Goal: Task Accomplishment & Management: Use online tool/utility

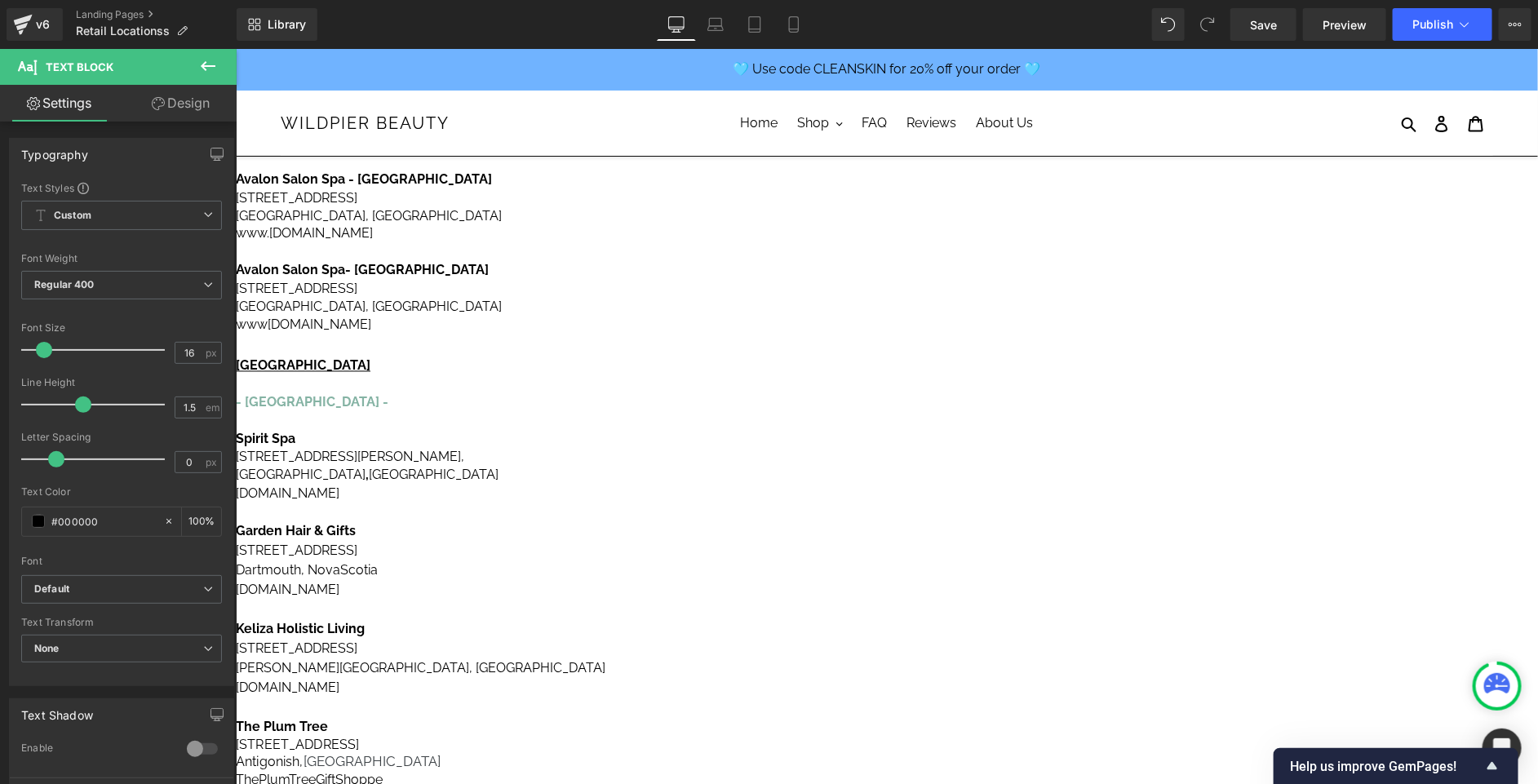
scroll to position [1364, 0]
click at [235, 48] on icon at bounding box center [235, 48] width 0 height 0
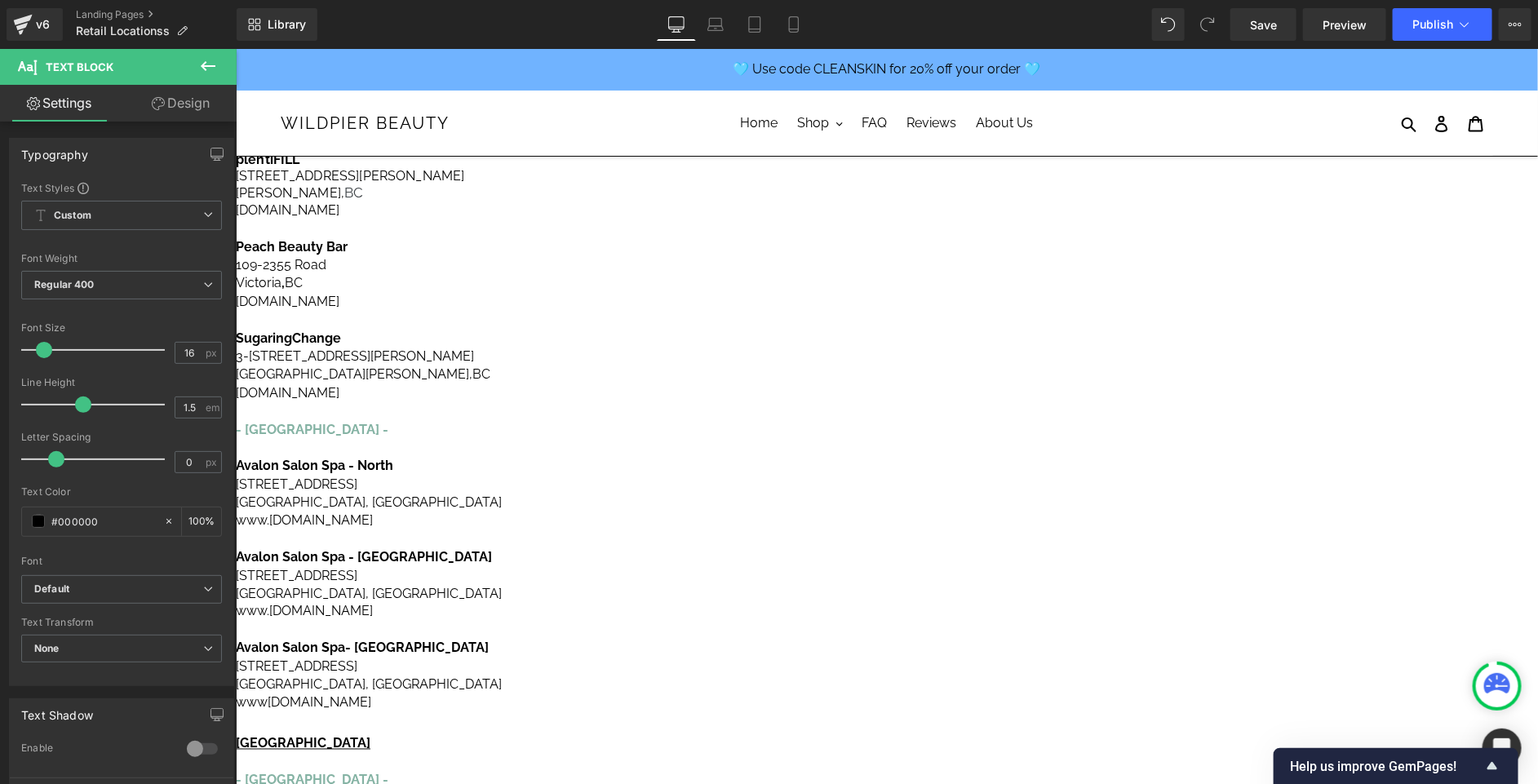
scroll to position [857, 0]
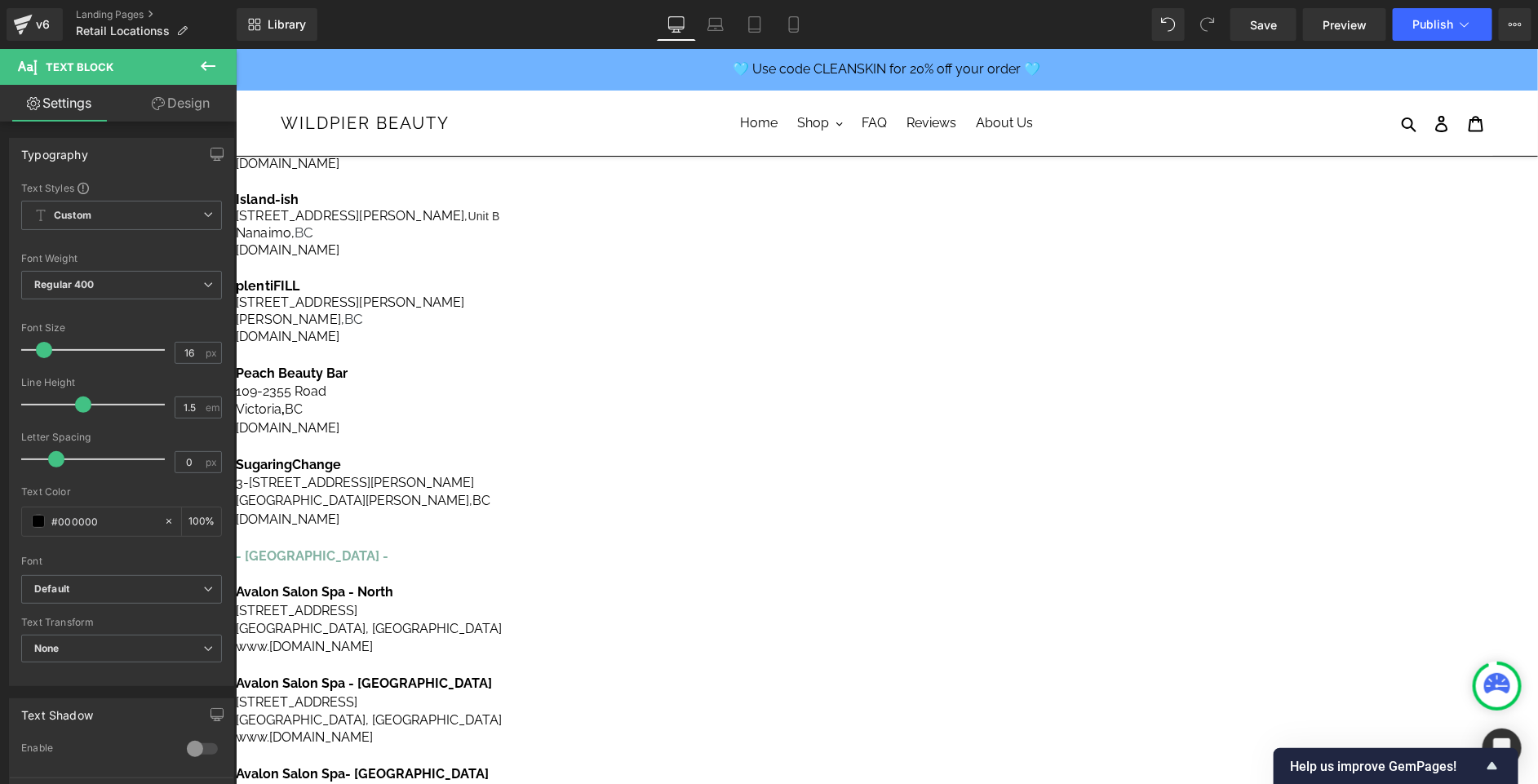
drag, startPoint x: 1293, startPoint y: 502, endPoint x: 1154, endPoint y: 399, distance: 173.0
copy div "- [US_STATE] - [GEOGRAPHIC_DATA] [STREET_ADDRESS] [DOMAIN_NAME]"
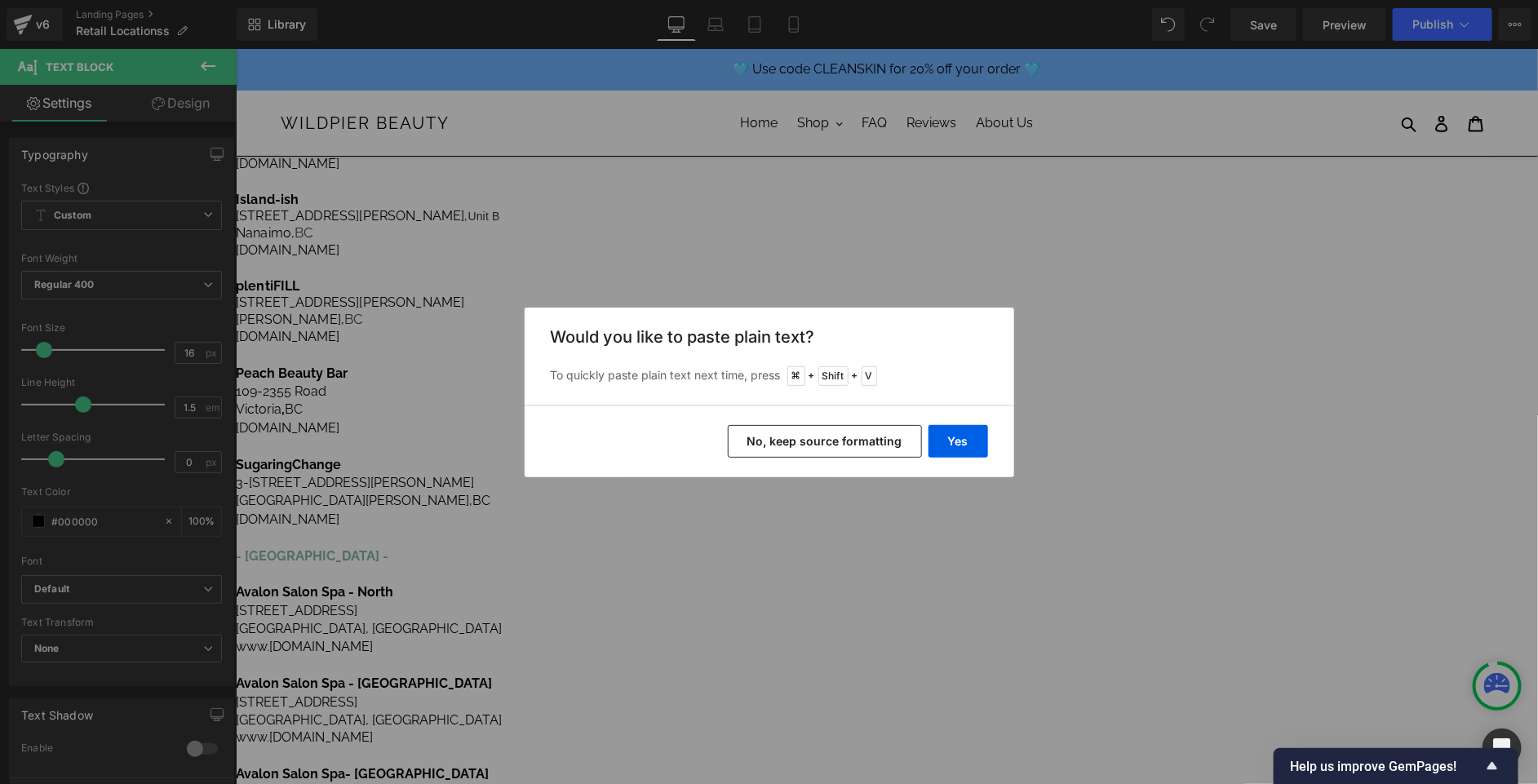
click at [876, 455] on button "No, keep source formatting" at bounding box center [825, 441] width 194 height 33
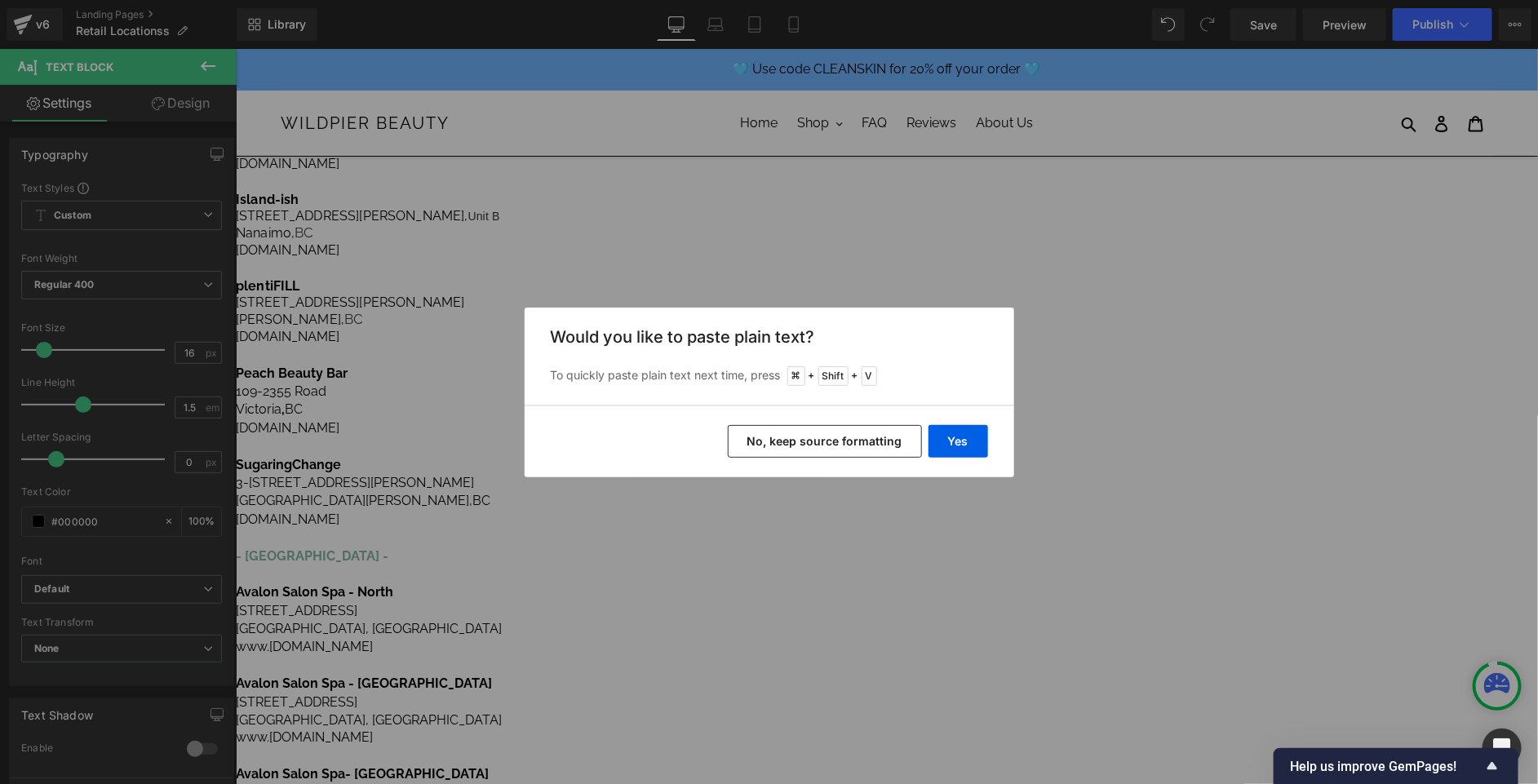
click at [857, 432] on button "No, keep source formatting" at bounding box center [825, 441] width 194 height 33
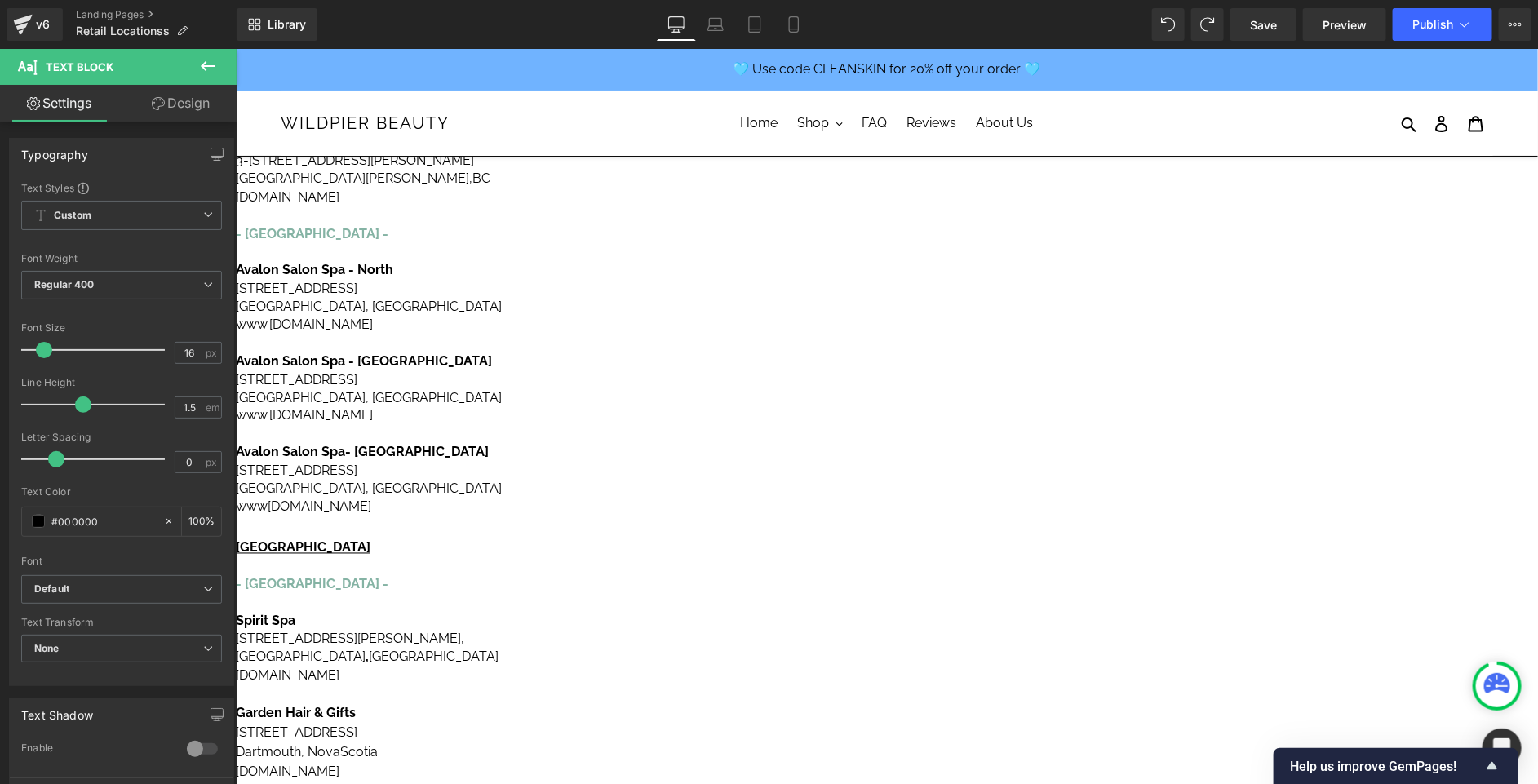
scroll to position [1117, 0]
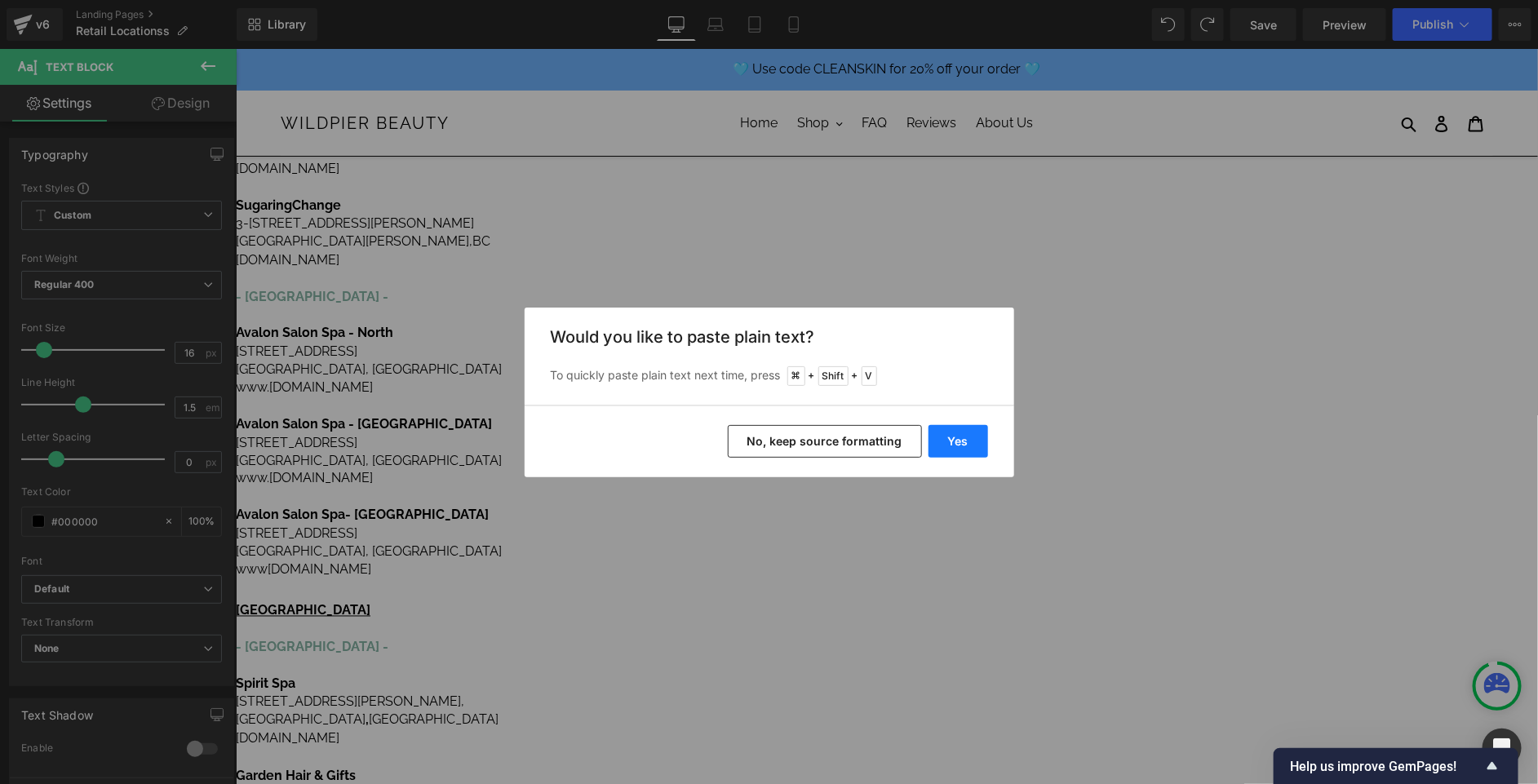
click at [952, 437] on button "Yes" at bounding box center [958, 441] width 60 height 33
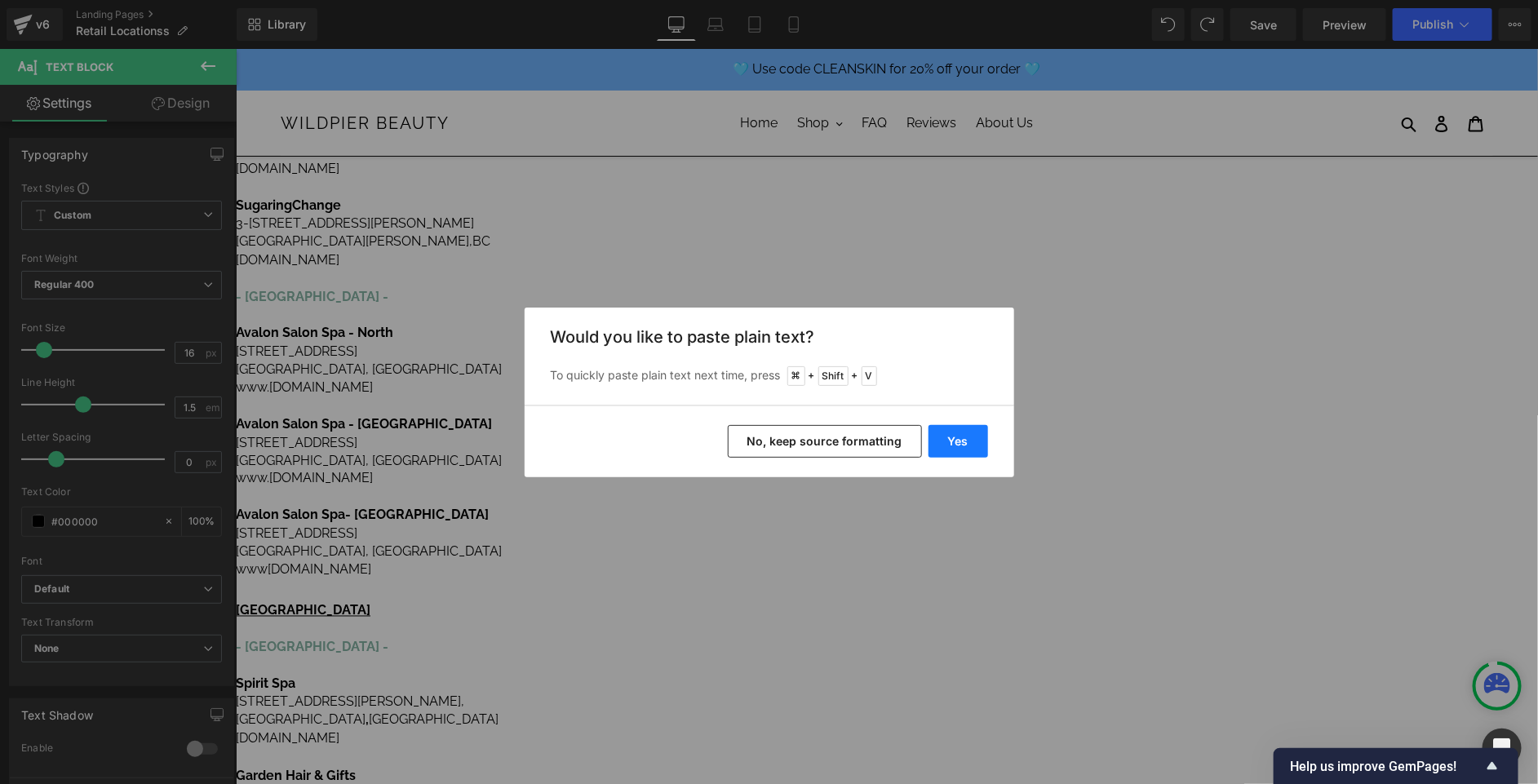
click at [970, 438] on button "Yes" at bounding box center [958, 441] width 60 height 33
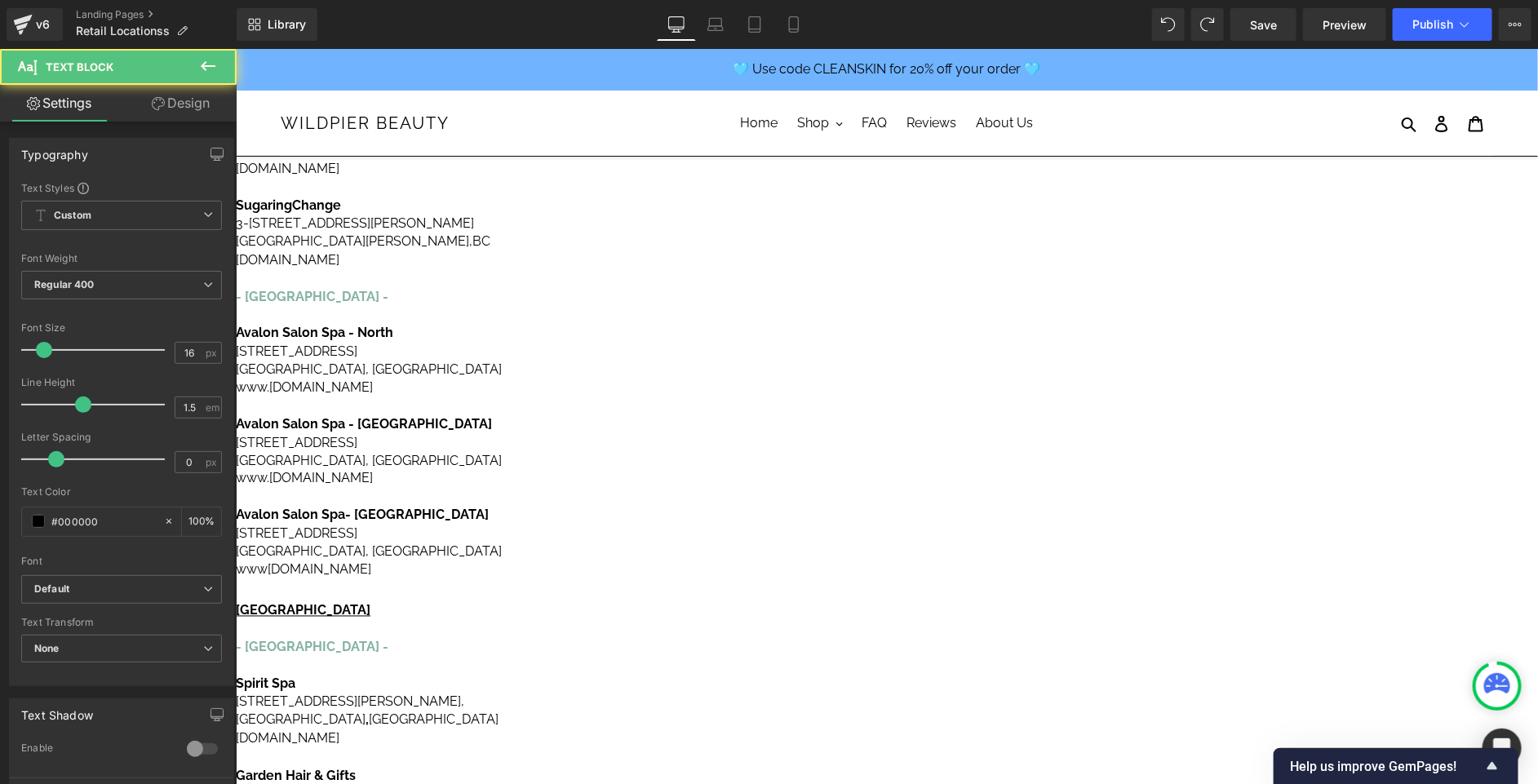
drag, startPoint x: 1258, startPoint y: 373, endPoint x: 1114, endPoint y: 345, distance: 146.7
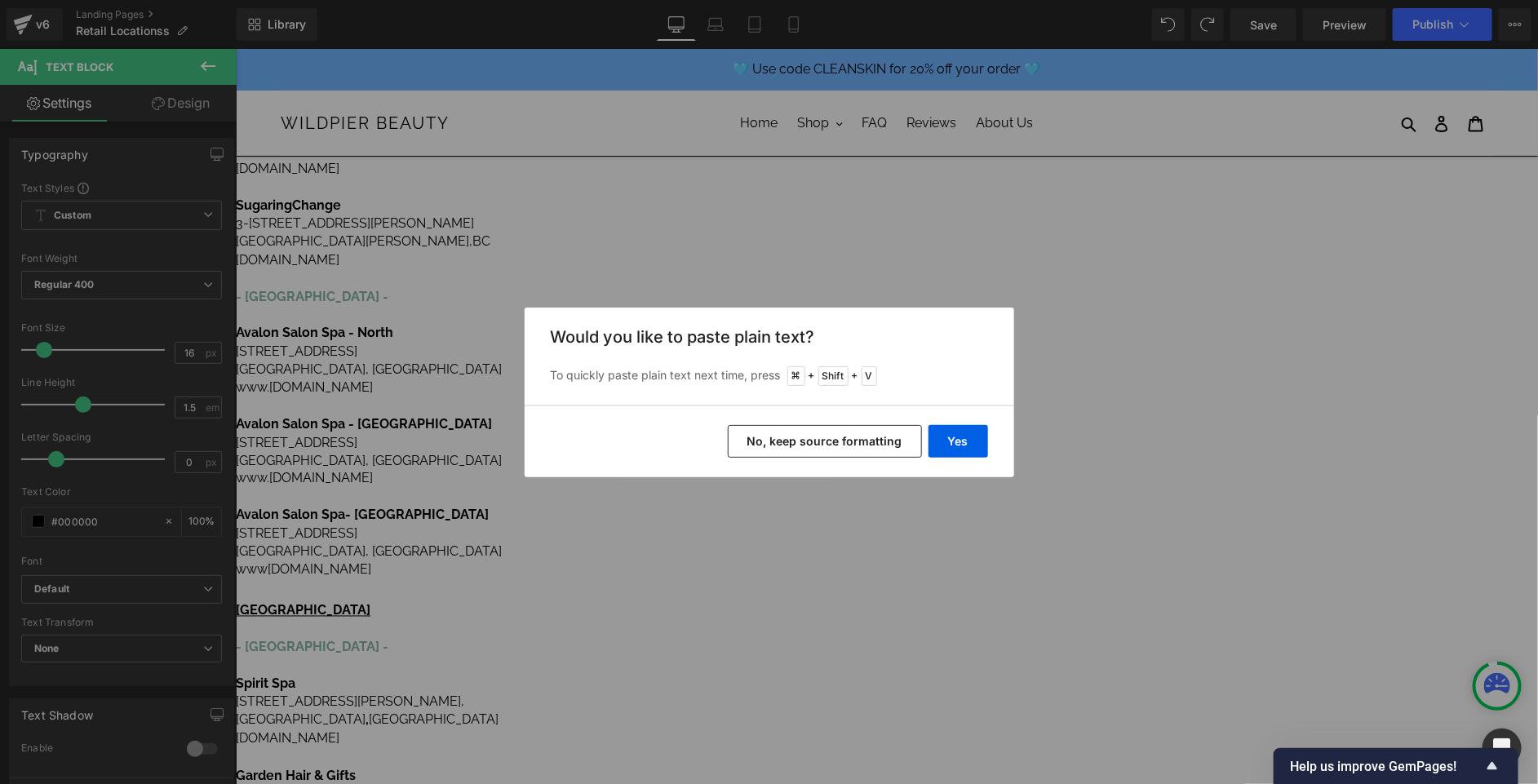
click at [888, 432] on button "No, keep source formatting" at bounding box center [825, 441] width 194 height 33
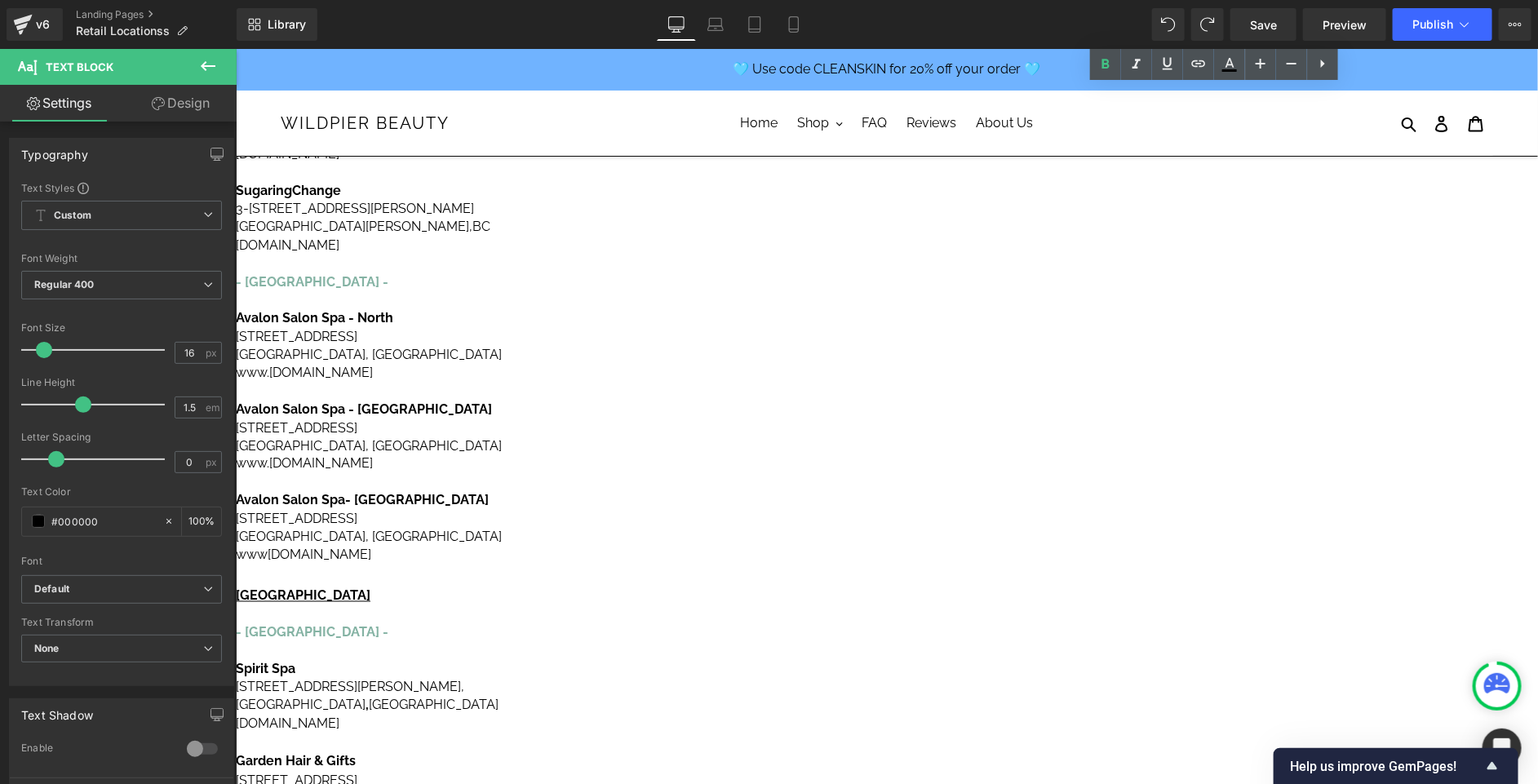
scroll to position [1112, 0]
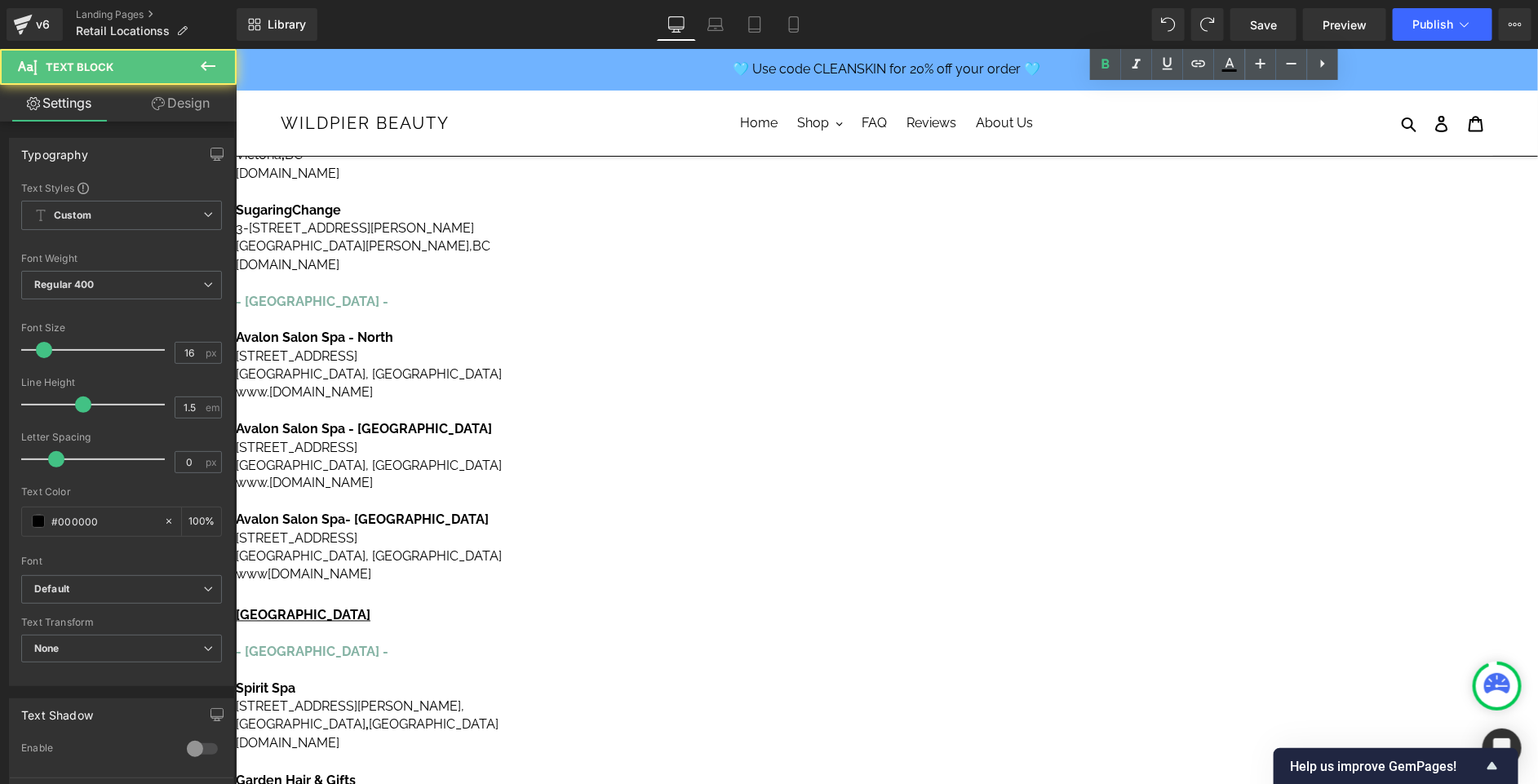
drag, startPoint x: 1260, startPoint y: 379, endPoint x: 1111, endPoint y: 341, distance: 153.8
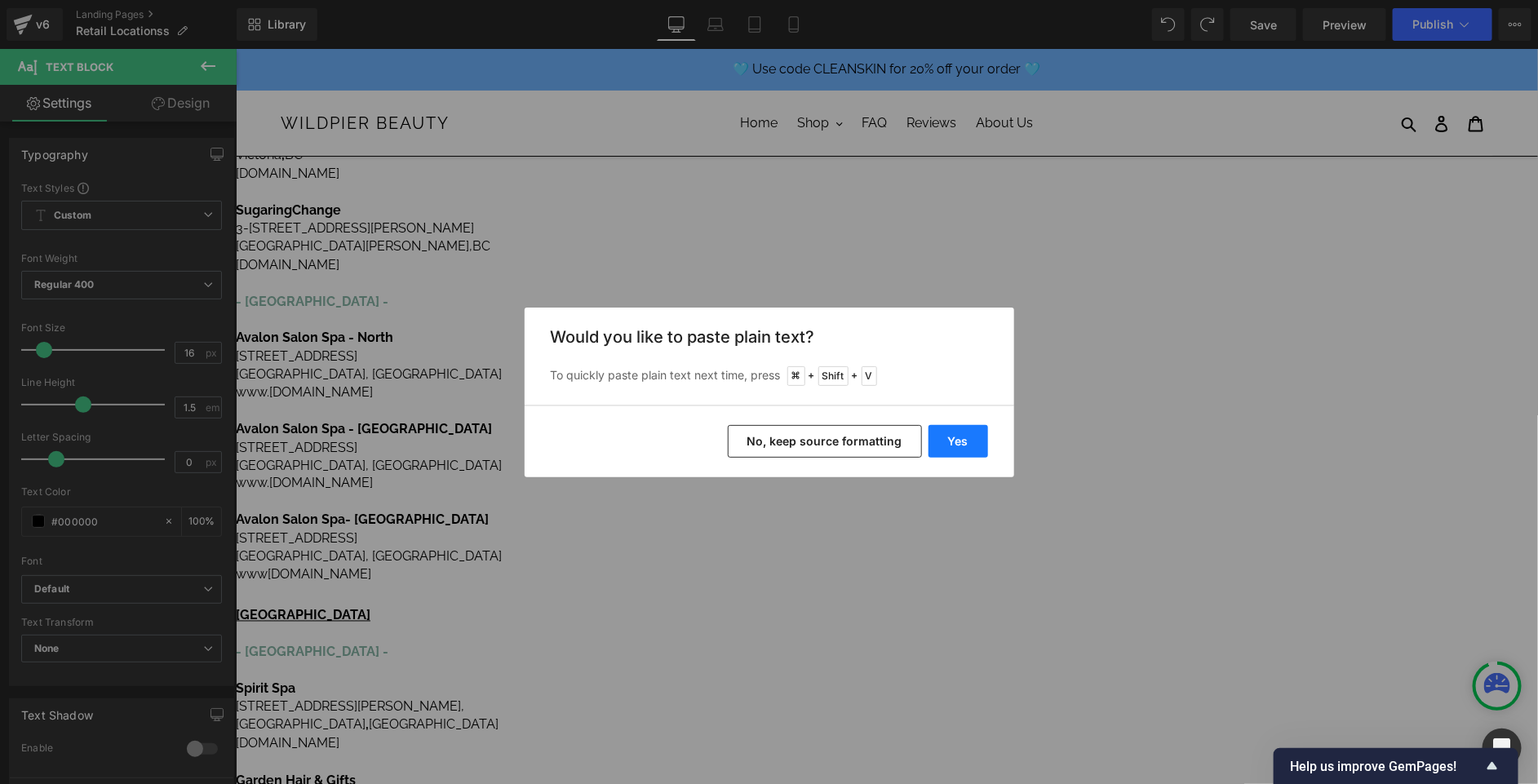
click at [959, 454] on button "Yes" at bounding box center [958, 441] width 60 height 33
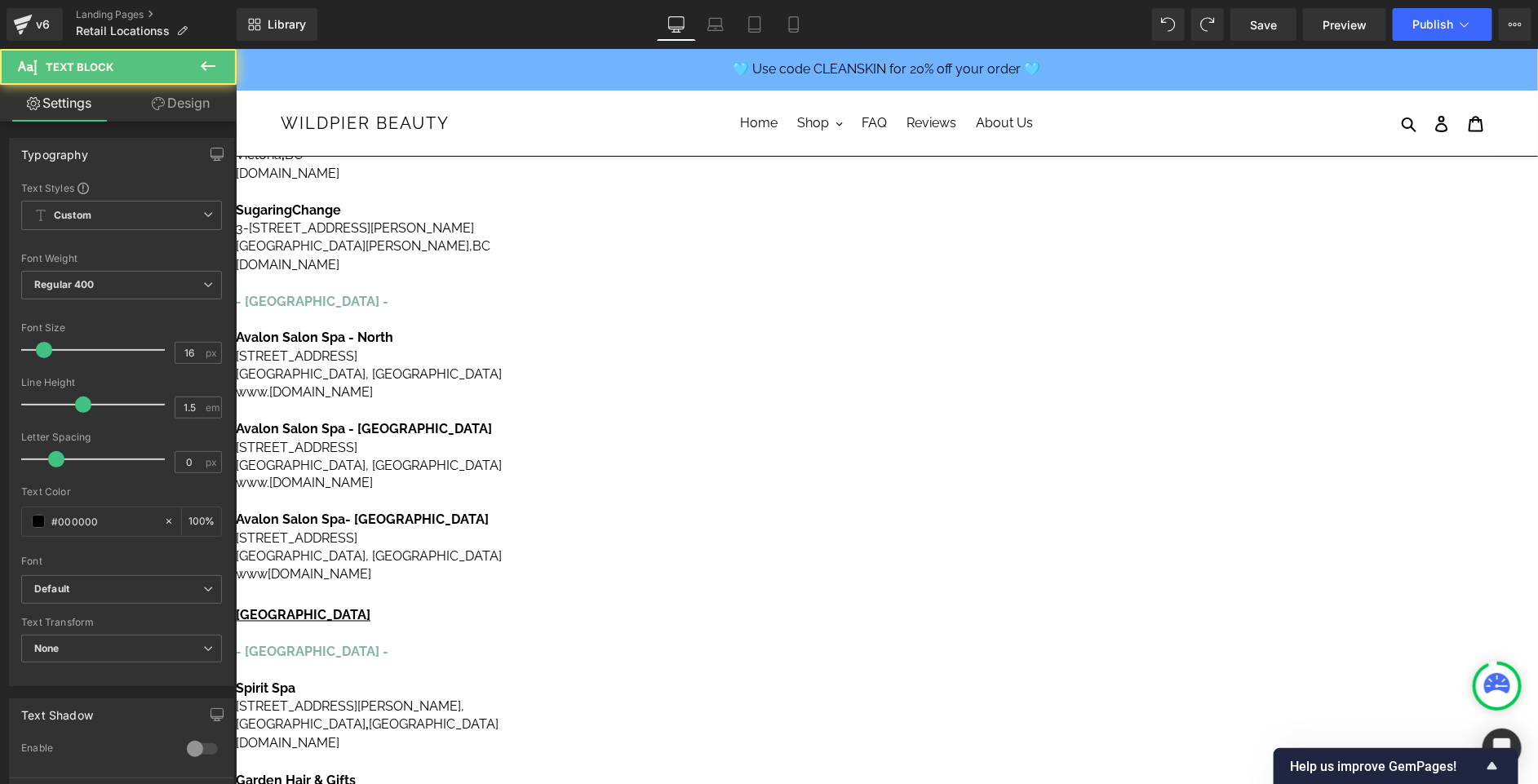
drag, startPoint x: 1301, startPoint y: 389, endPoint x: 1129, endPoint y: 385, distance: 172.0
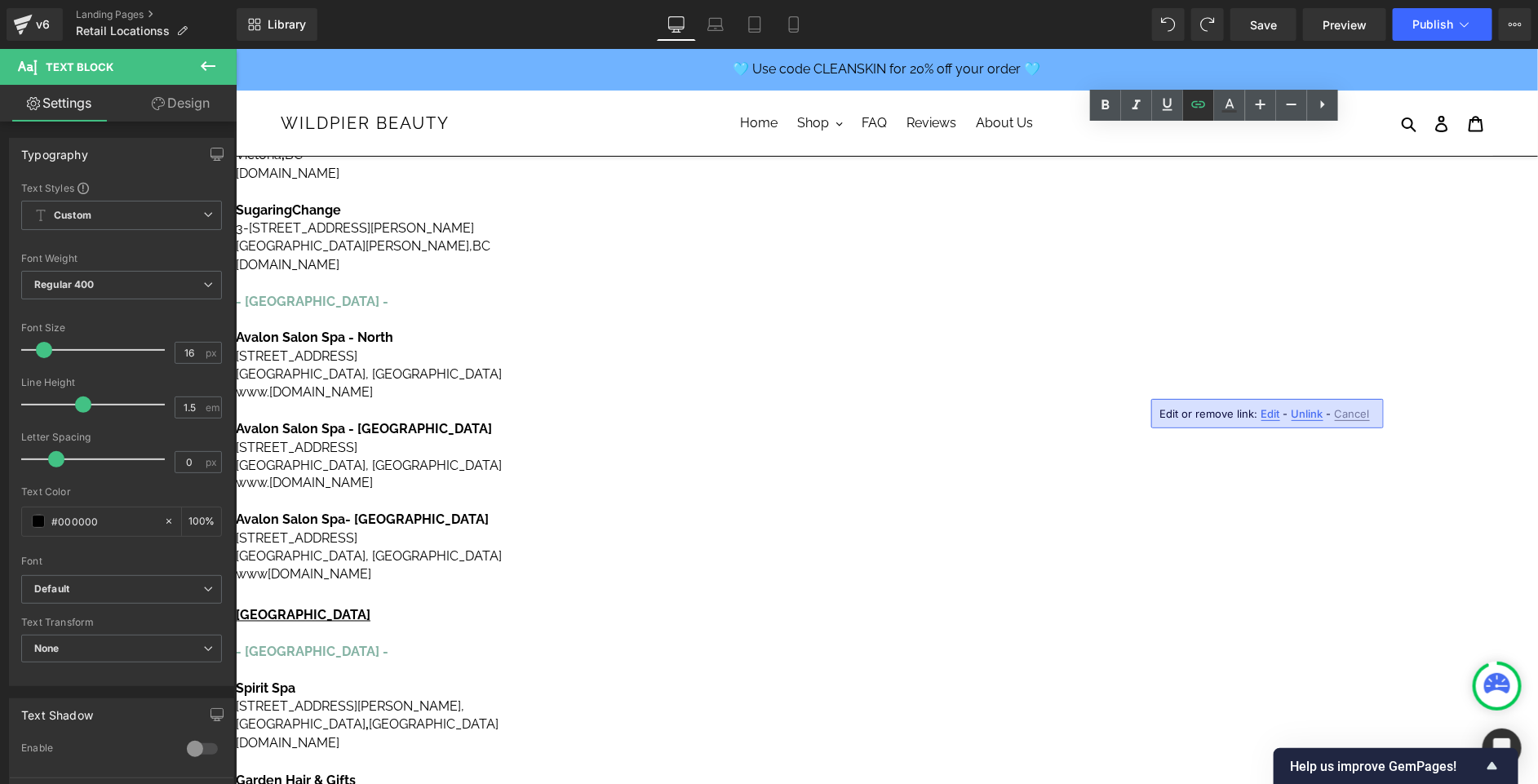
click at [1196, 108] on icon at bounding box center [1198, 104] width 19 height 19
click at [1125, 417] on input "[URL][DOMAIN_NAME][DOMAIN_NAME]" at bounding box center [1164, 419] width 252 height 40
paste input "[DOMAIN_NAME][URL]"
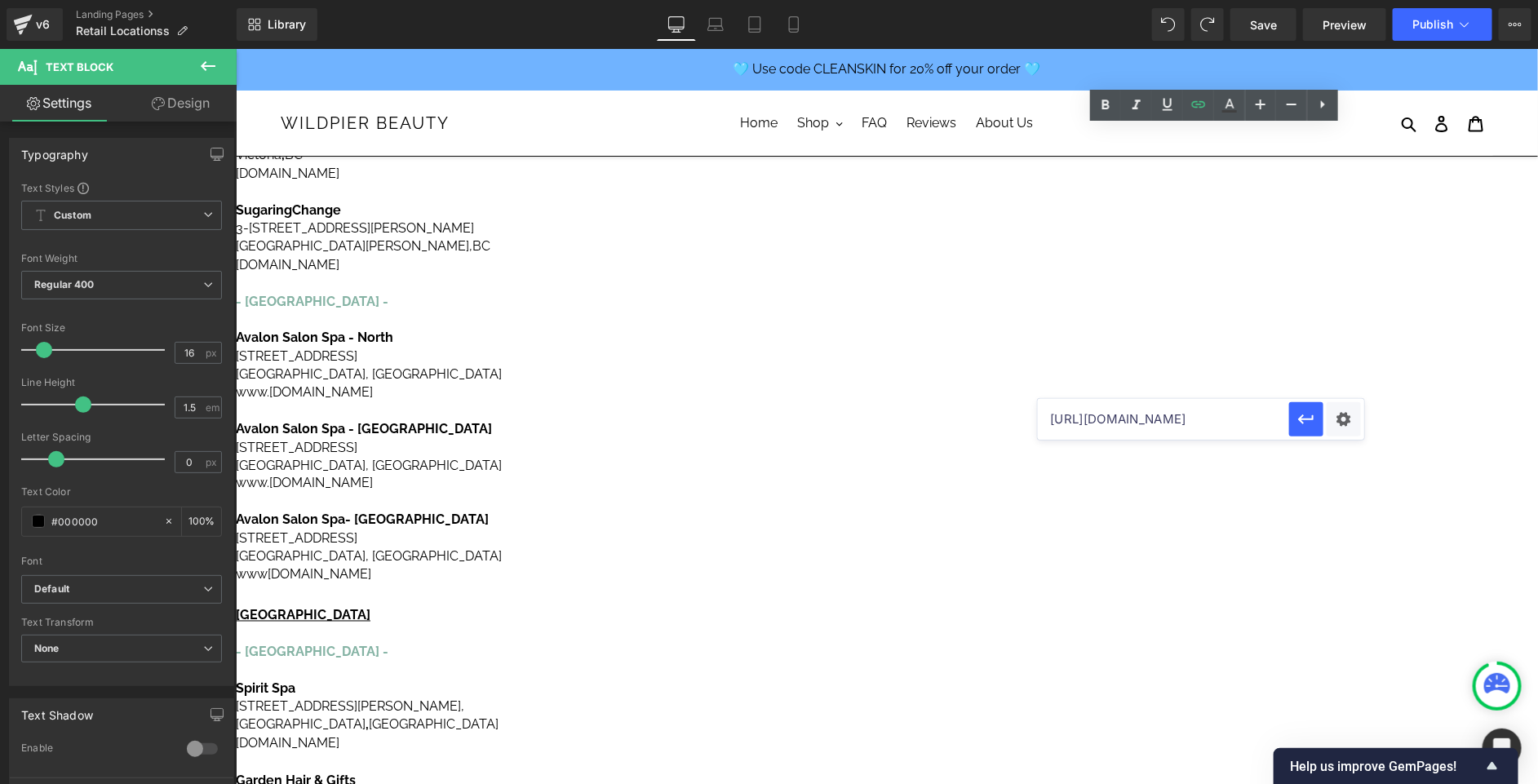
scroll to position [0, 13]
type input "[URL][DOMAIN_NAME]"
click at [1314, 422] on icon "button" at bounding box center [1306, 419] width 19 height 19
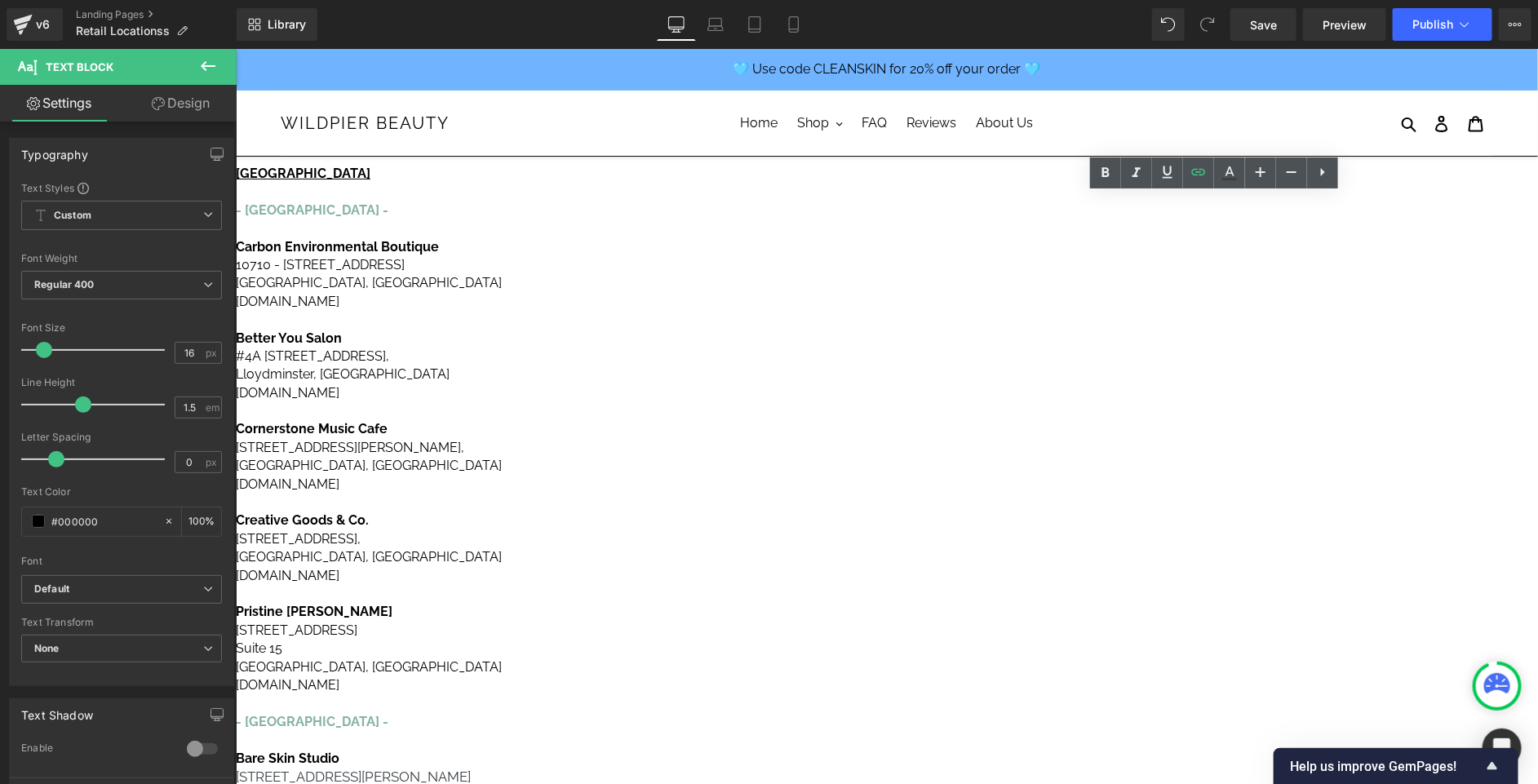
scroll to position [103, 0]
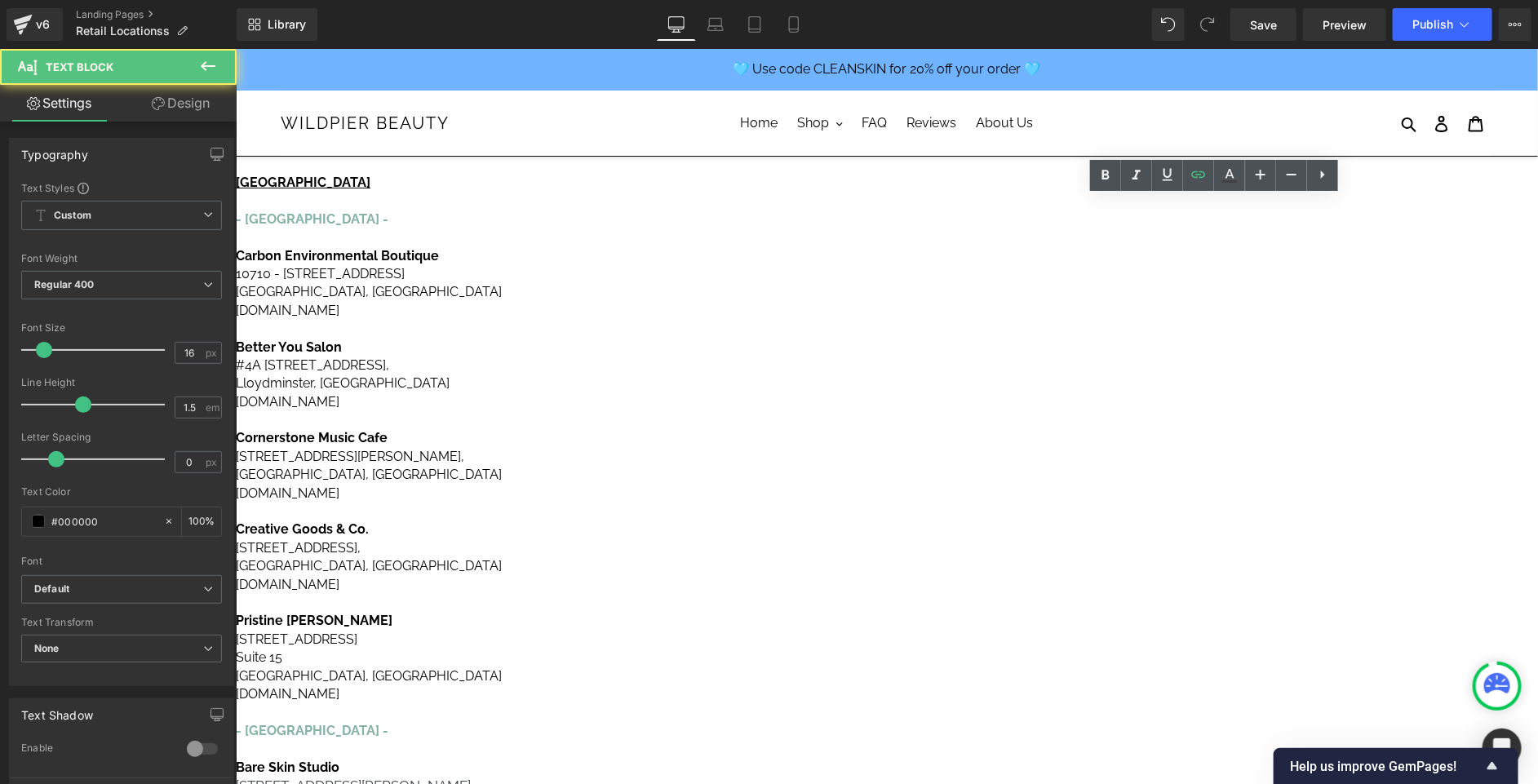
drag, startPoint x: 960, startPoint y: 334, endPoint x: 859, endPoint y: 278, distance: 115.5
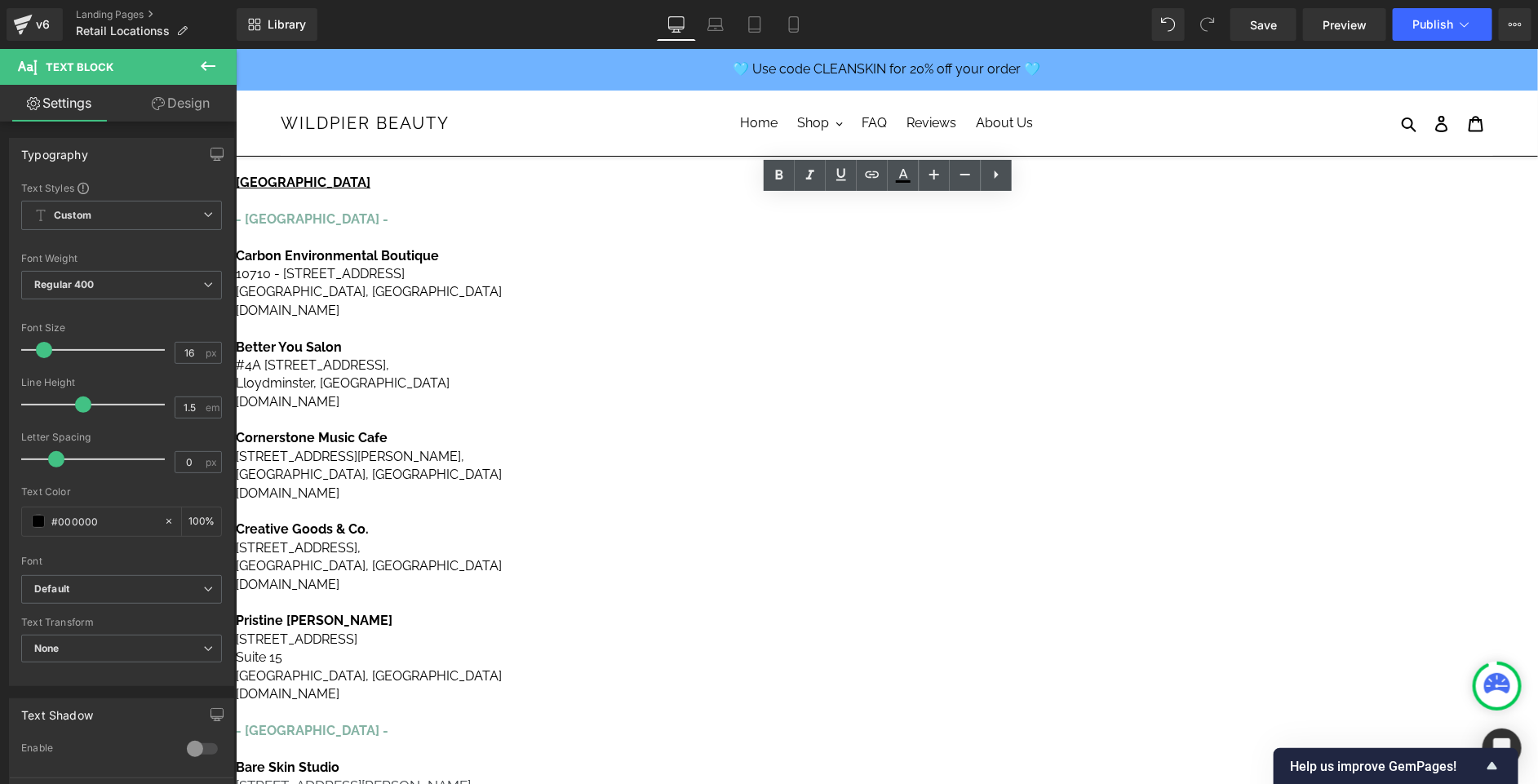
copy div "Spirit Spa [STREET_ADDRESS][PERSON_NAME] [DOMAIN_NAME]"
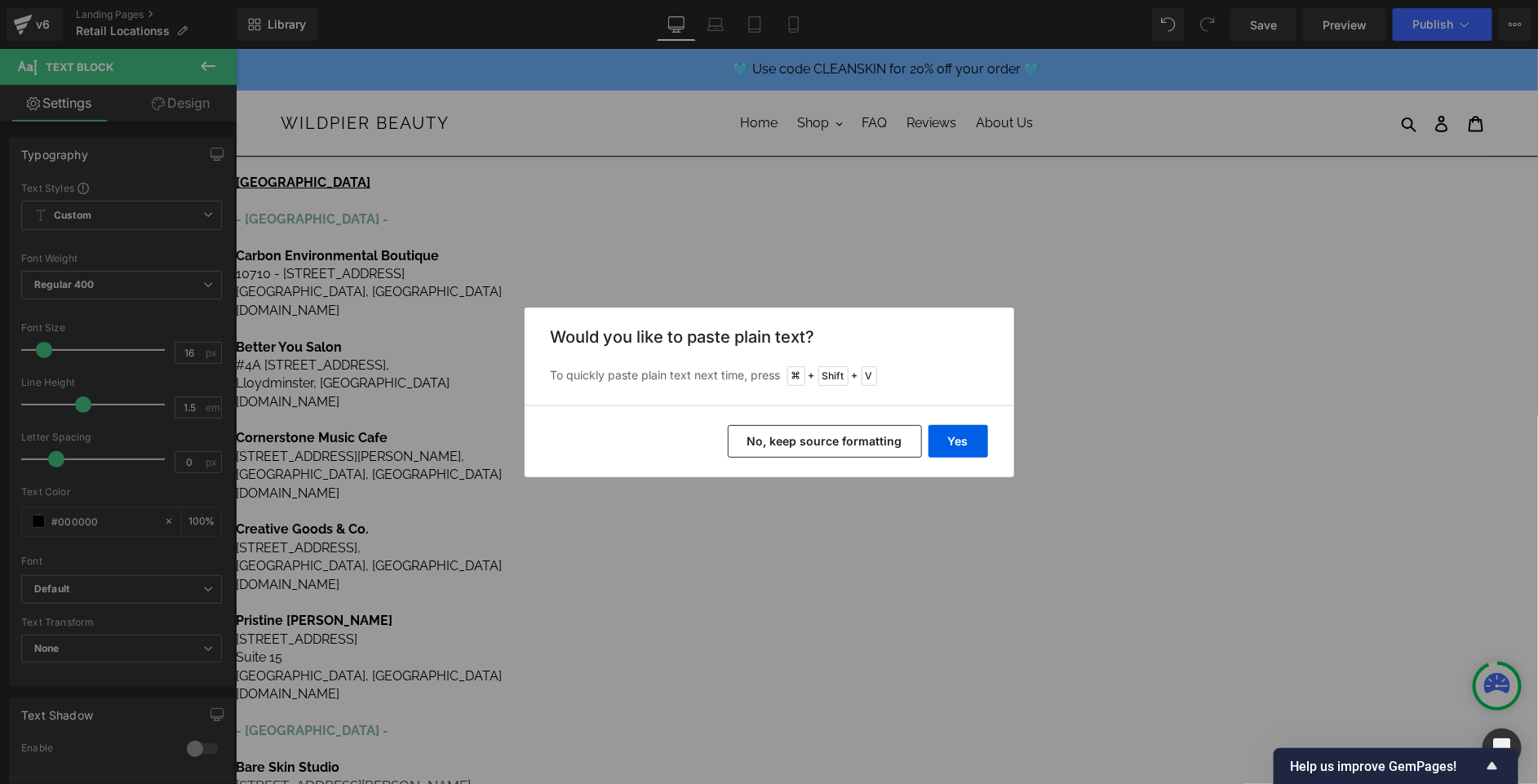
click at [850, 435] on button "No, keep source formatting" at bounding box center [825, 441] width 194 height 33
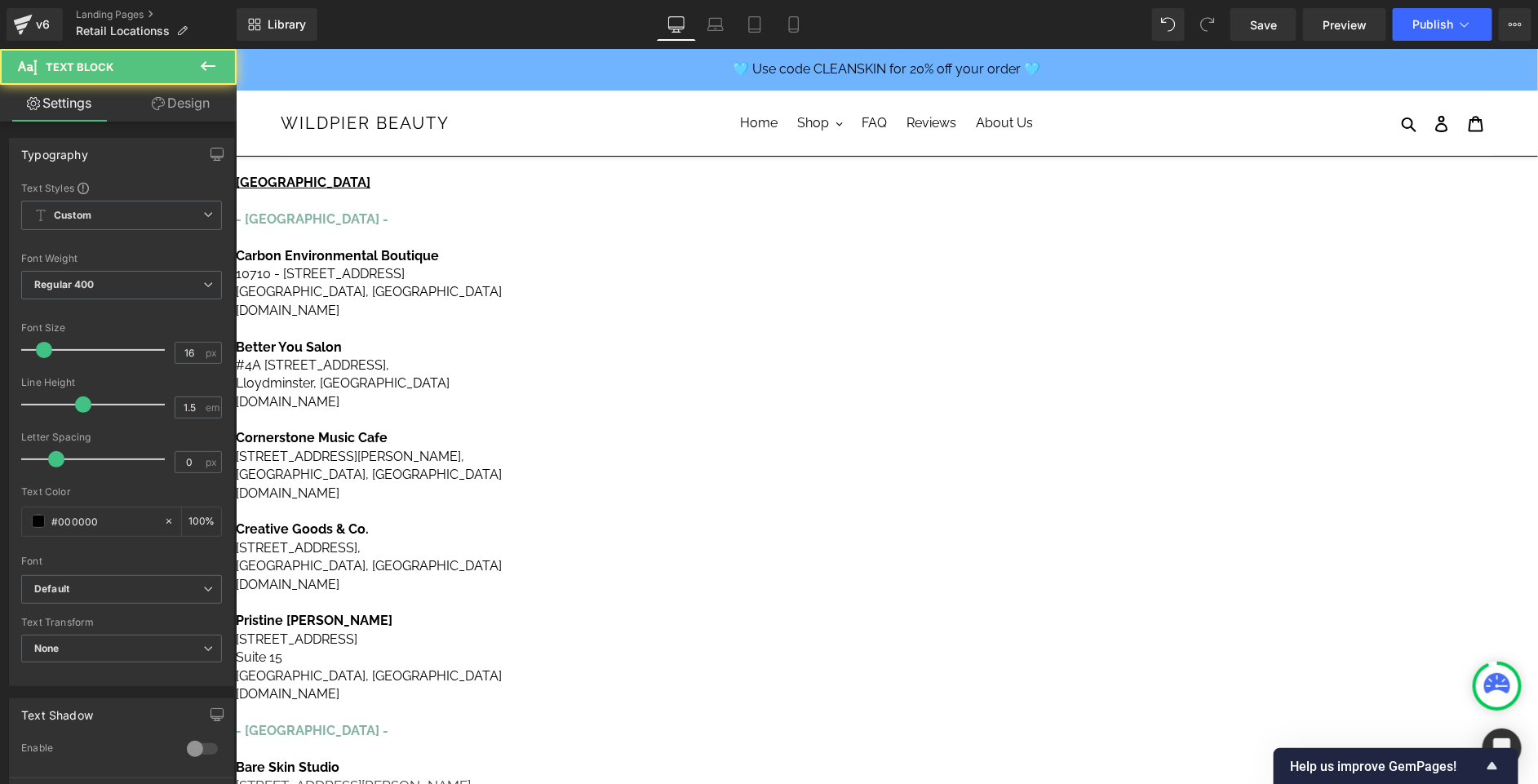
drag, startPoint x: 930, startPoint y: 283, endPoint x: 842, endPoint y: 280, distance: 88.1
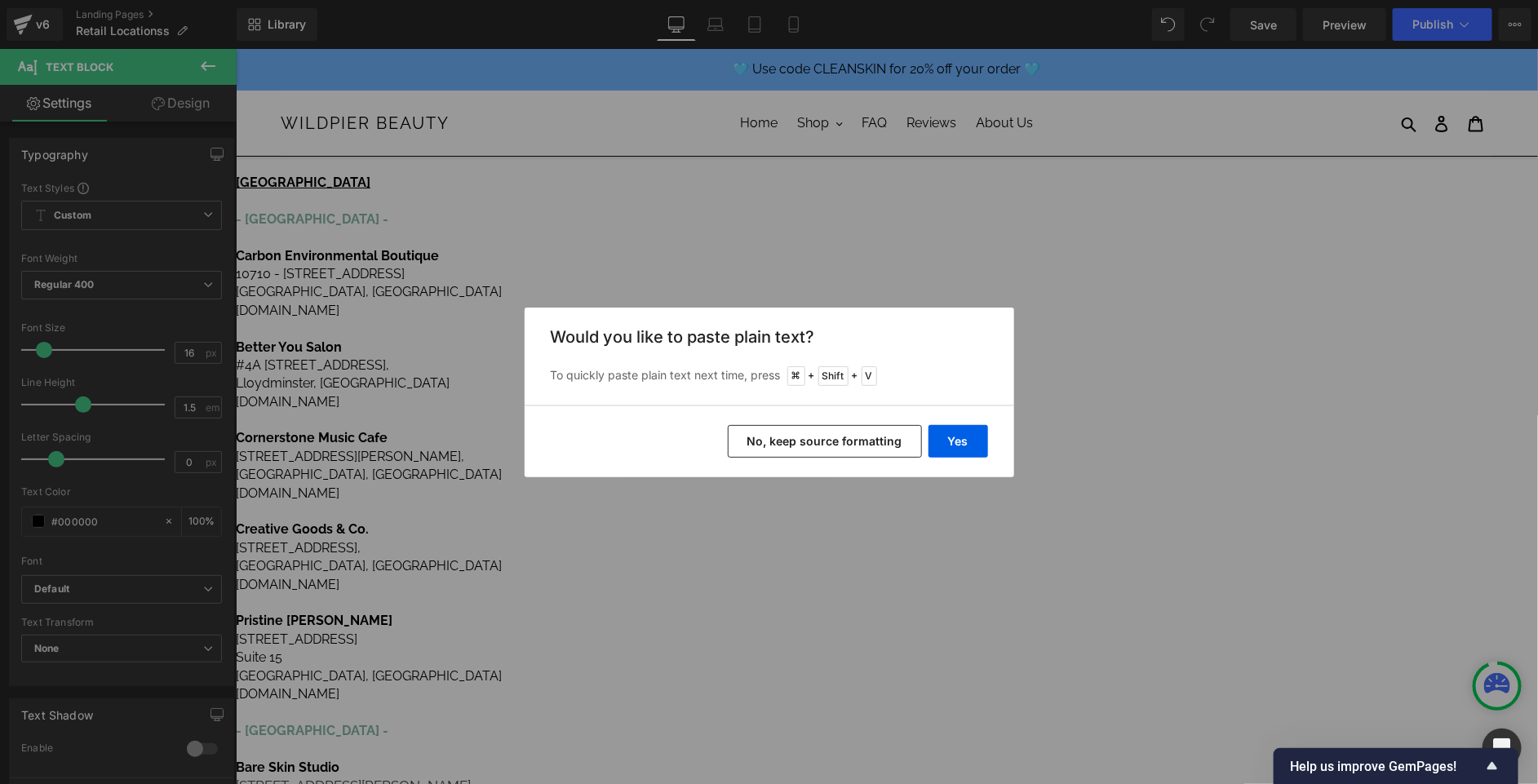
click at [792, 447] on button "No, keep source formatting" at bounding box center [825, 441] width 194 height 33
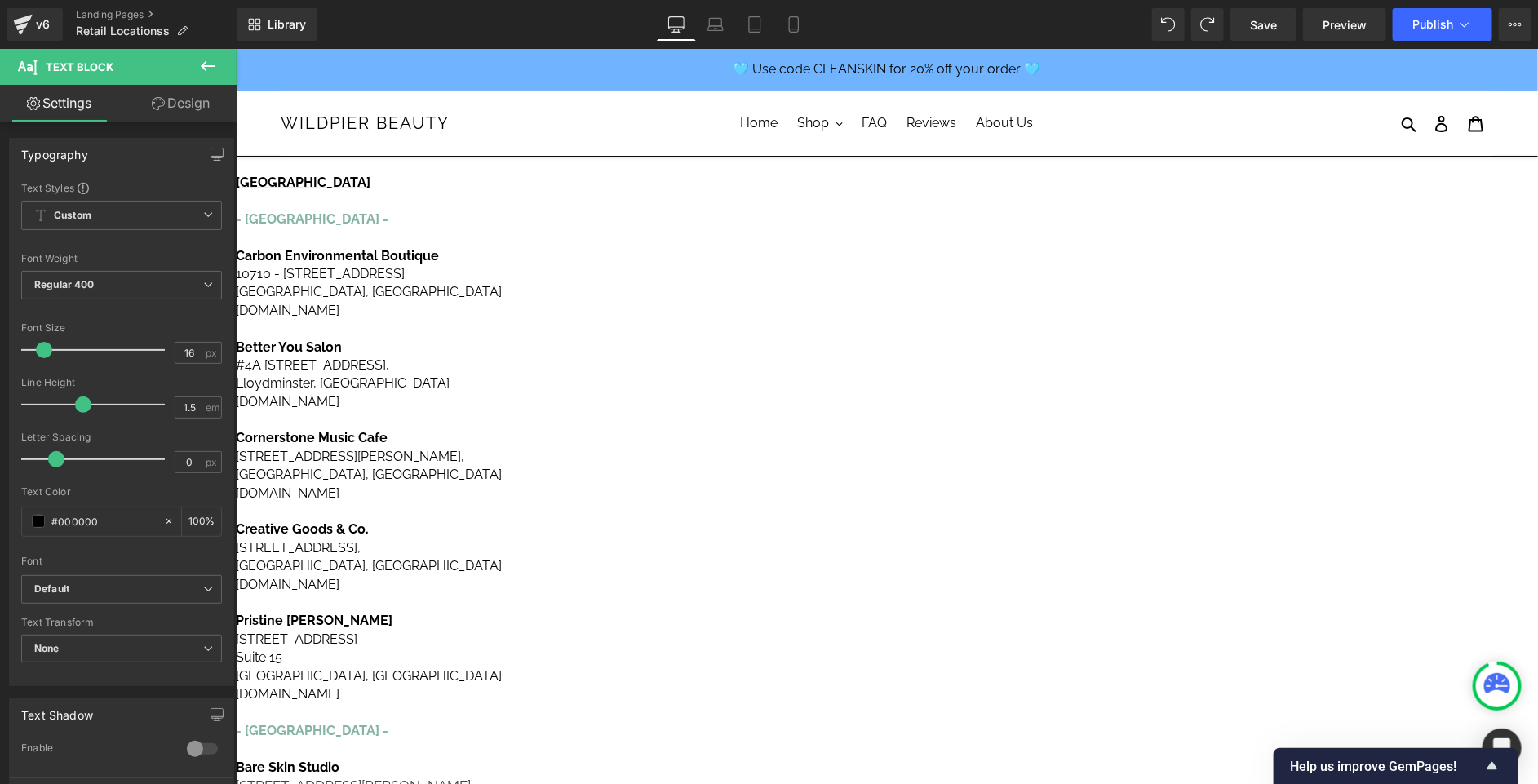
drag, startPoint x: 851, startPoint y: 276, endPoint x: 932, endPoint y: 284, distance: 81.4
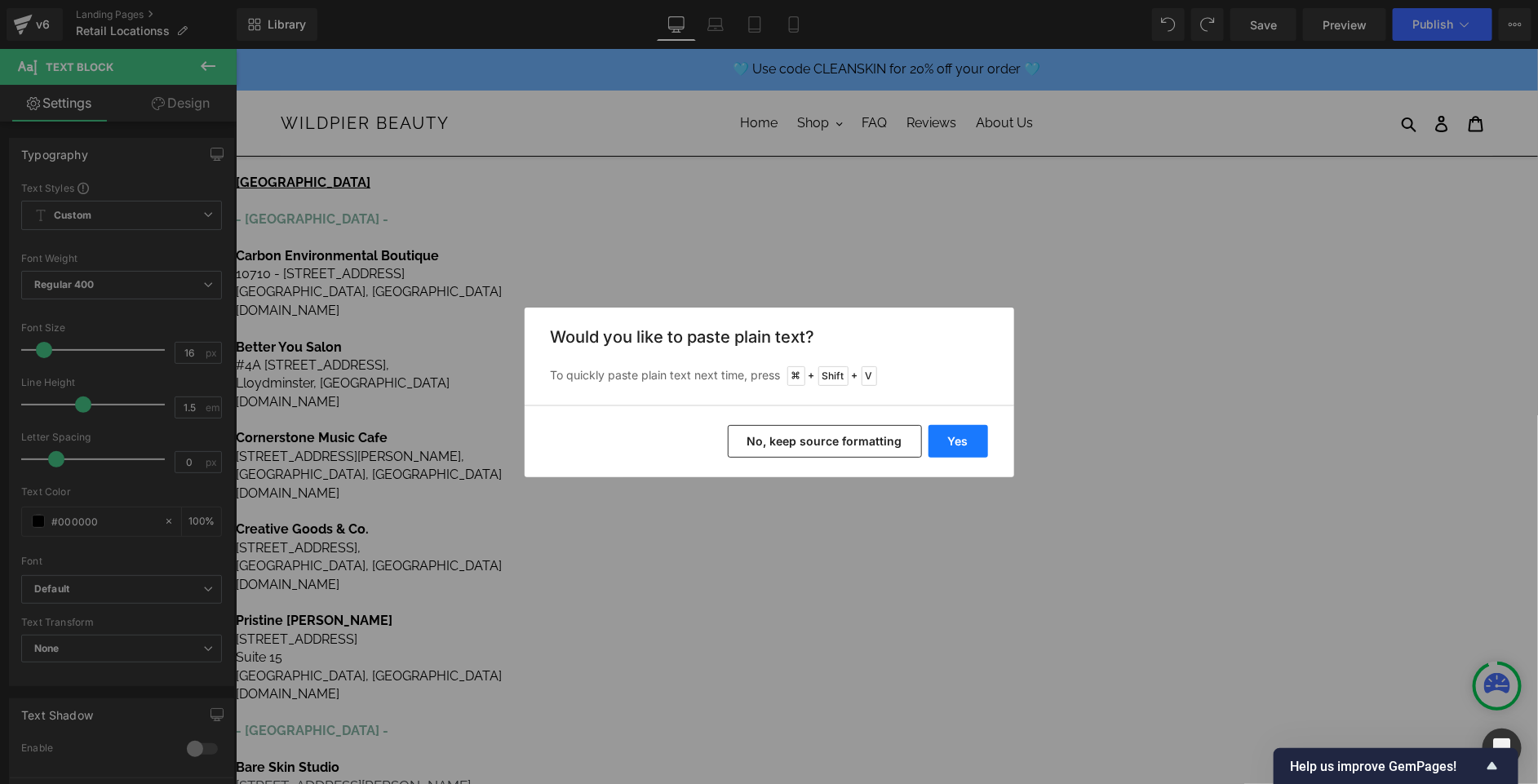
click at [946, 442] on button "Yes" at bounding box center [958, 441] width 60 height 33
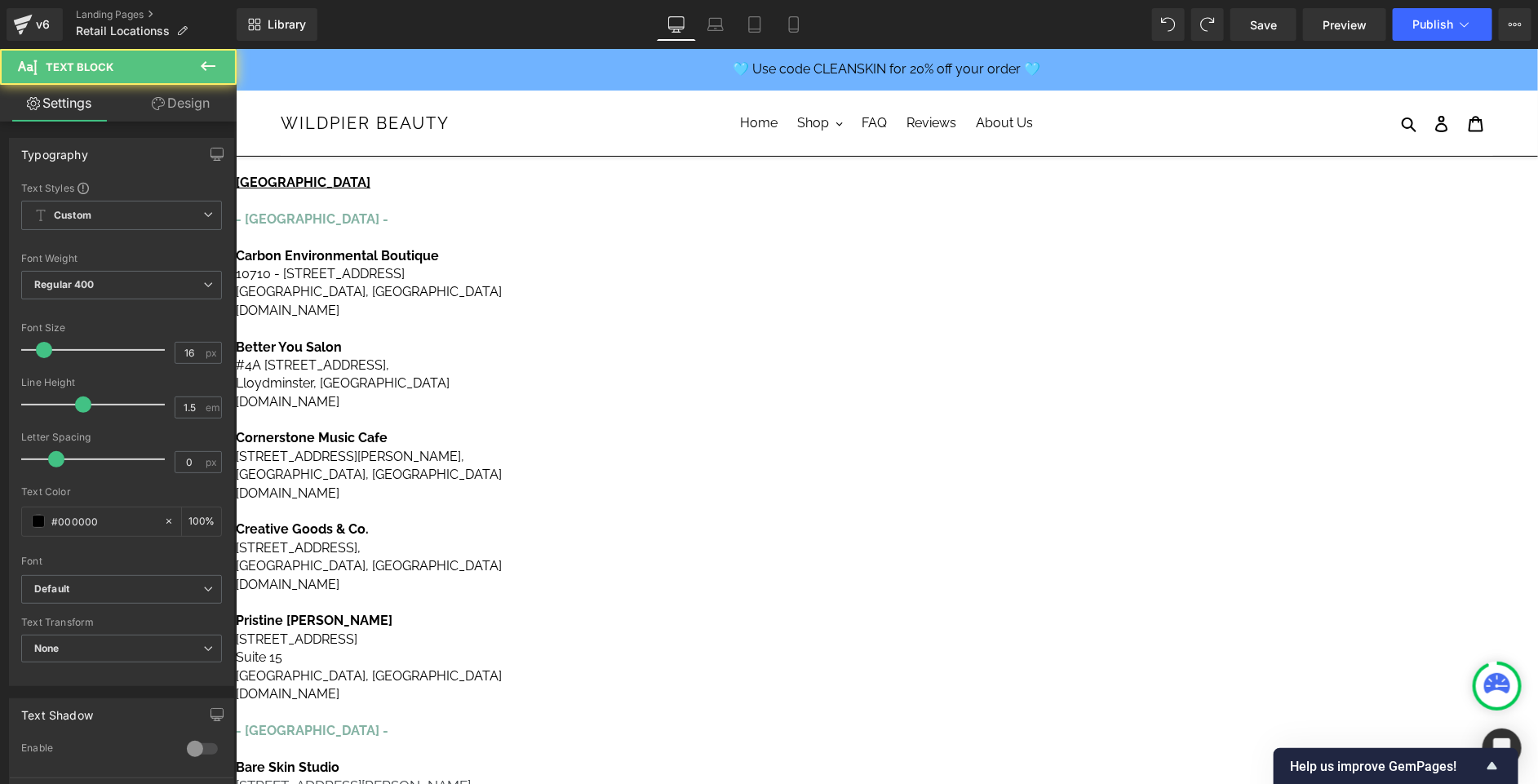
drag, startPoint x: 951, startPoint y: 314, endPoint x: 812, endPoint y: 296, distance: 140.2
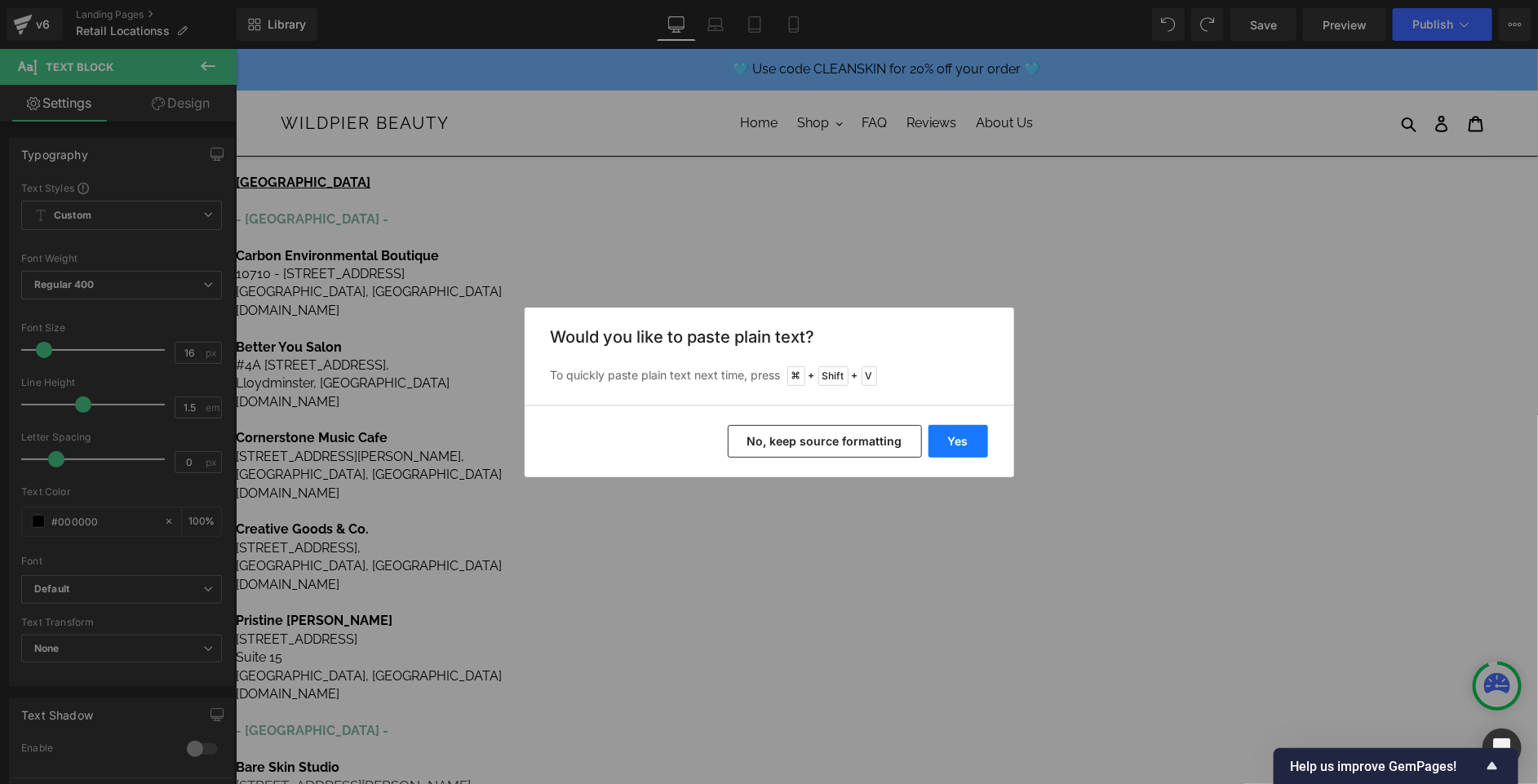
click at [964, 430] on button "Yes" at bounding box center [958, 441] width 60 height 33
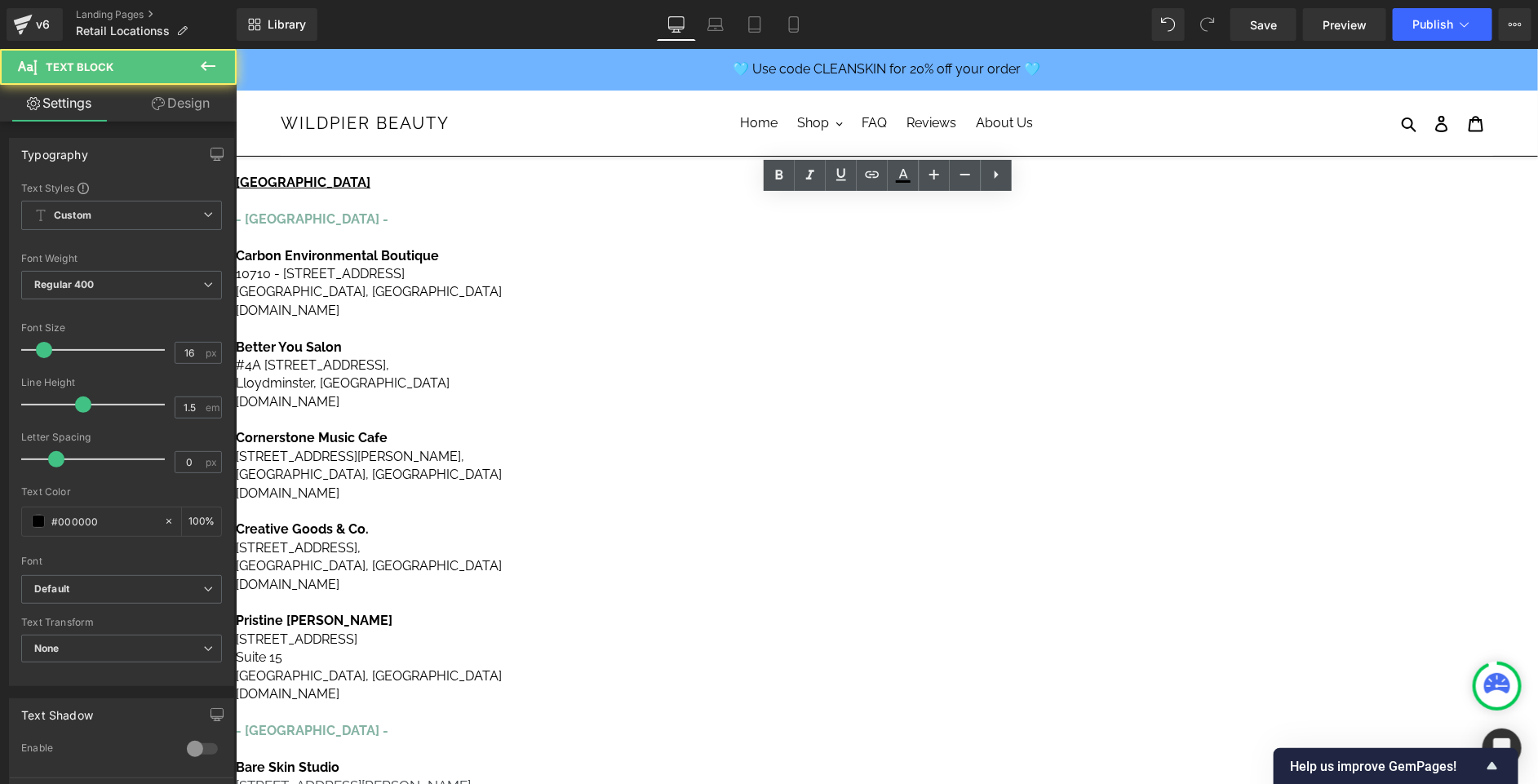
click at [874, 177] on icon at bounding box center [872, 175] width 13 height 7
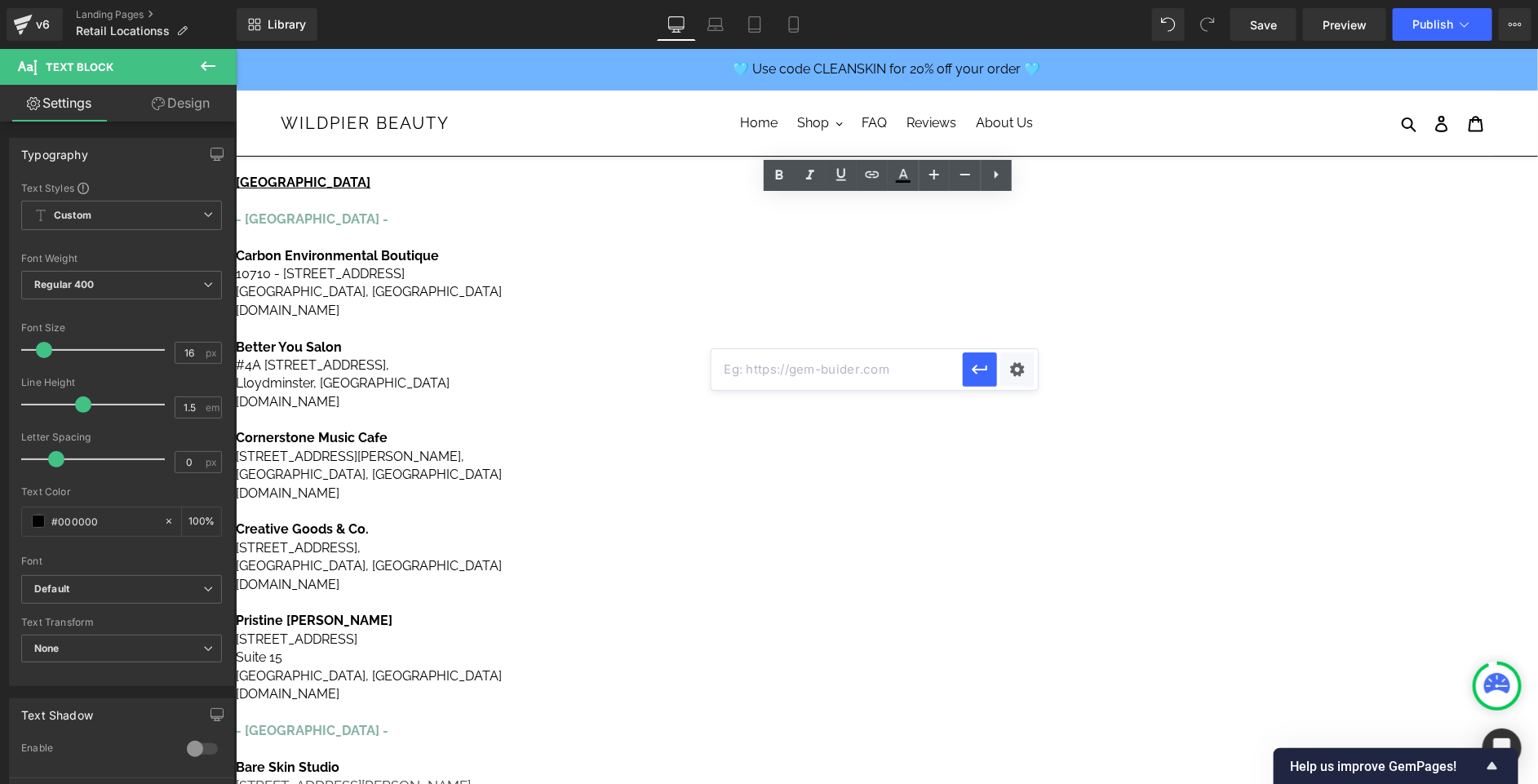
click at [782, 362] on input "text" at bounding box center [837, 369] width 252 height 40
paste input "[URL][DOMAIN_NAME]"
click at [984, 368] on icon "button" at bounding box center [979, 369] width 19 height 19
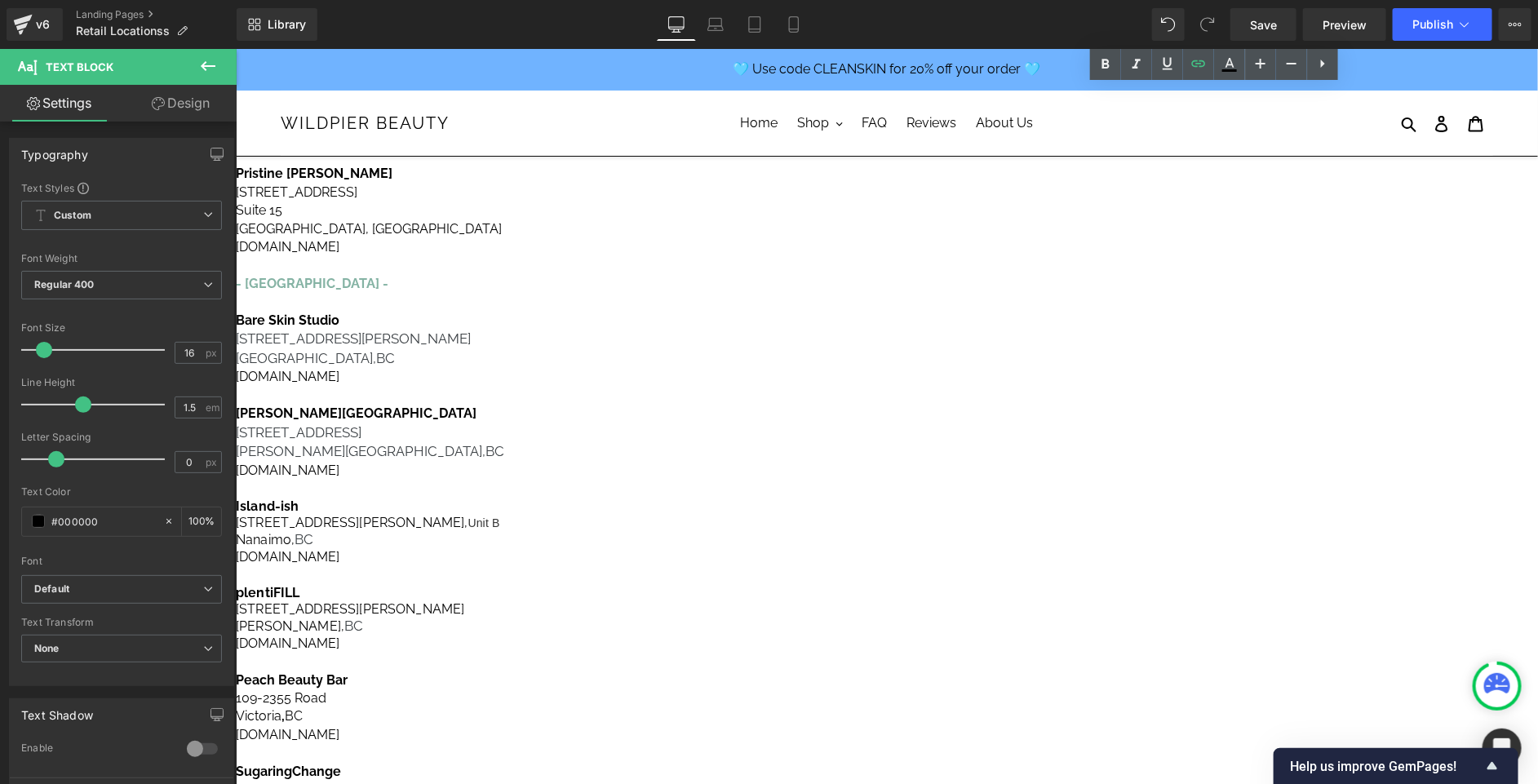
scroll to position [566, 0]
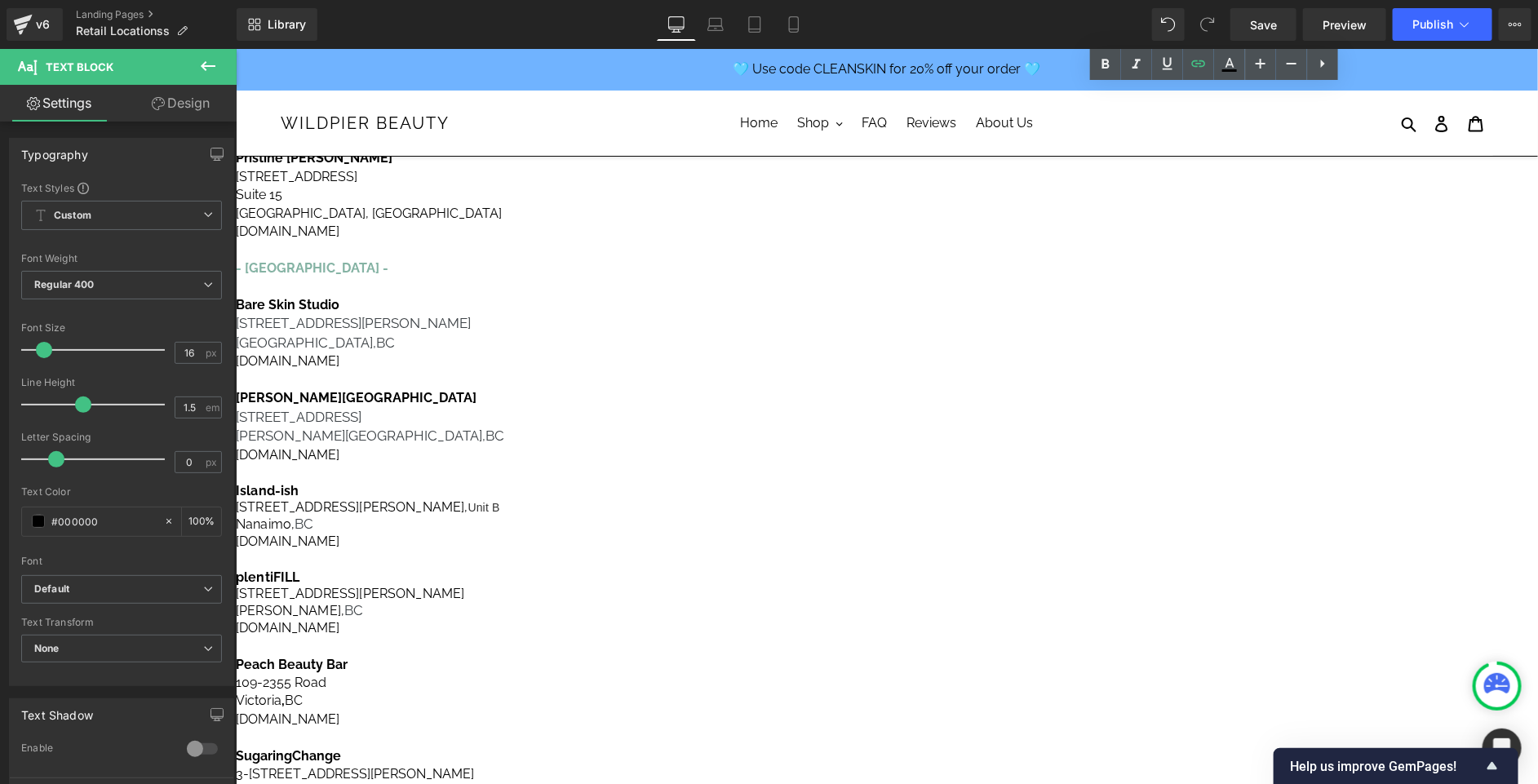
drag, startPoint x: 1312, startPoint y: 406, endPoint x: 1155, endPoint y: 302, distance: 188.3
copy div "- [US_STATE] - Hair District [STREET_ADDRESS] [DOMAIN_NAME]"
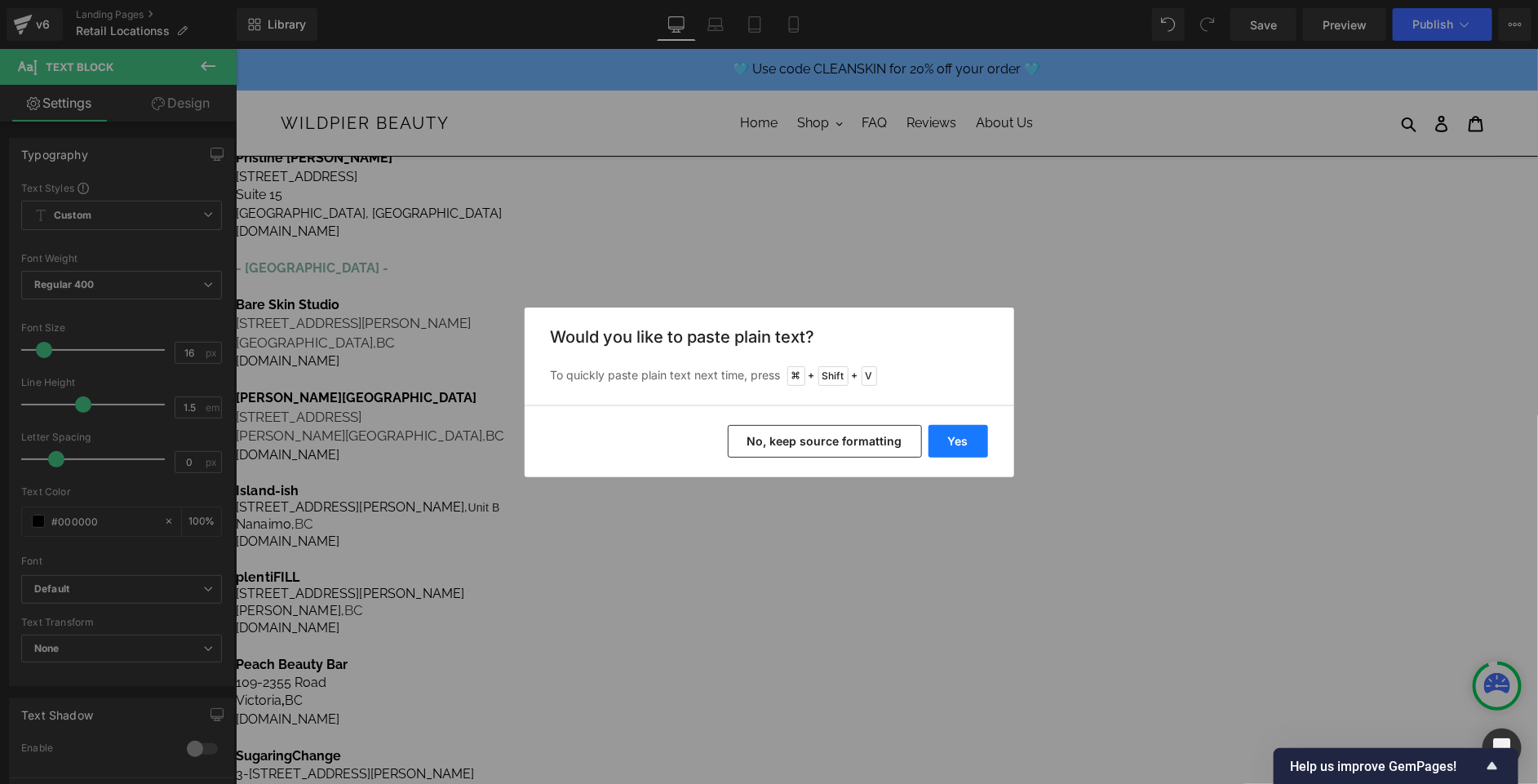
click at [947, 445] on button "Yes" at bounding box center [958, 441] width 60 height 33
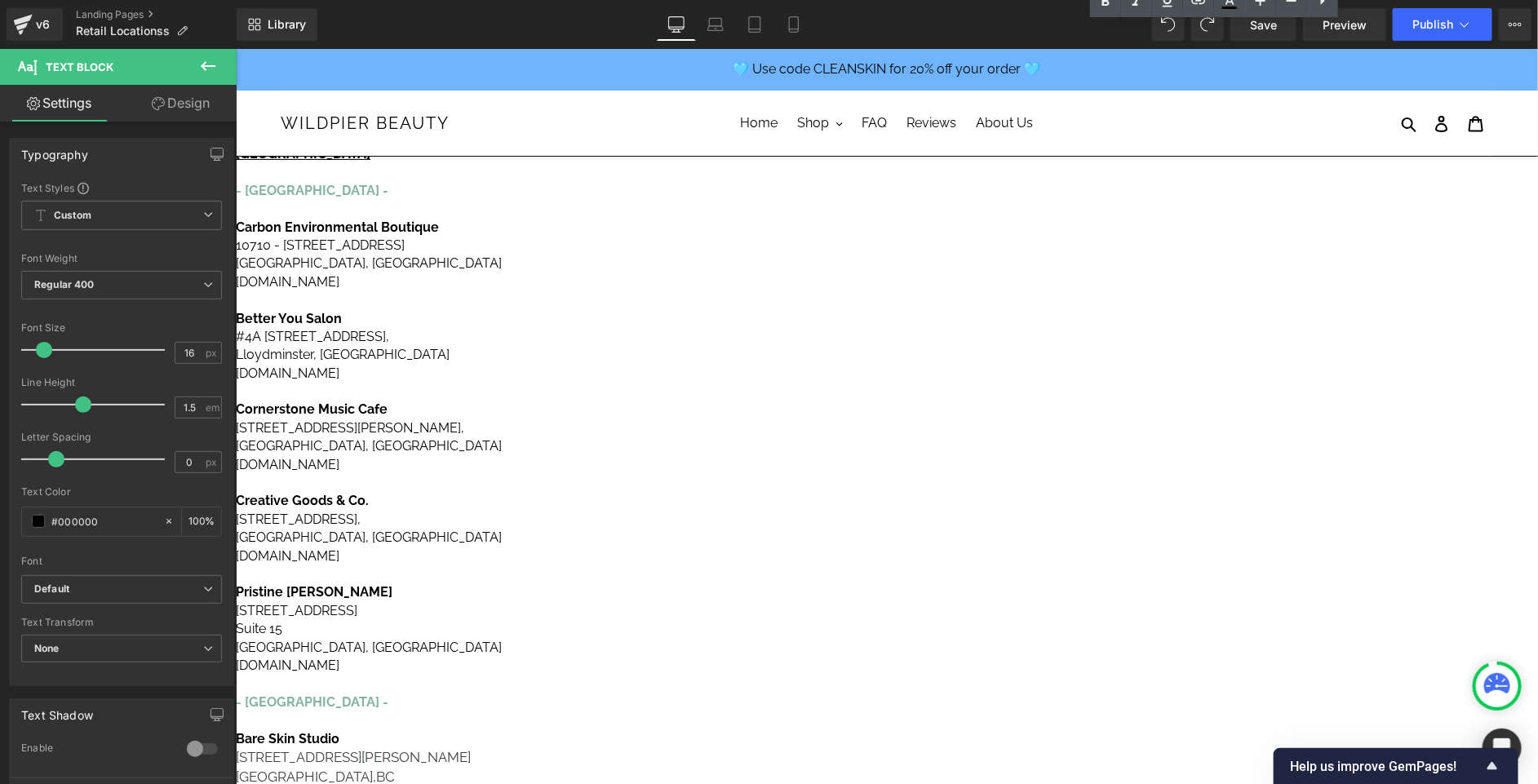
scroll to position [334, 0]
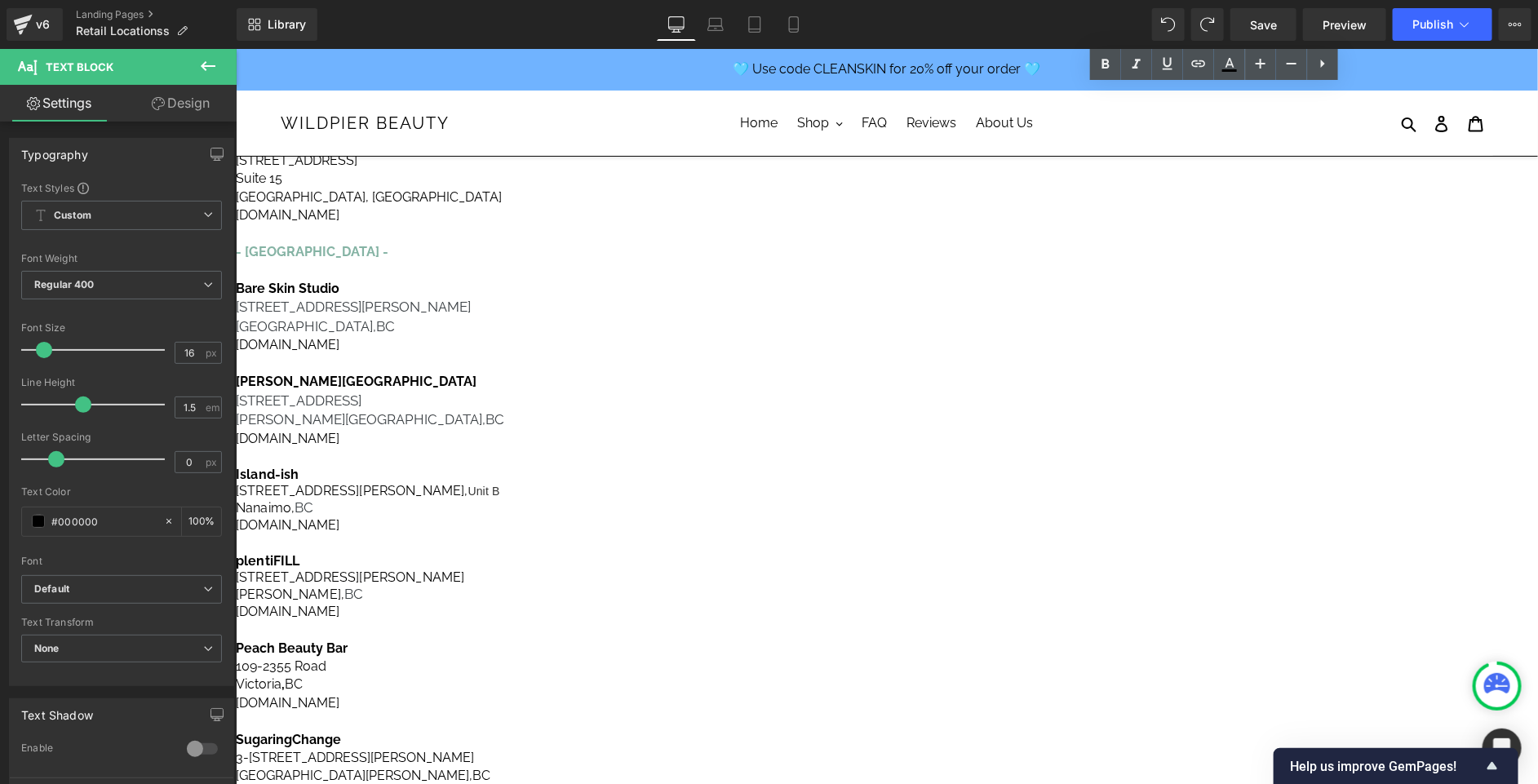
scroll to position [620, 0]
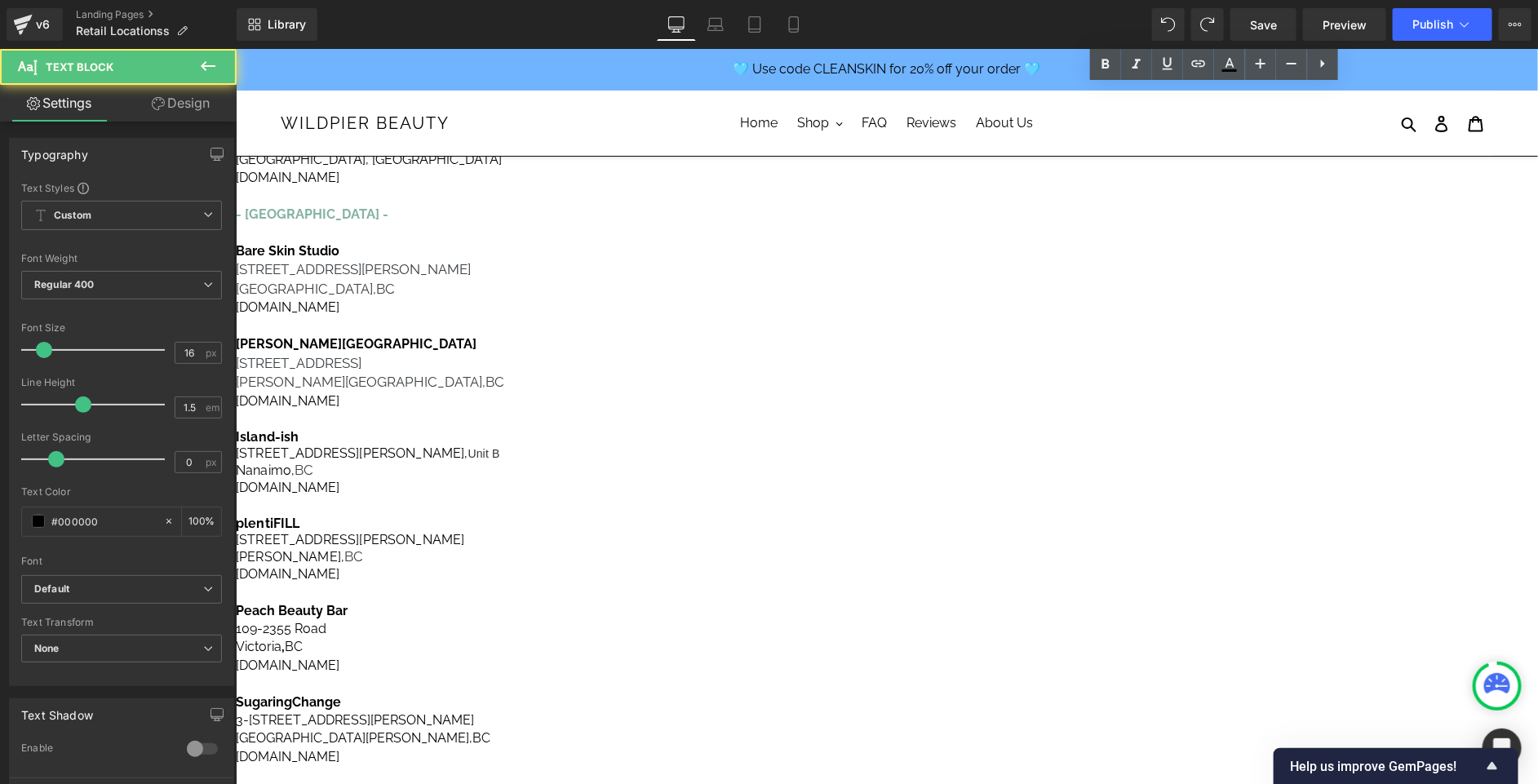
drag, startPoint x: 1313, startPoint y: 478, endPoint x: 1184, endPoint y: 298, distance: 221.5
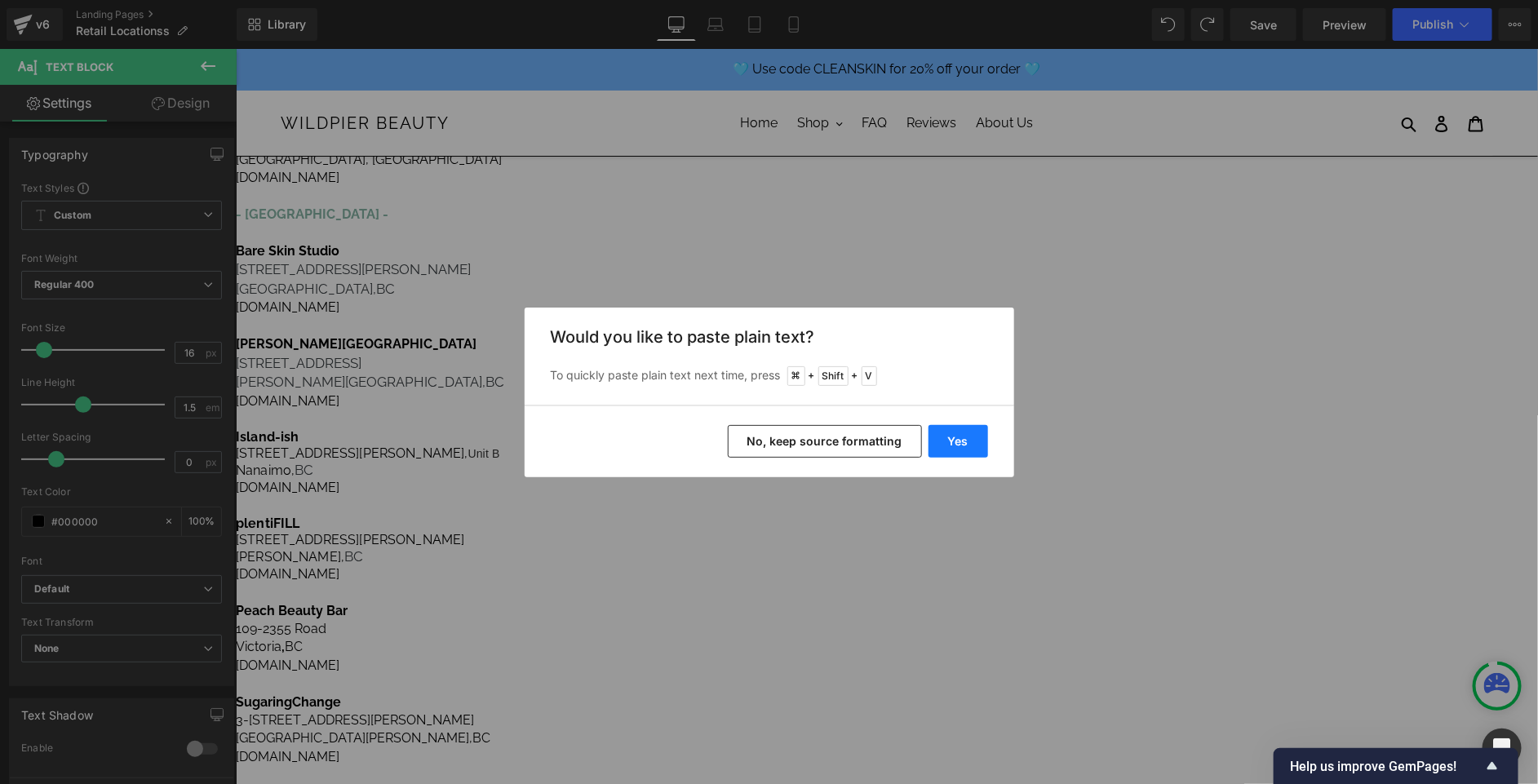
click at [962, 440] on button "Yes" at bounding box center [958, 441] width 60 height 33
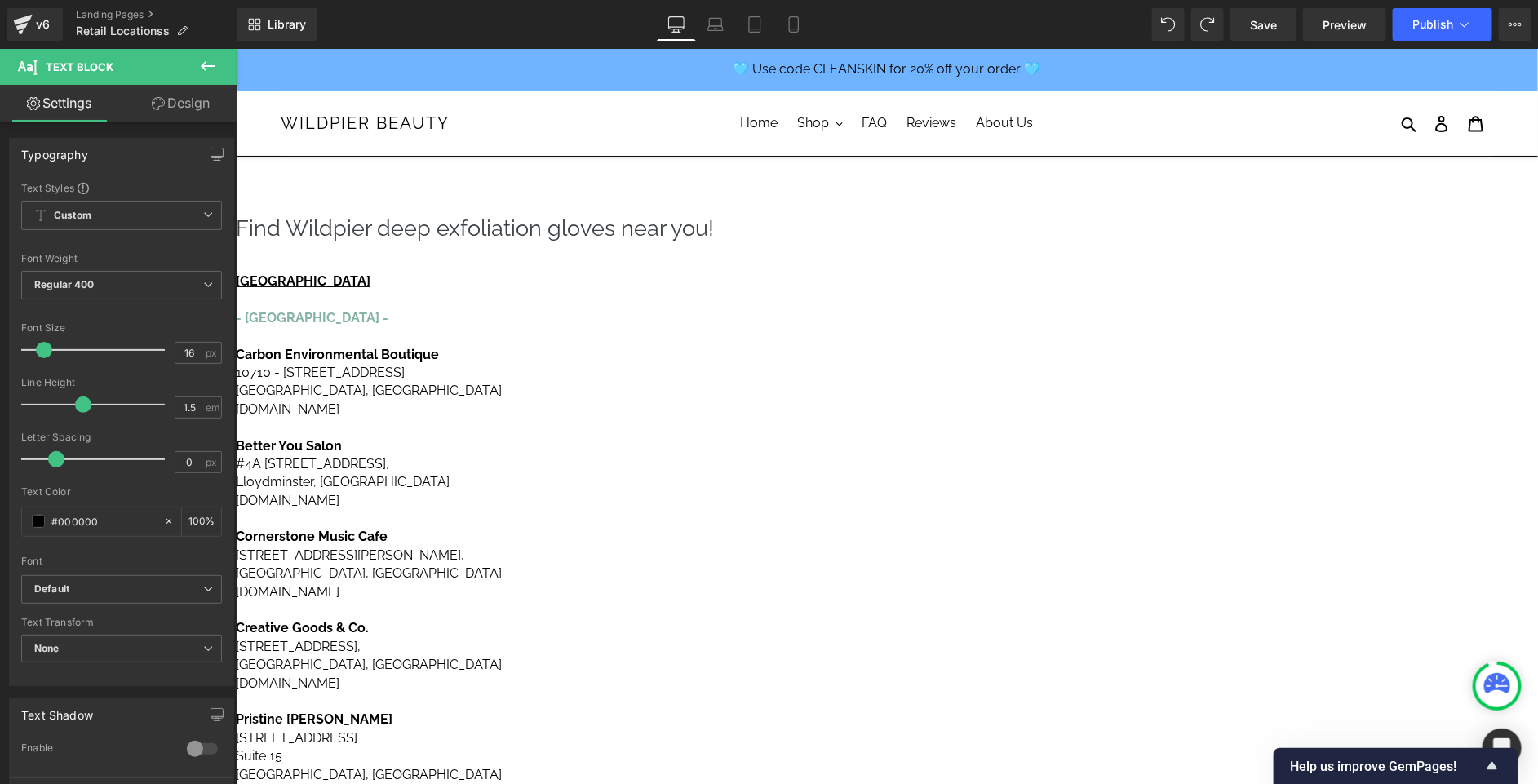
scroll to position [365, 0]
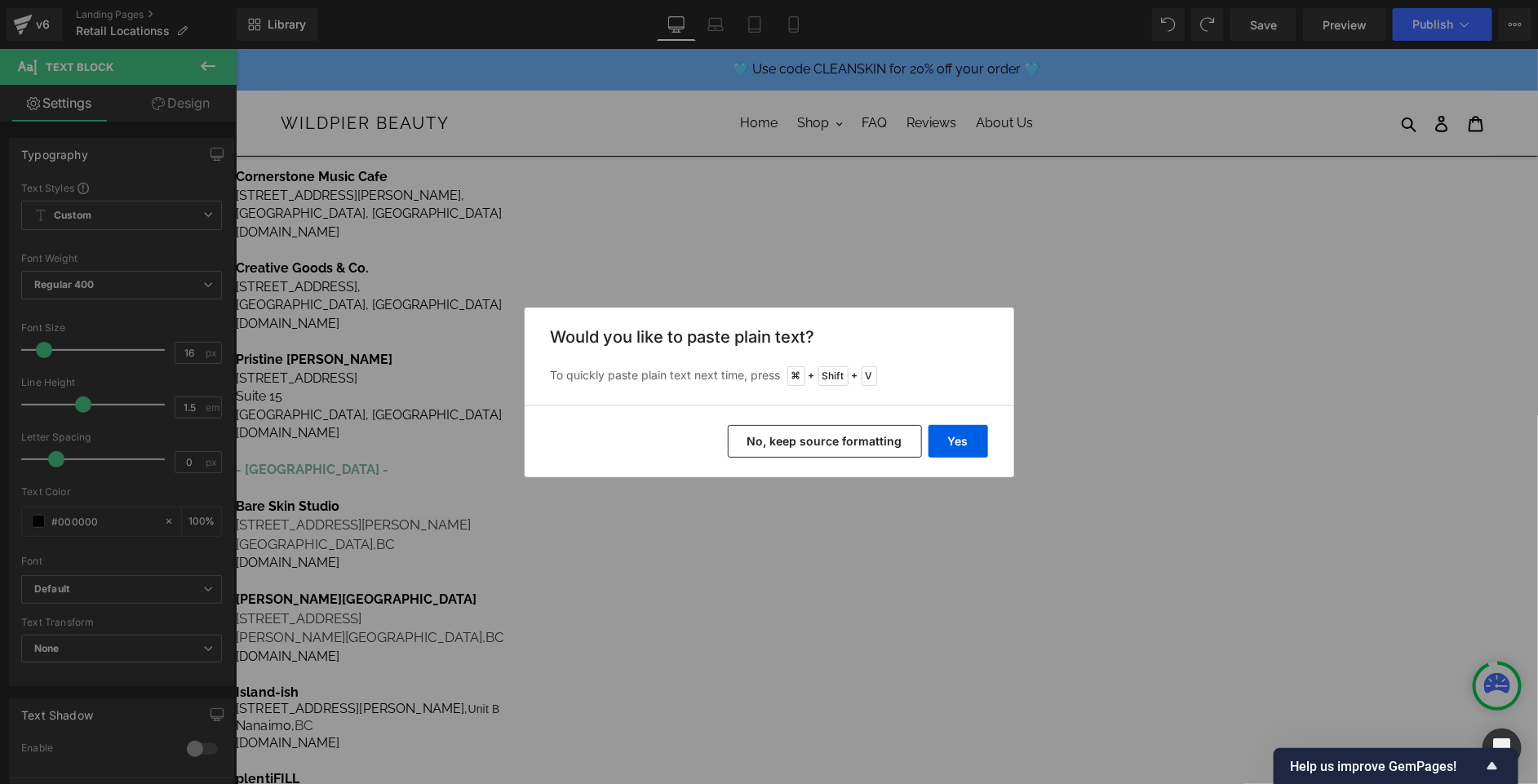
click at [883, 438] on button "No, keep source formatting" at bounding box center [825, 441] width 194 height 33
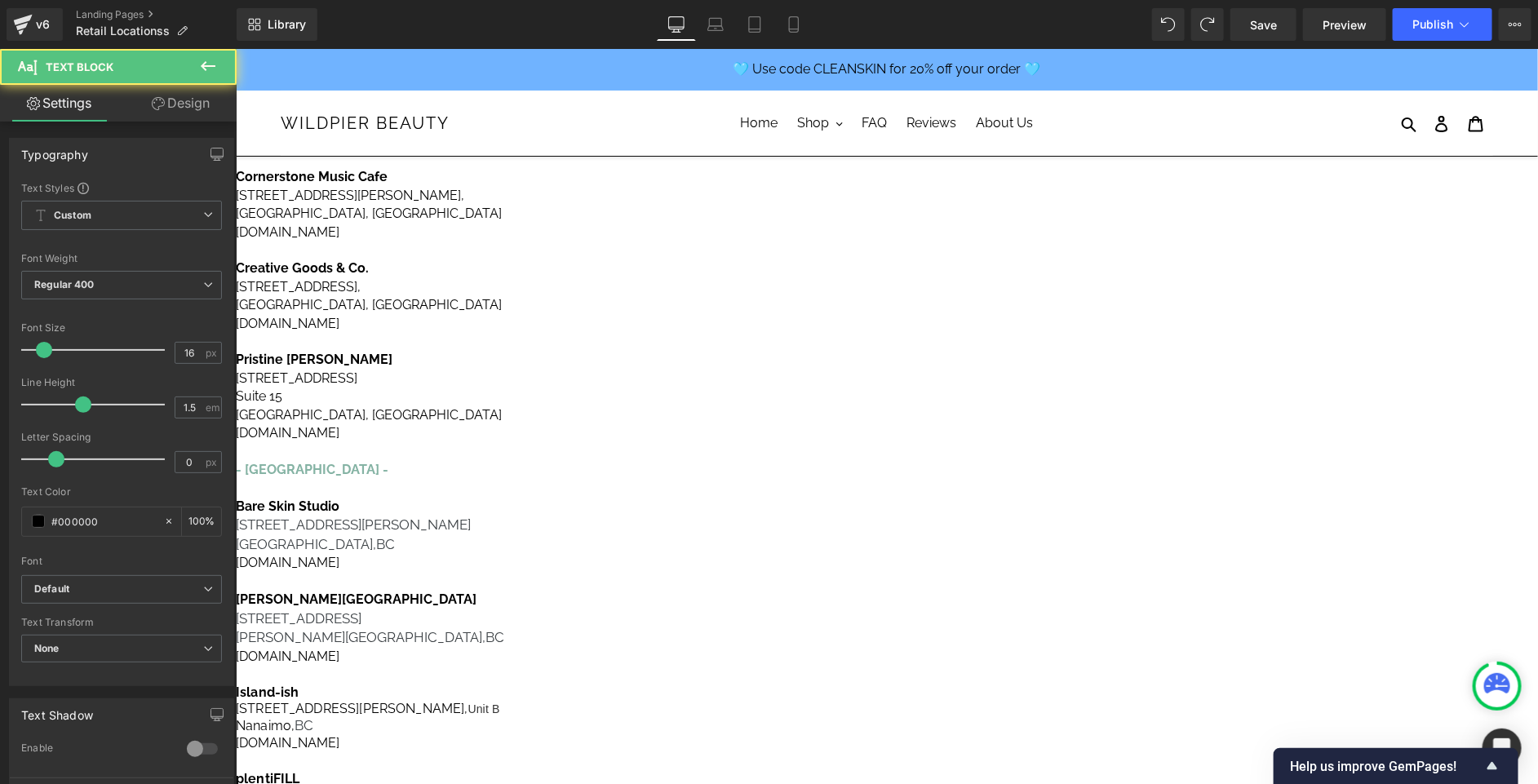
drag, startPoint x: 1265, startPoint y: 554, endPoint x: 1143, endPoint y: 536, distance: 123.3
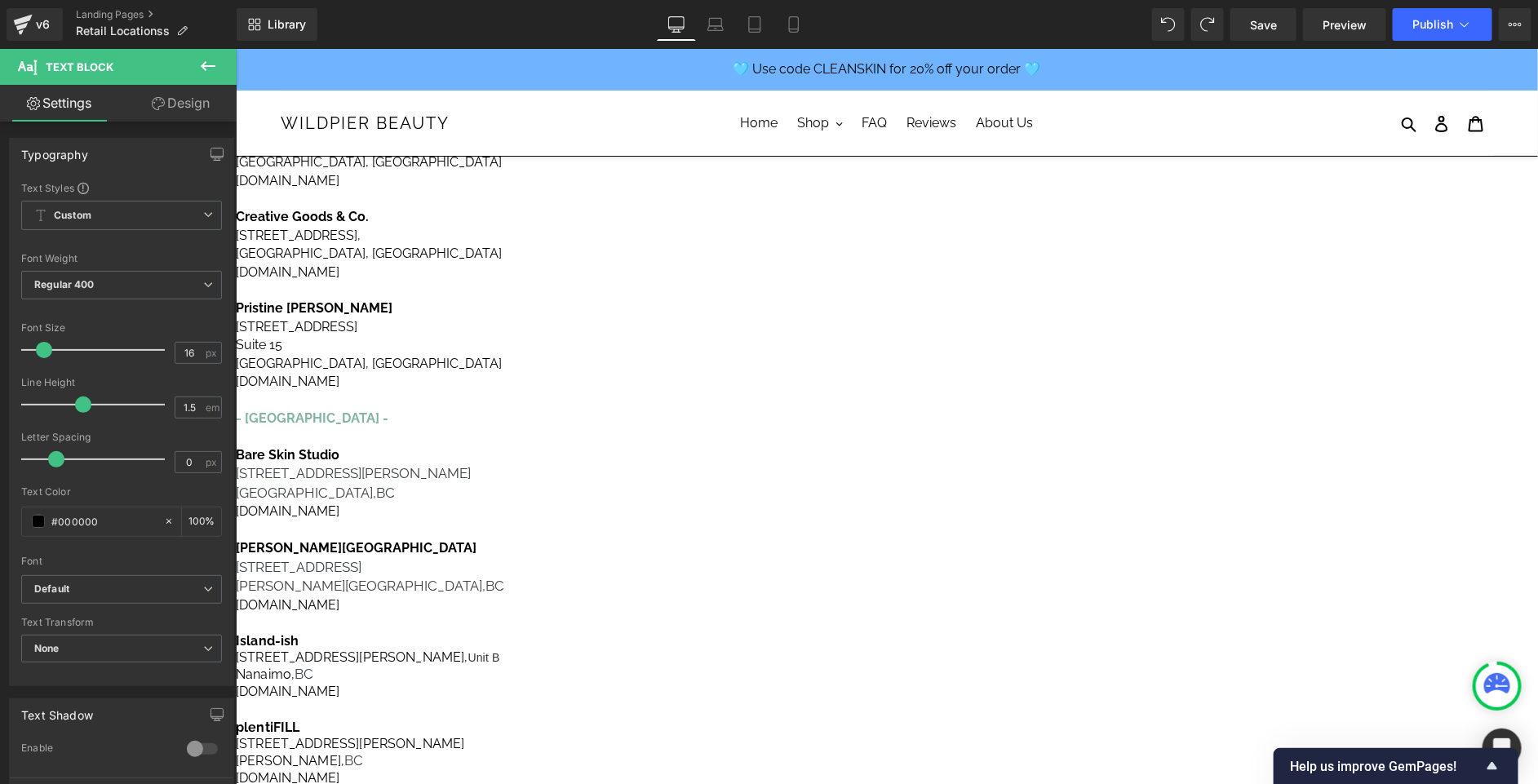
scroll to position [501, 0]
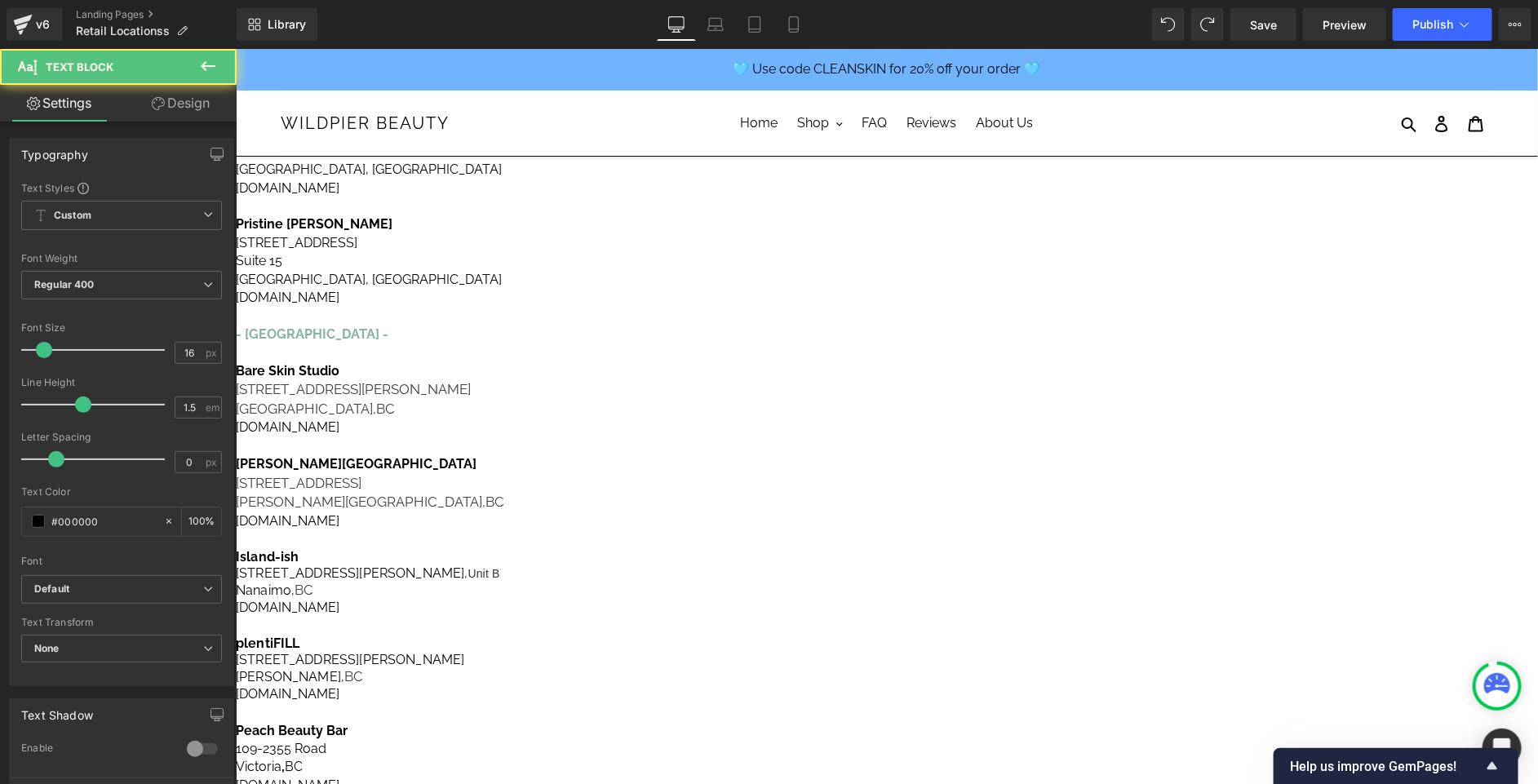
drag, startPoint x: 1253, startPoint y: 369, endPoint x: 1174, endPoint y: 369, distance: 79.0
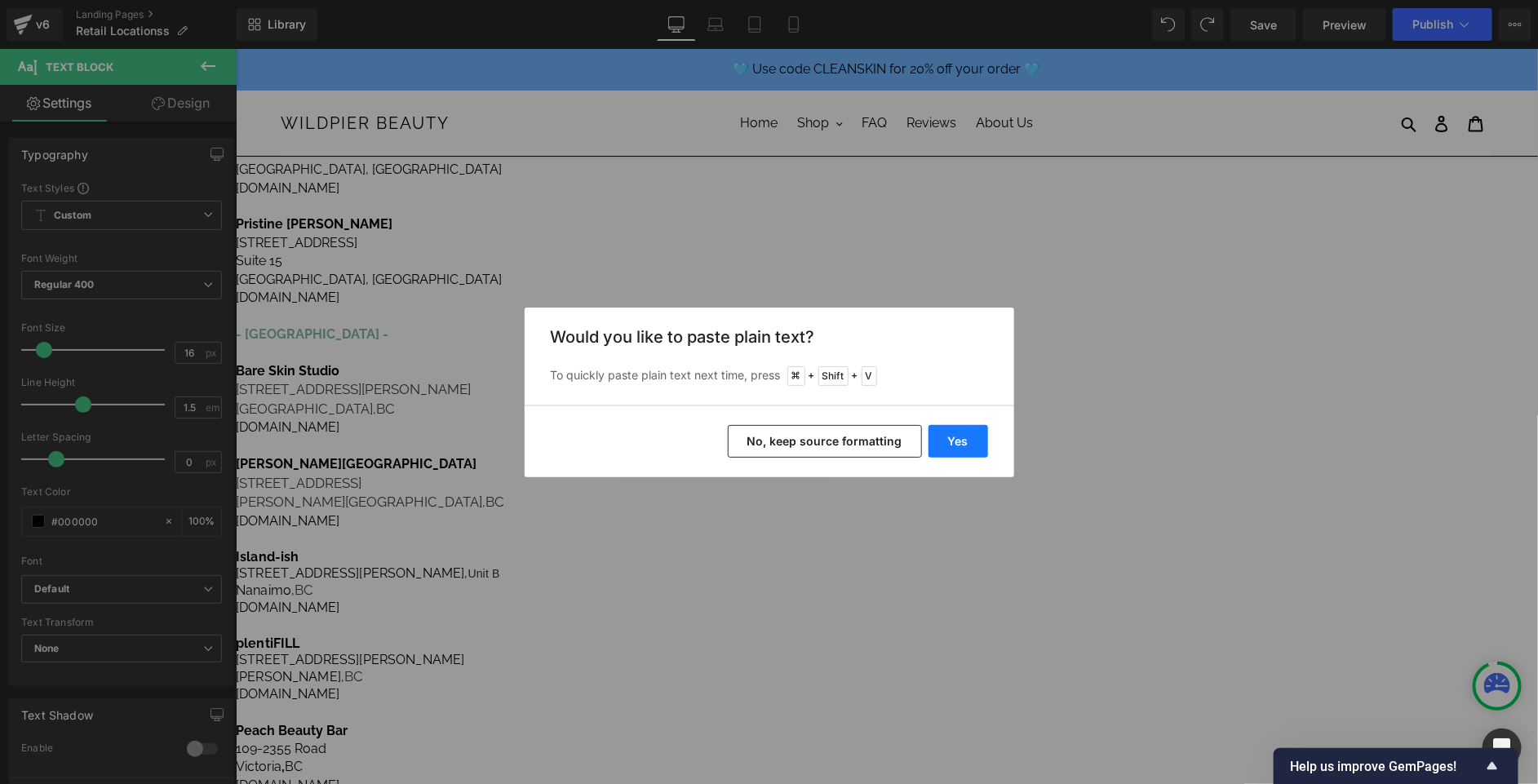
click at [968, 433] on button "Yes" at bounding box center [958, 441] width 60 height 33
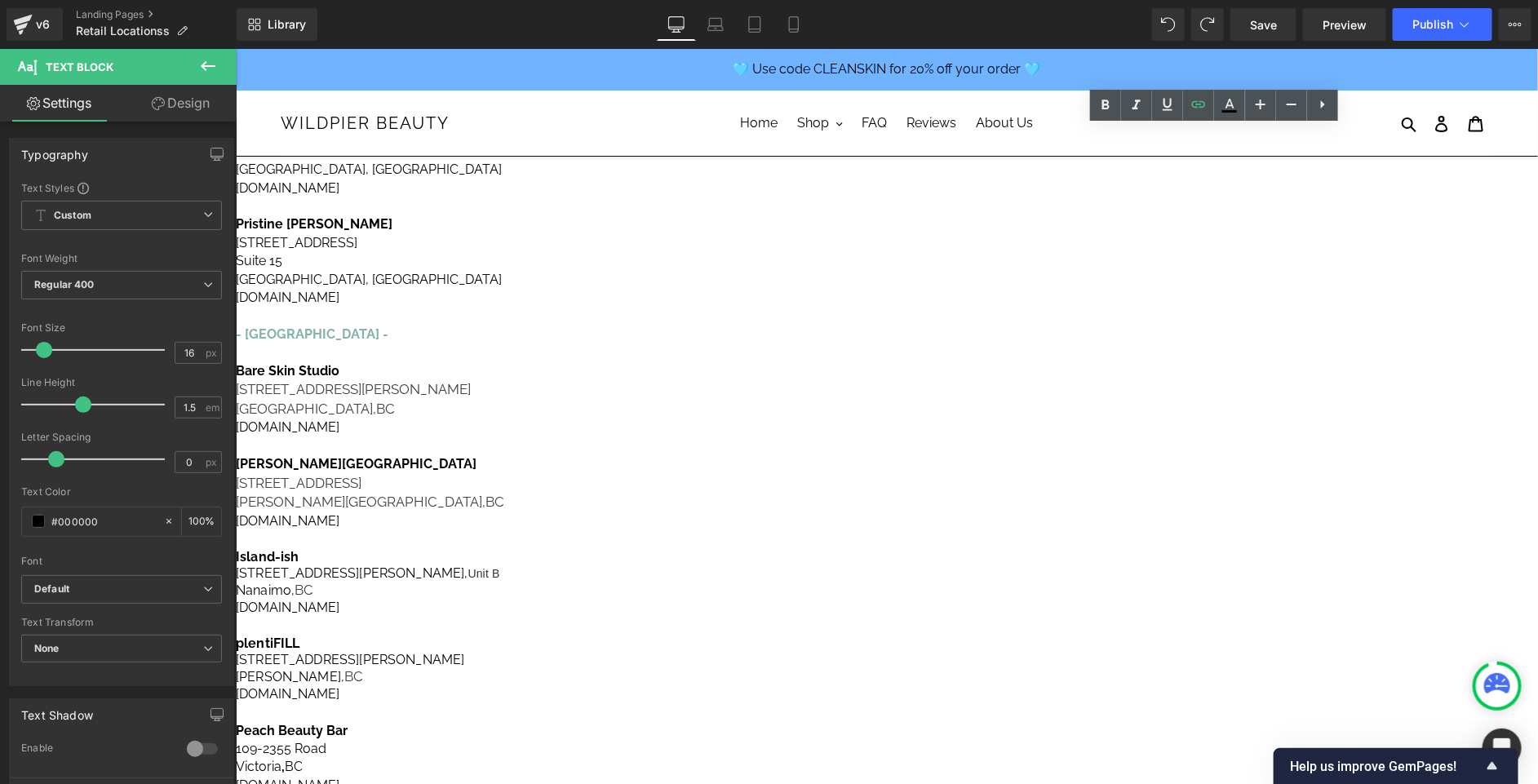
drag, startPoint x: 1265, startPoint y: 462, endPoint x: 1140, endPoint y: 420, distance: 131.9
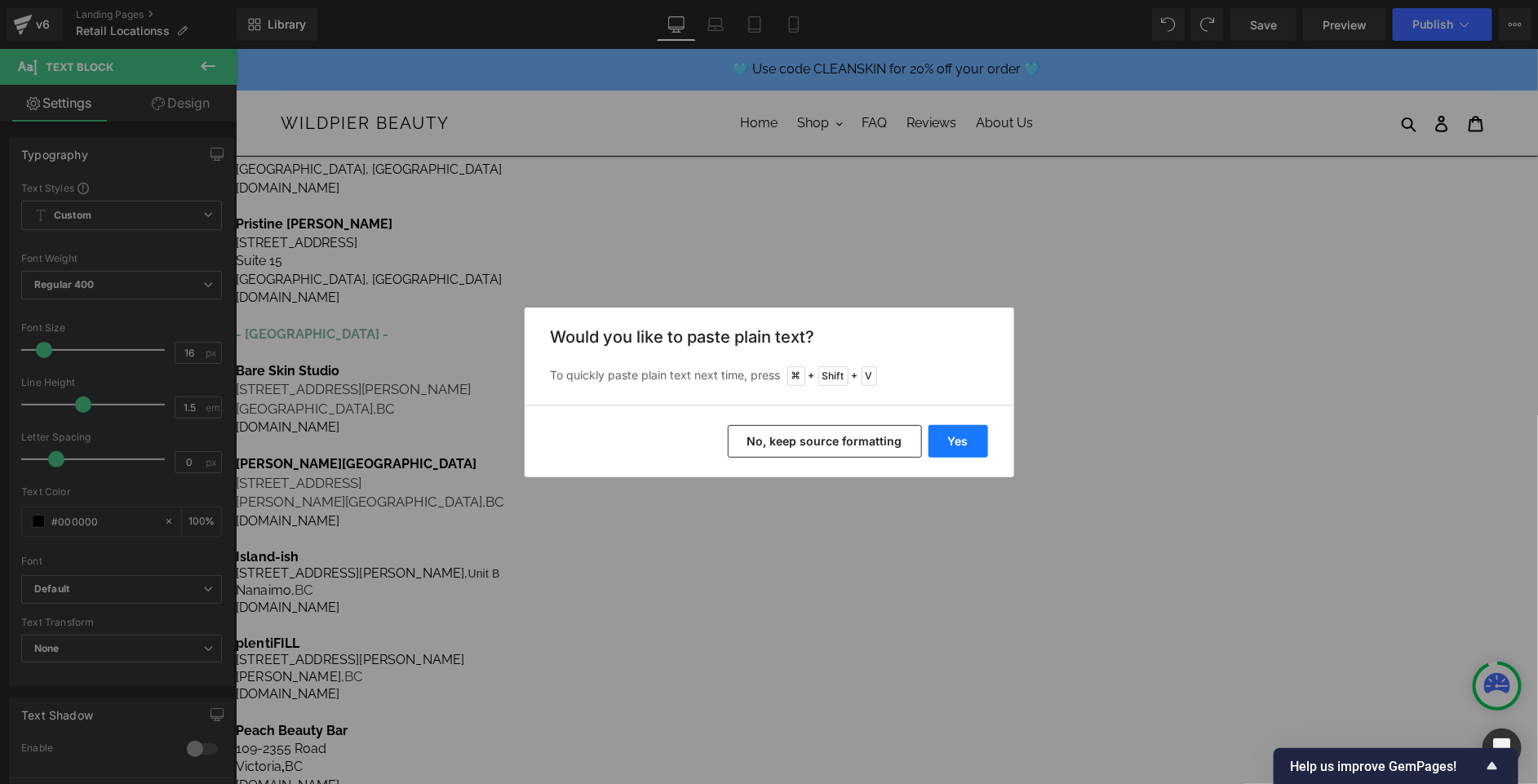
click at [960, 448] on button "Yes" at bounding box center [958, 441] width 60 height 33
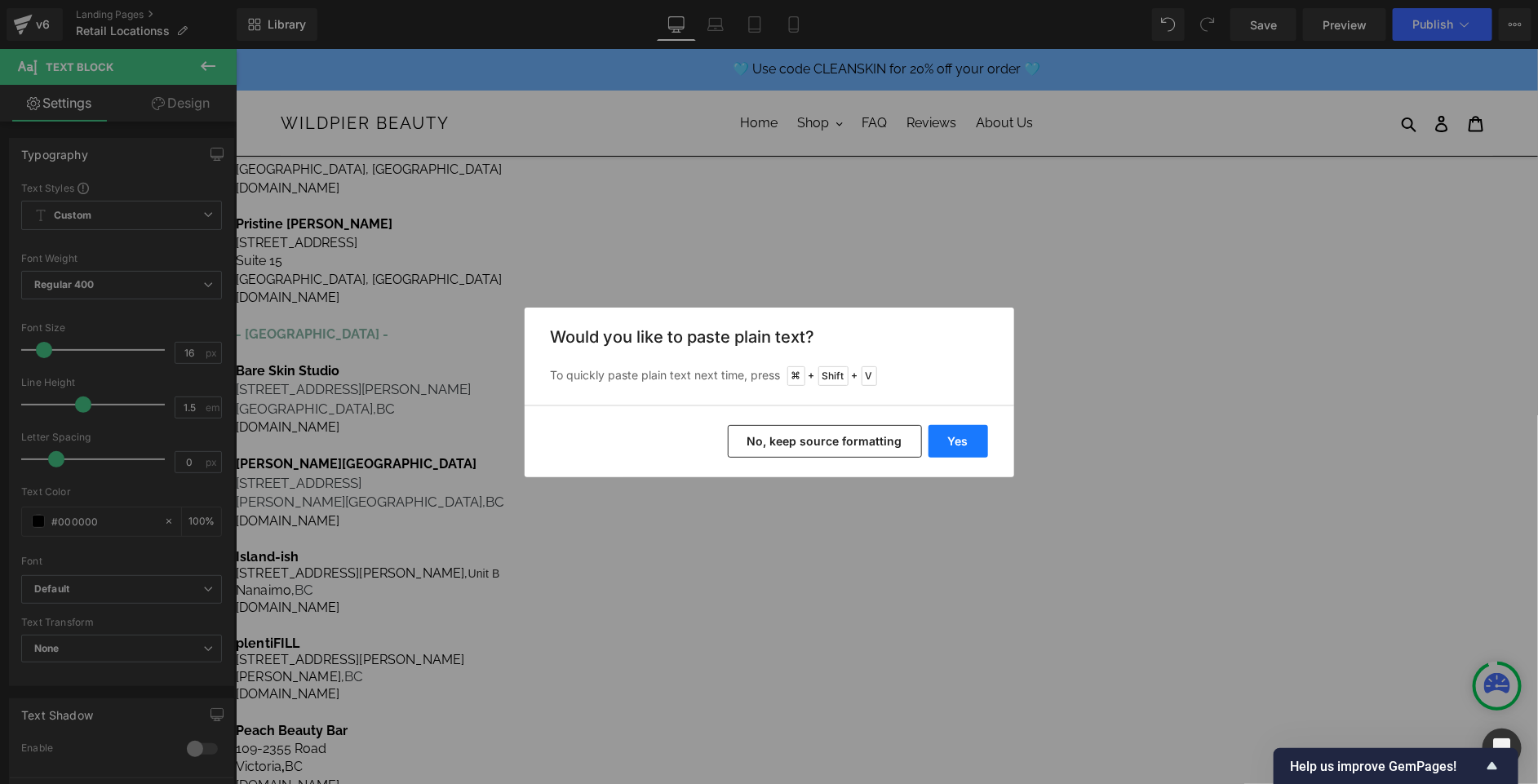
click at [946, 428] on button "Yes" at bounding box center [958, 441] width 60 height 33
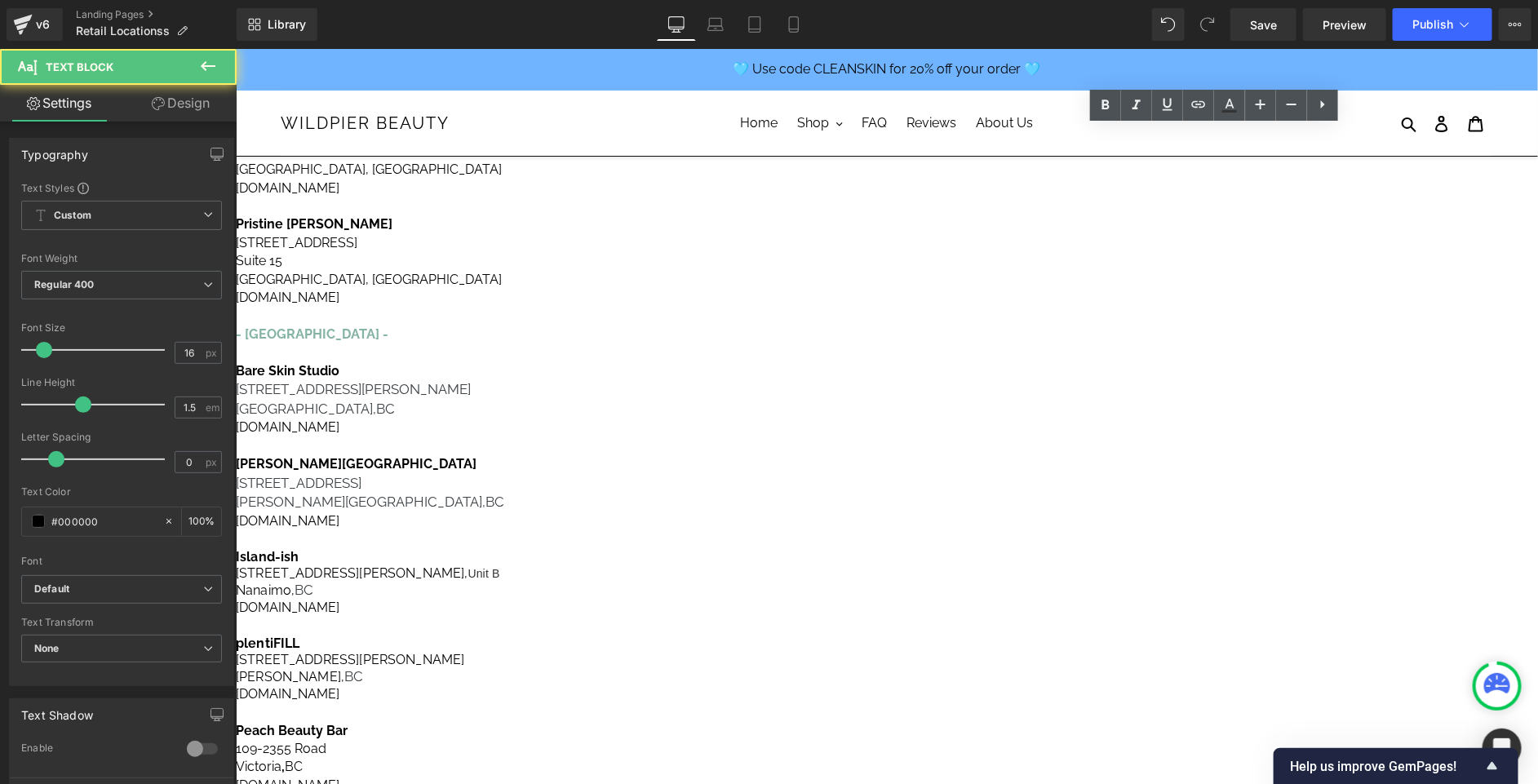
drag, startPoint x: 1302, startPoint y: 459, endPoint x: 1175, endPoint y: 429, distance: 130.5
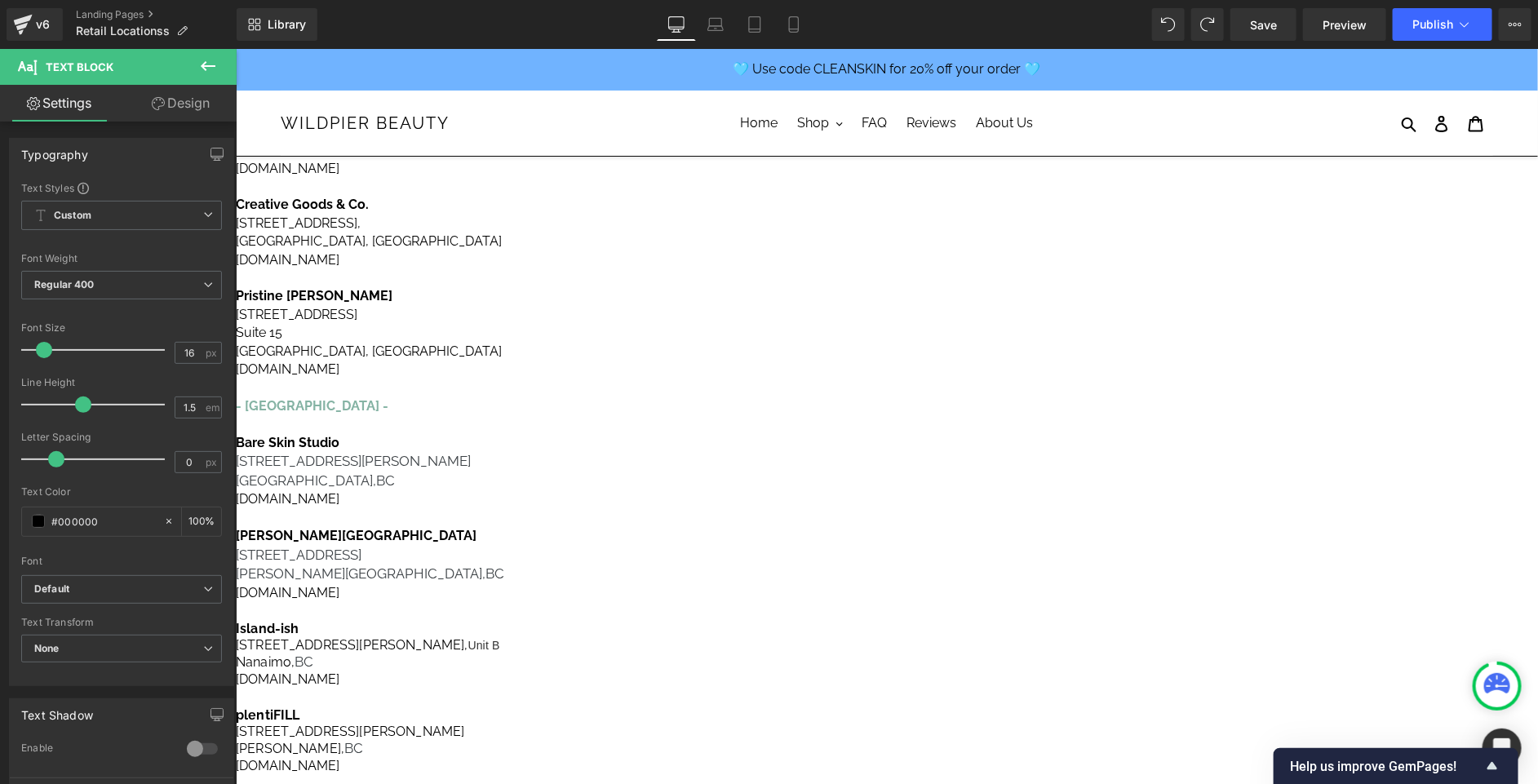
scroll to position [495, 0]
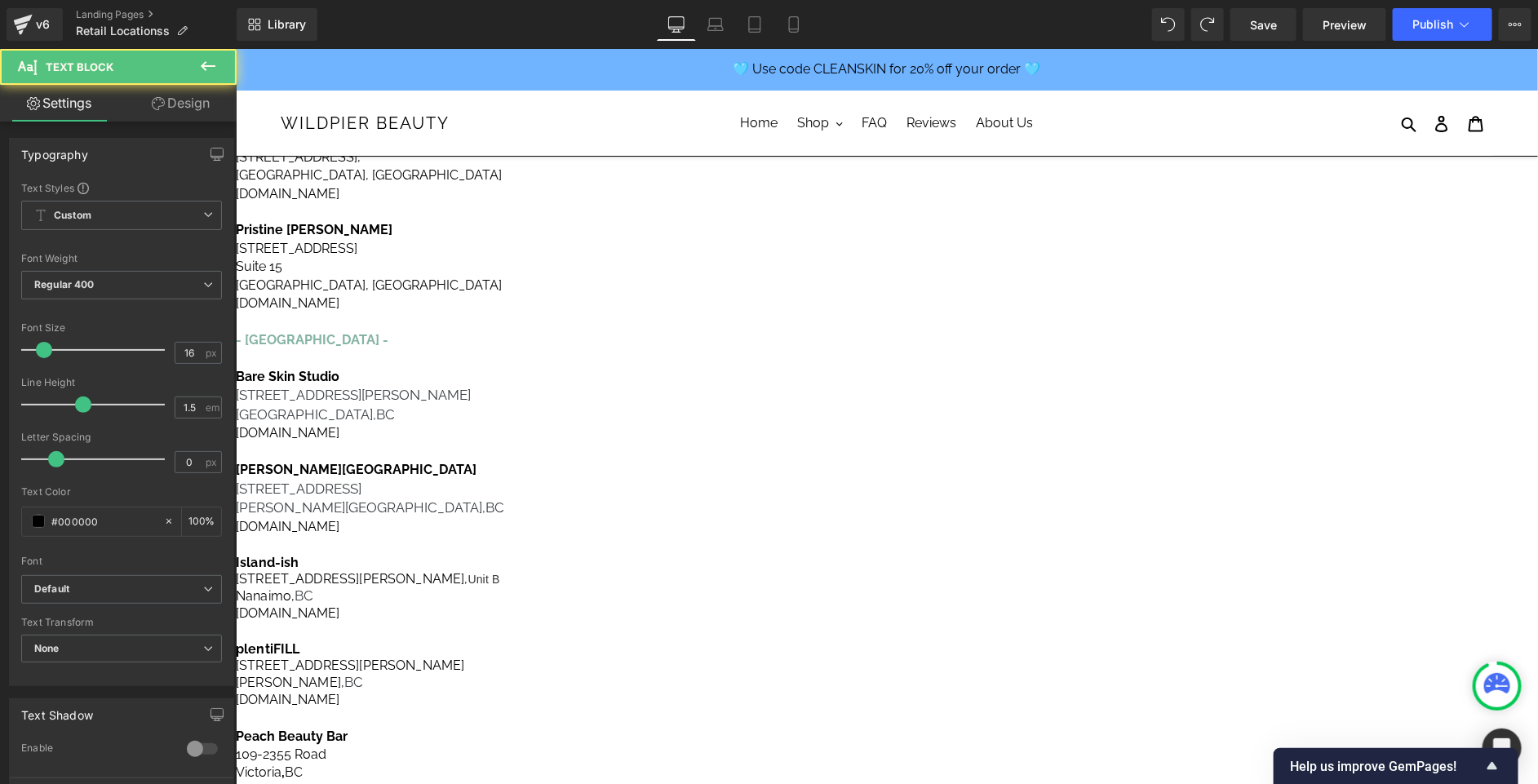
drag, startPoint x: 1315, startPoint y: 464, endPoint x: 1120, endPoint y: 473, distance: 195.2
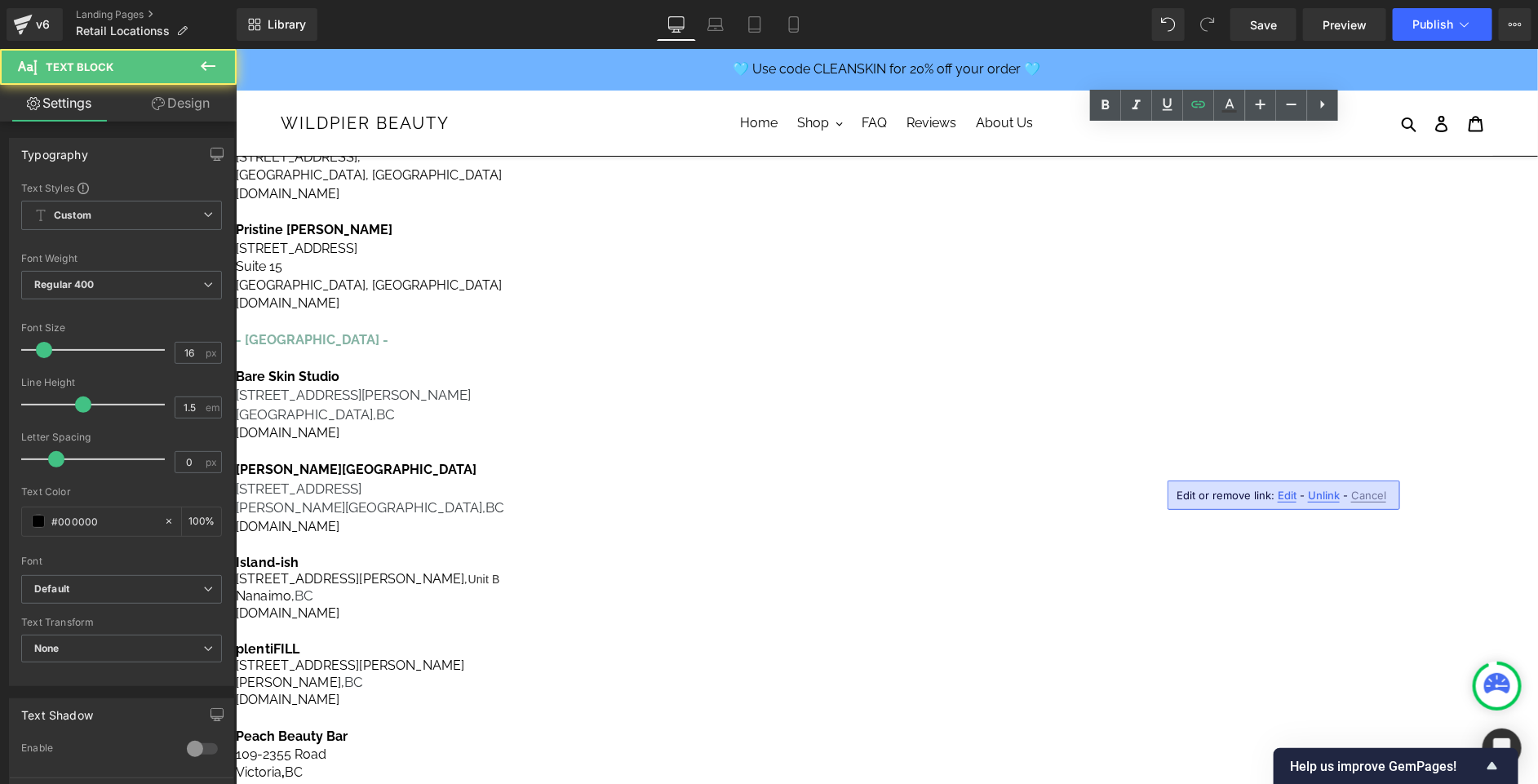
click at [1197, 117] on link at bounding box center [1198, 105] width 31 height 31
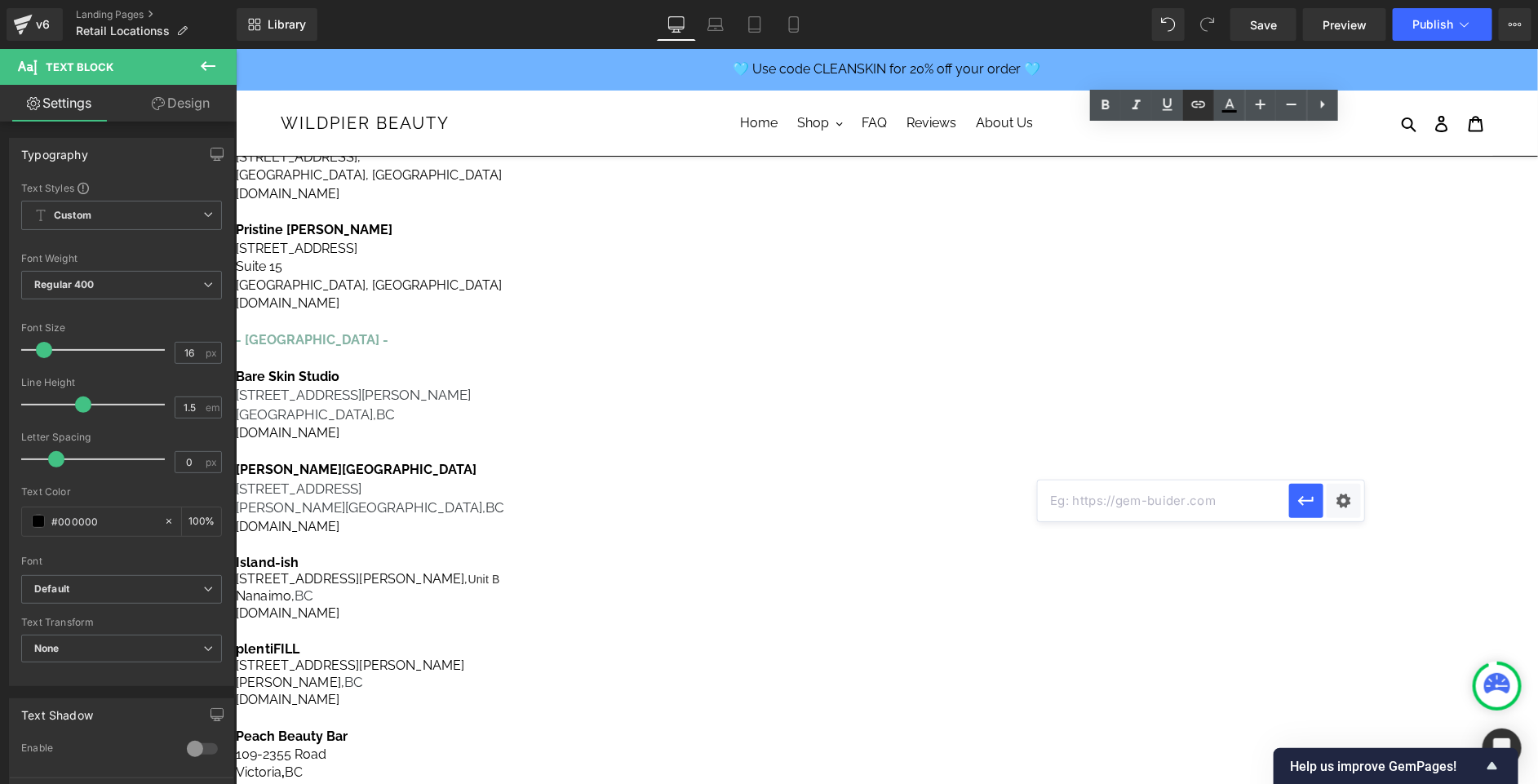
click at [1199, 100] on icon at bounding box center [1198, 104] width 19 height 19
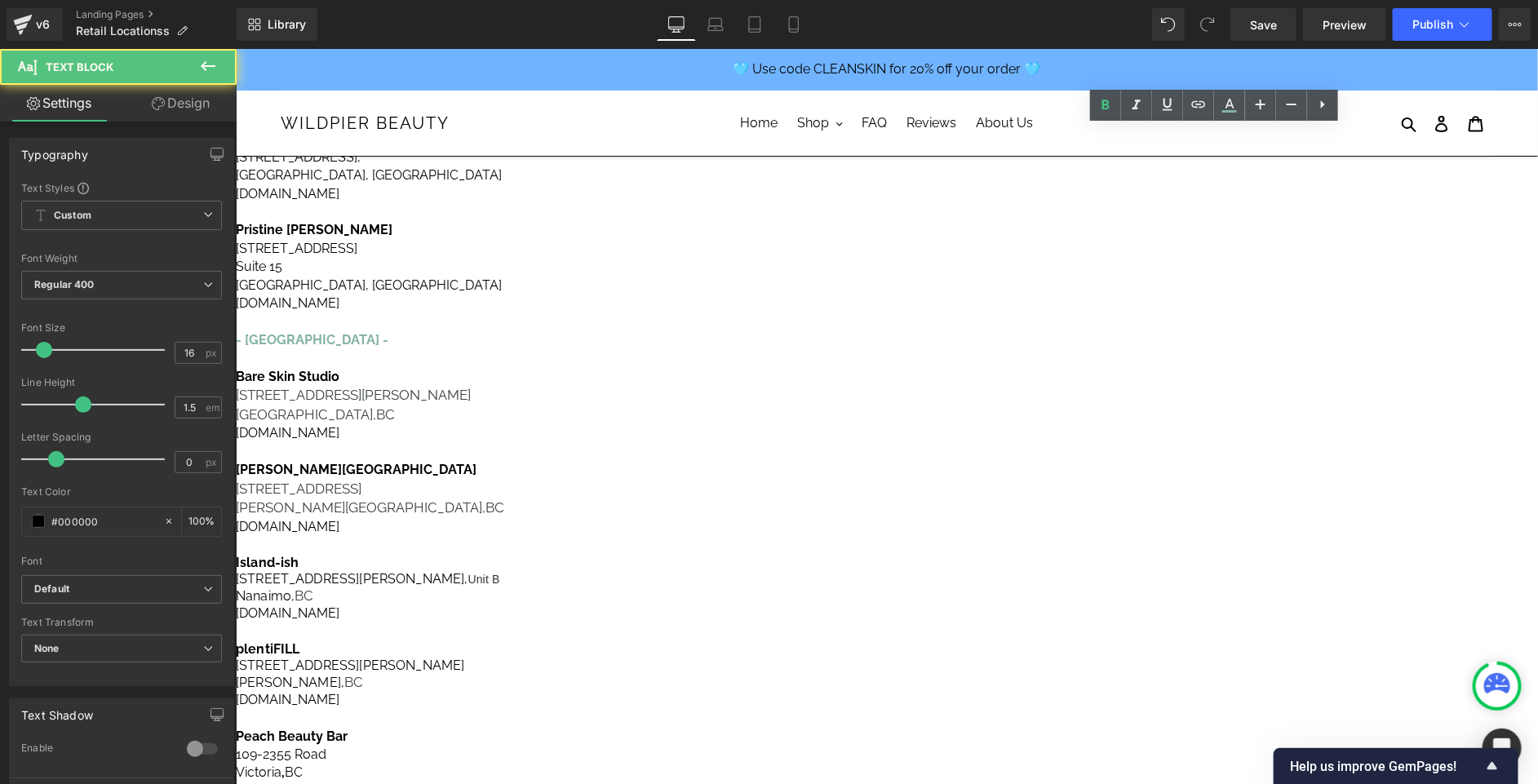
drag, startPoint x: 1307, startPoint y: 464, endPoint x: 1124, endPoint y: 464, distance: 183.0
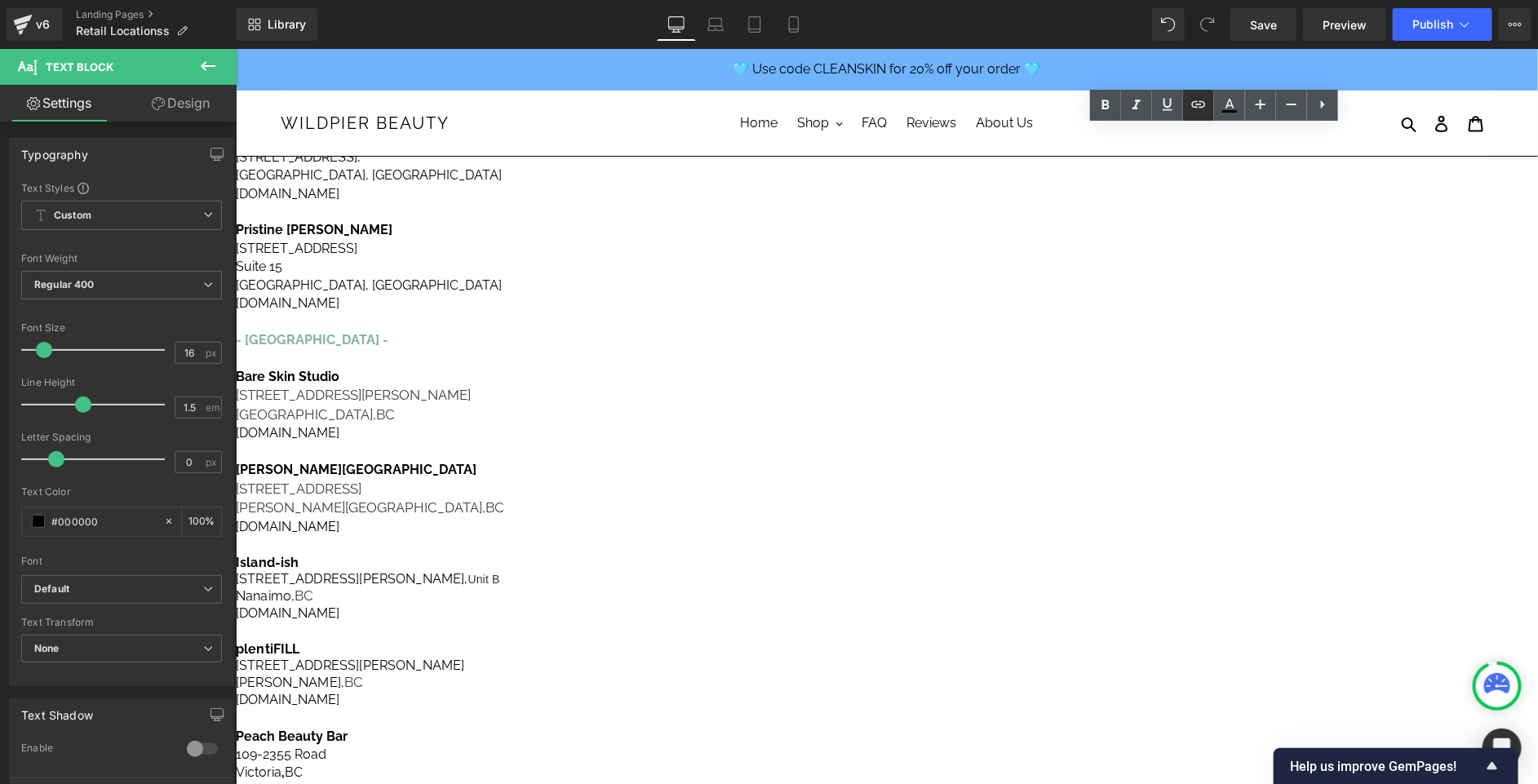
click at [1197, 93] on link at bounding box center [1198, 105] width 31 height 31
click at [1183, 499] on input "text" at bounding box center [1164, 501] width 252 height 40
paste input "[URL][DOMAIN_NAME]"
click at [1299, 507] on icon "button" at bounding box center [1306, 501] width 19 height 19
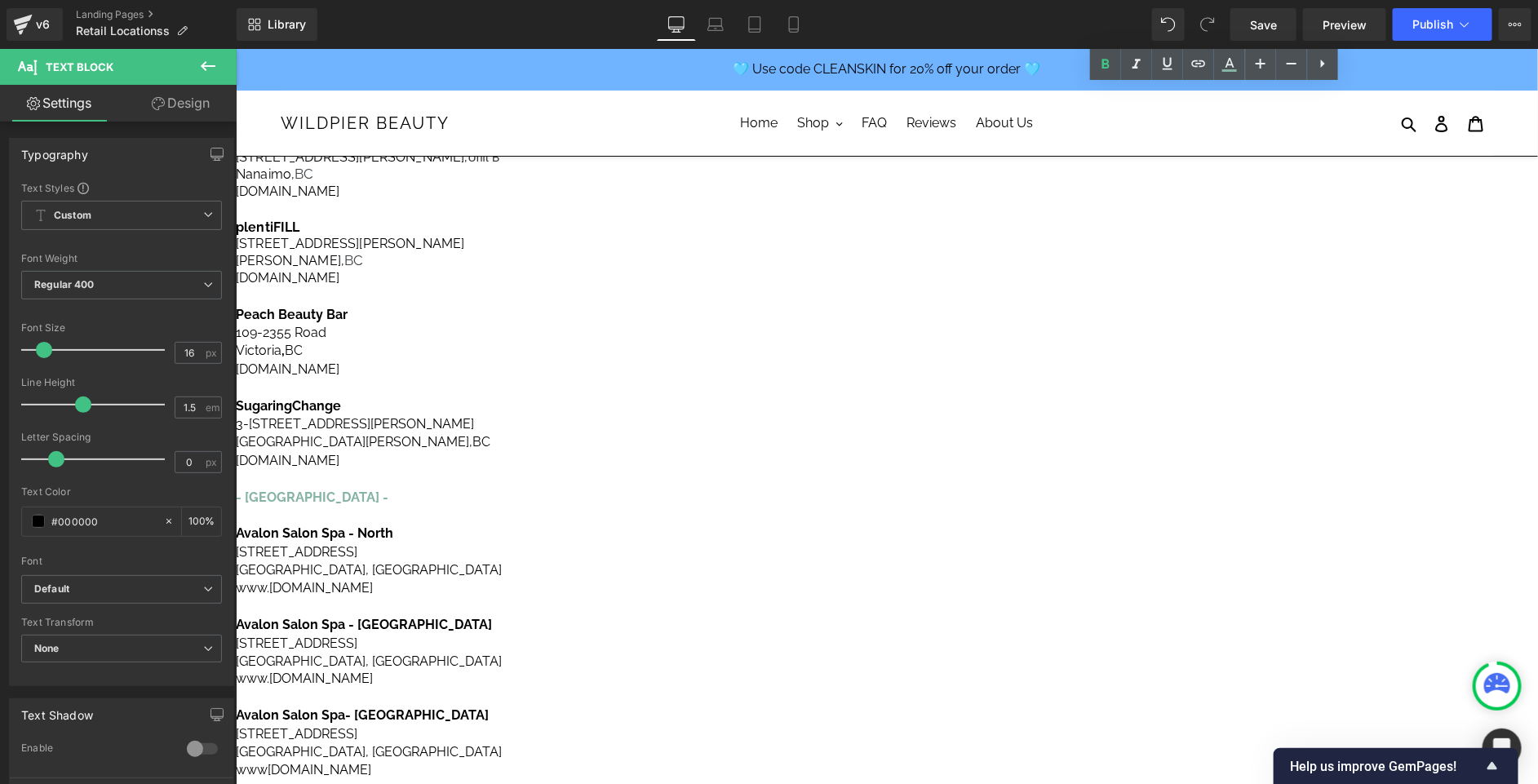
scroll to position [956, 0]
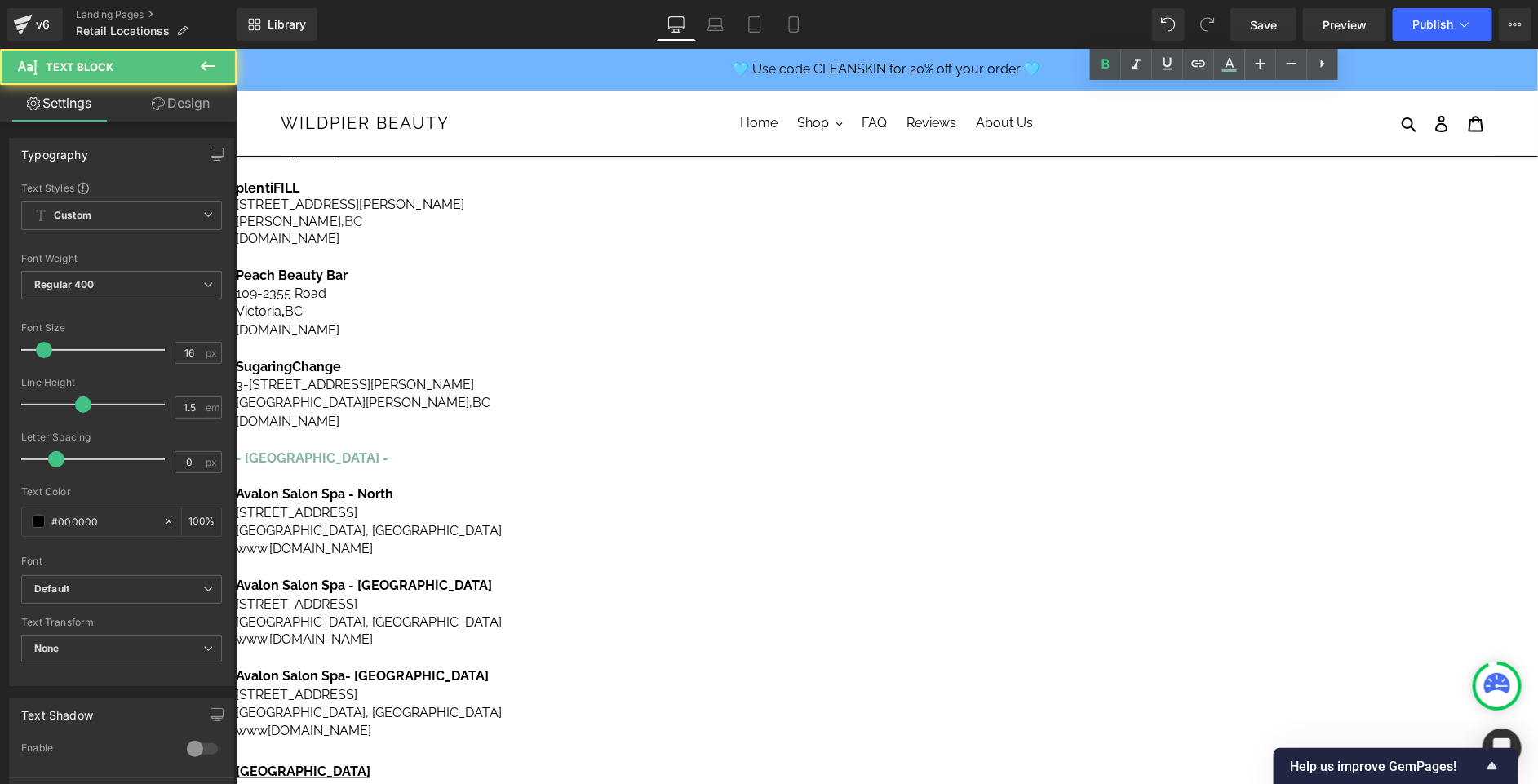
drag, startPoint x: 933, startPoint y: 479, endPoint x: 804, endPoint y: 420, distance: 141.9
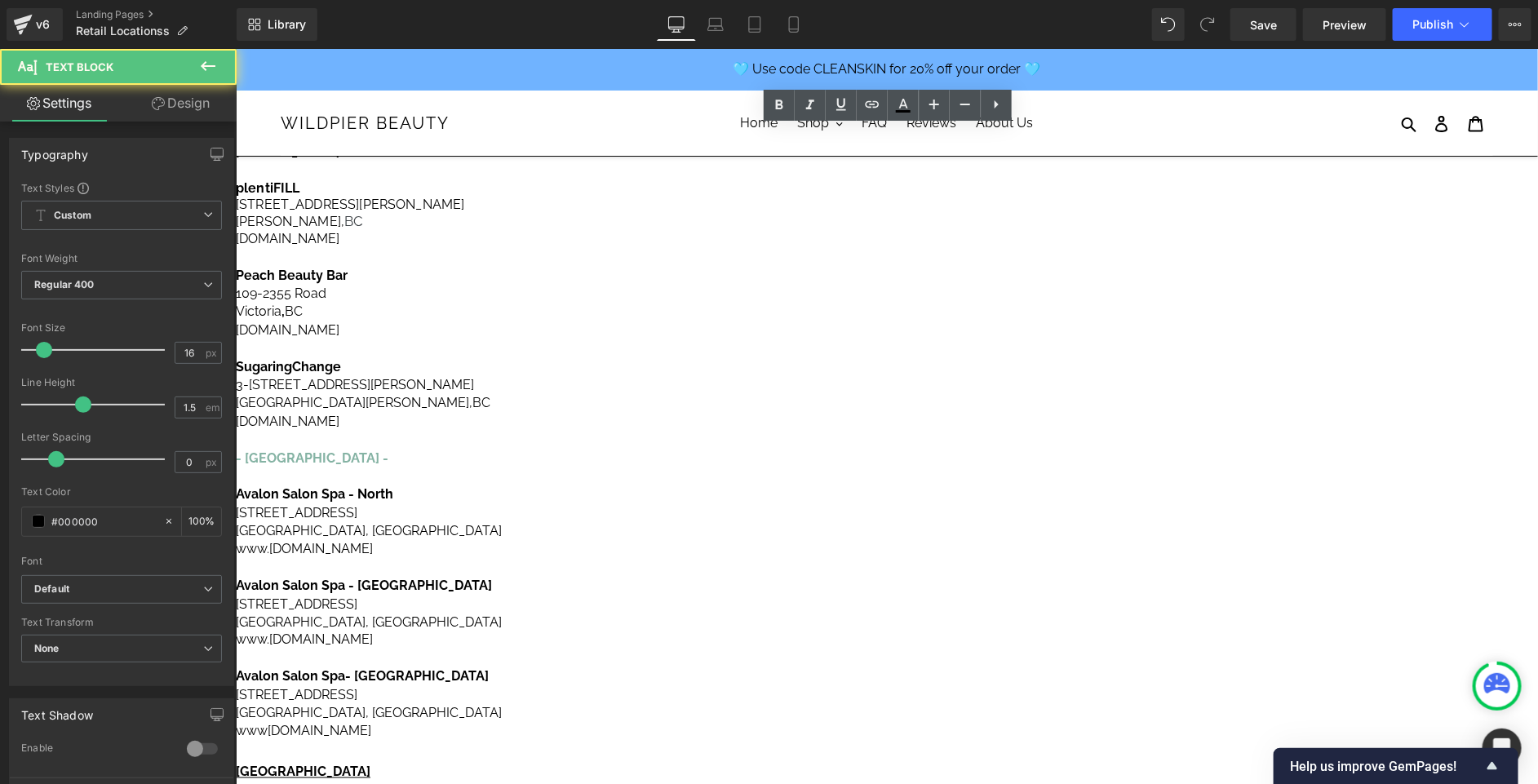
copy div "Thair Organic Beauty [STREET_ADDRESS] [DOMAIN_NAME]"
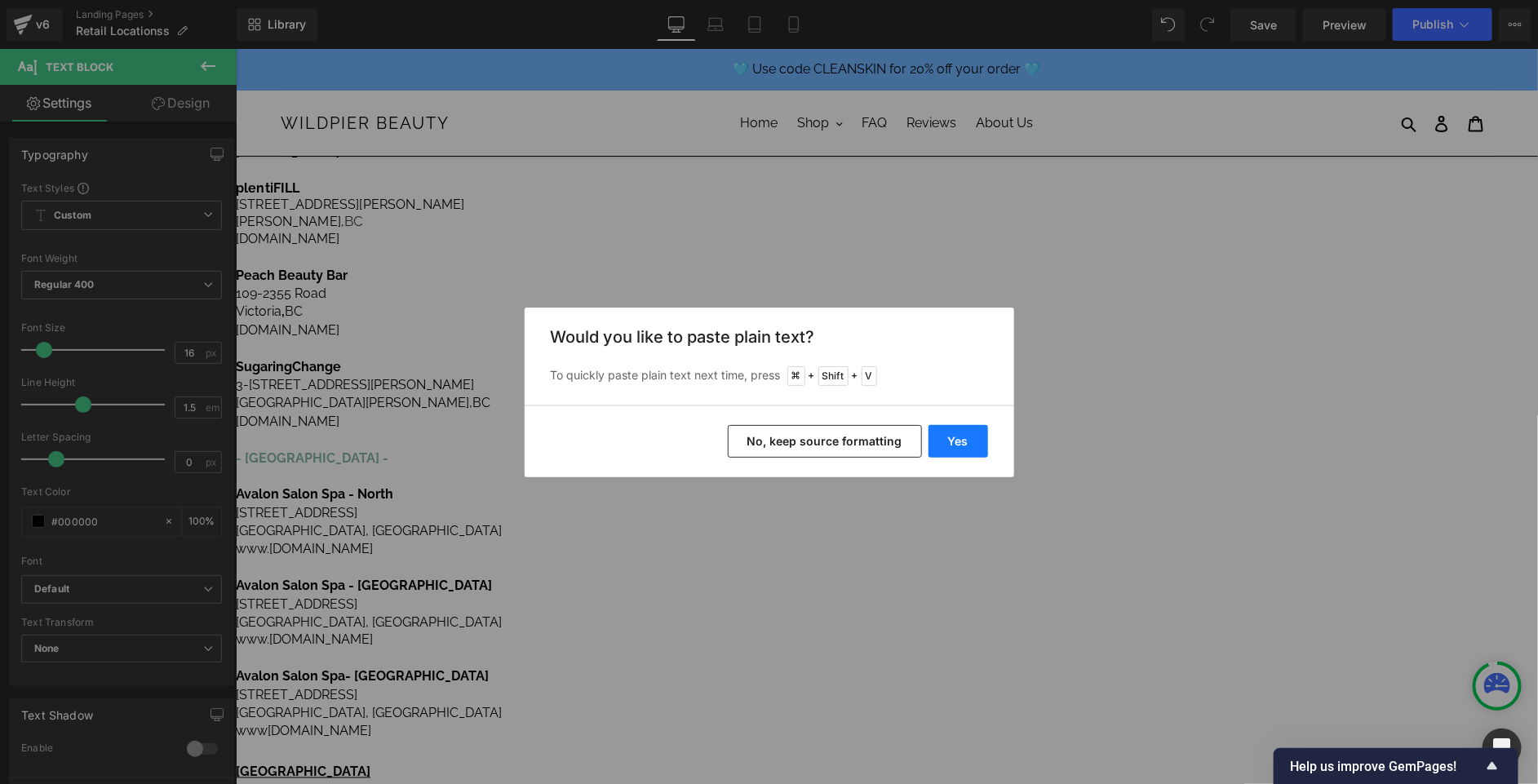
click at [964, 443] on button "Yes" at bounding box center [958, 441] width 60 height 33
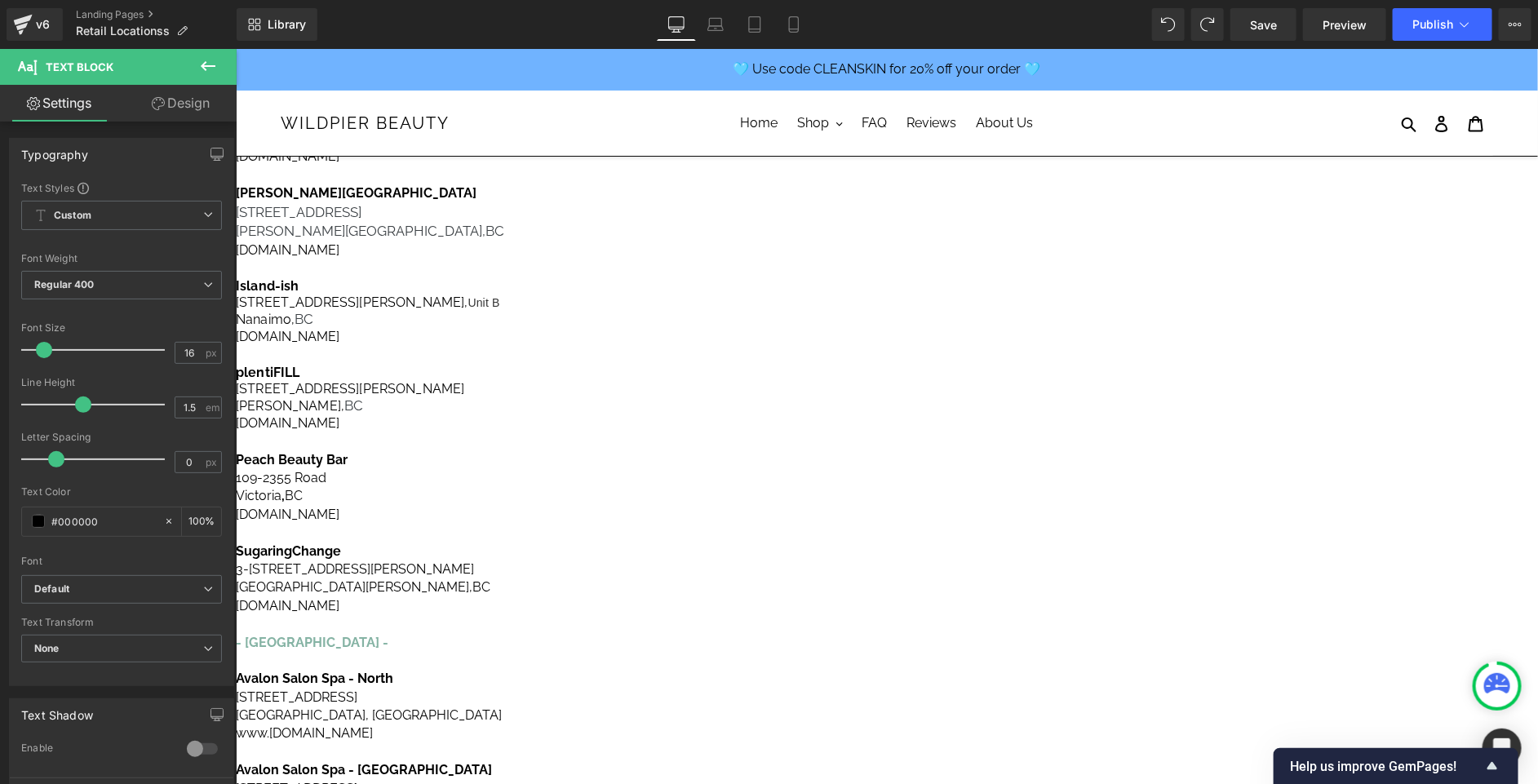
scroll to position [840, 0]
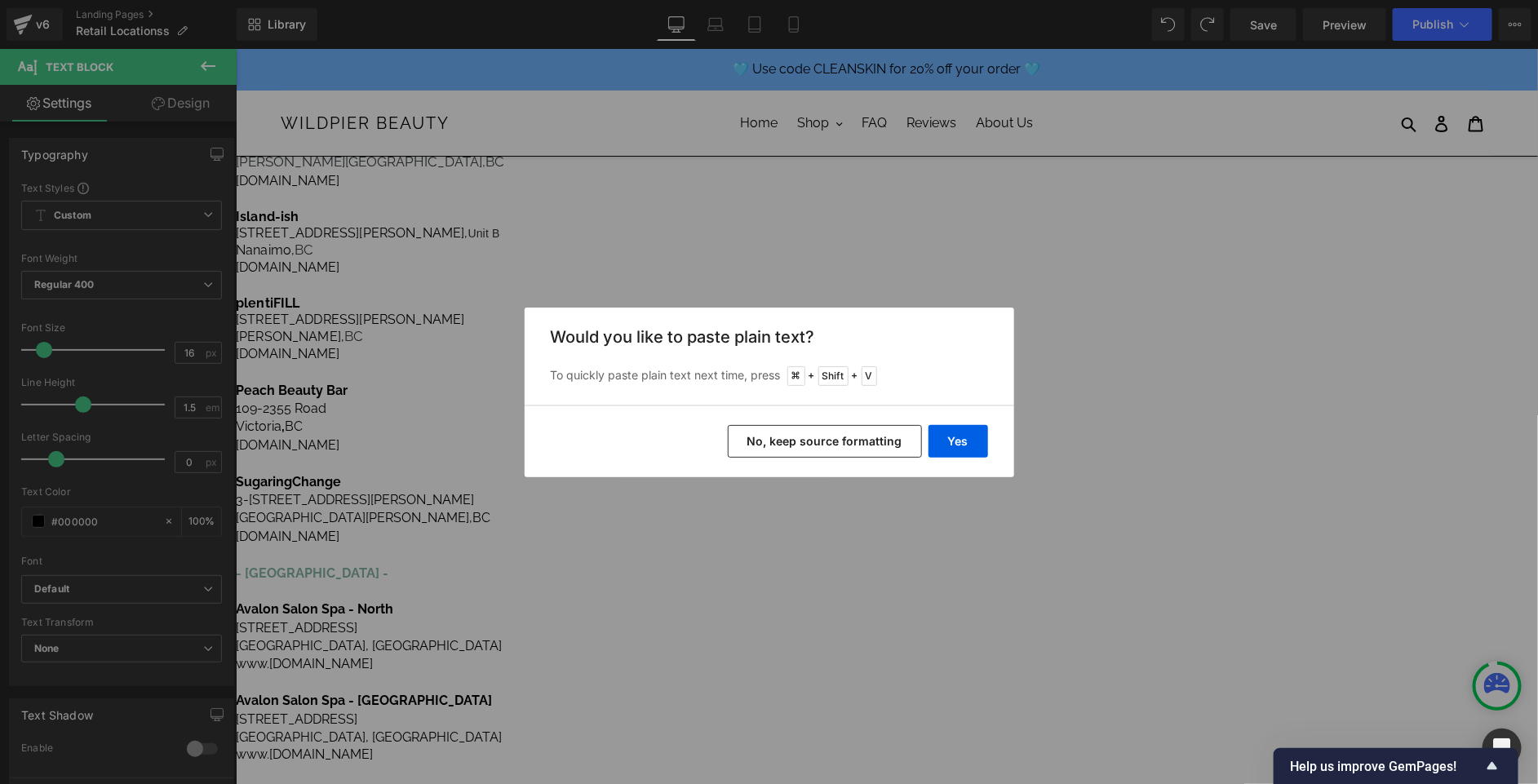
click at [807, 408] on div "Yes No, keep source formatting" at bounding box center [770, 441] width 490 height 72
click at [807, 437] on button "No, keep source formatting" at bounding box center [825, 441] width 194 height 33
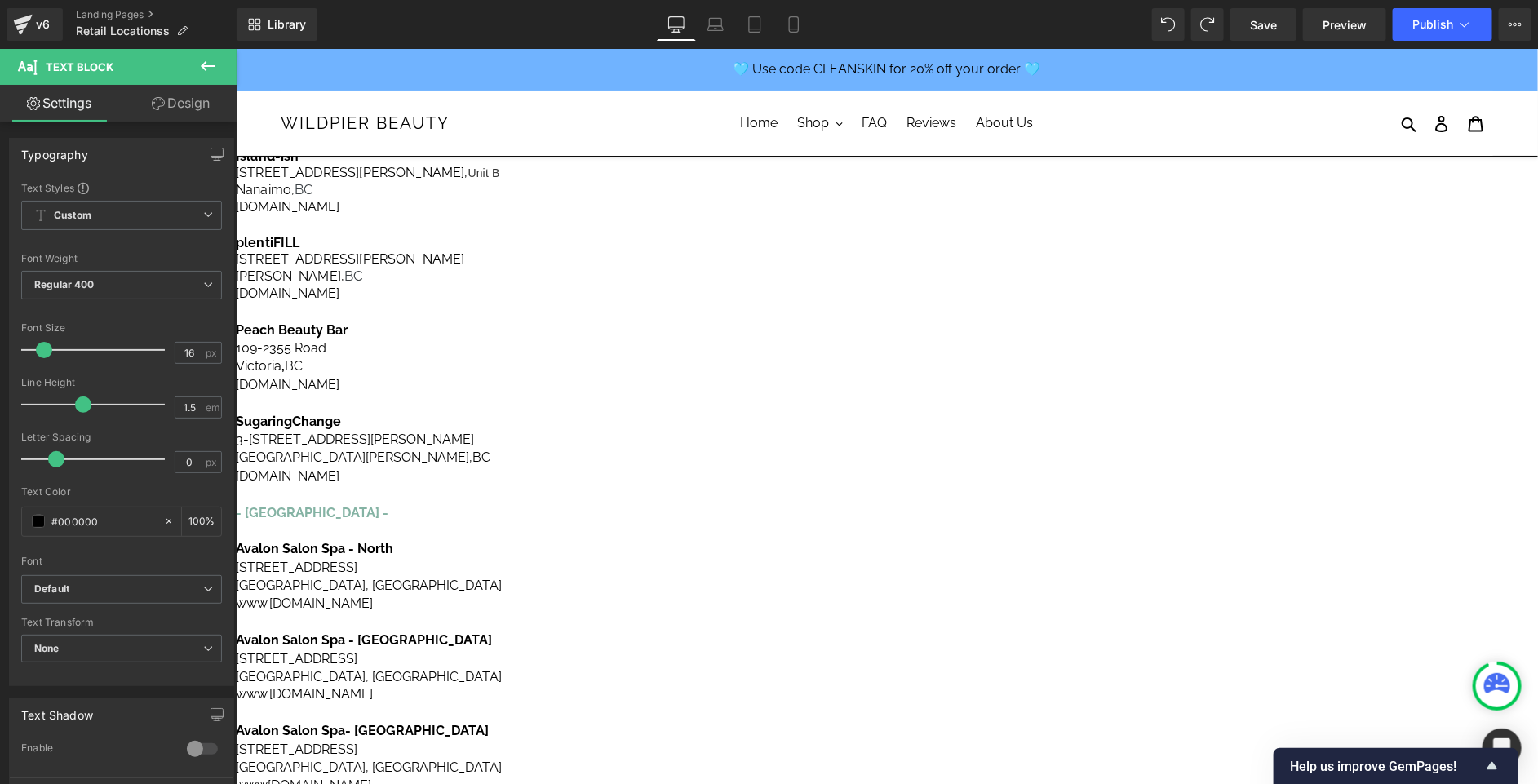
scroll to position [972, 0]
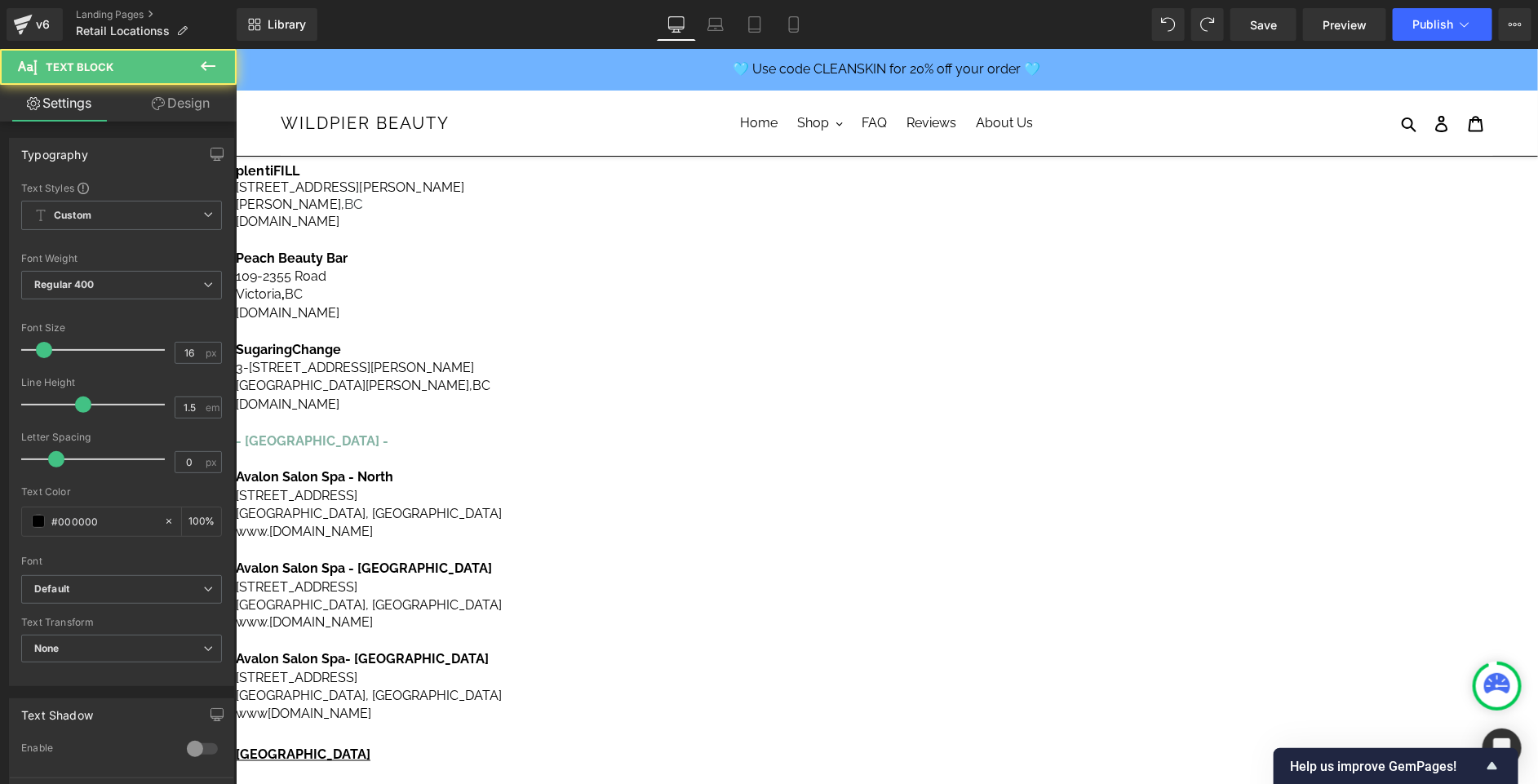
drag, startPoint x: 954, startPoint y: 585, endPoint x: 809, endPoint y: 585, distance: 145.0
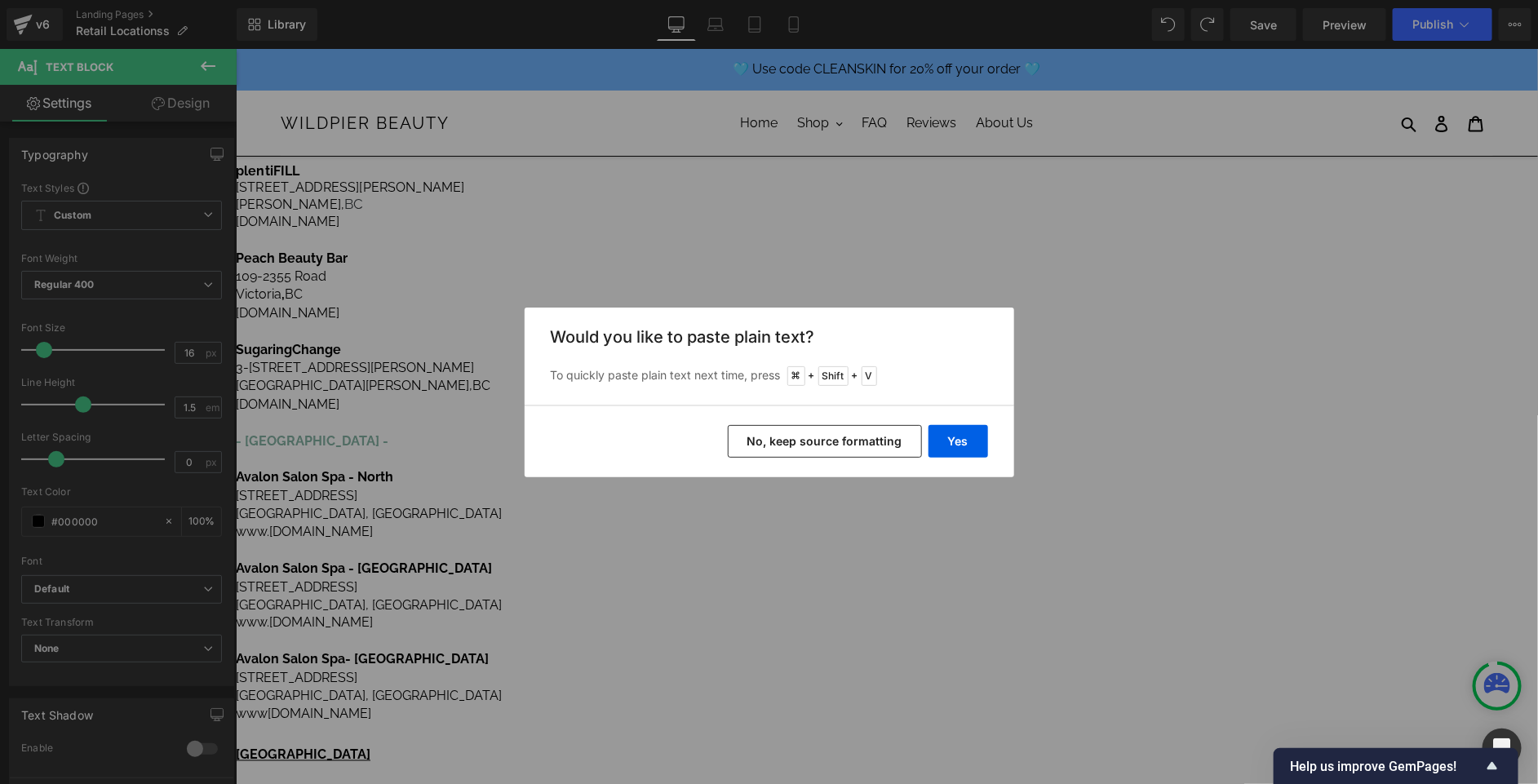
click at [815, 441] on button "No, keep source formatting" at bounding box center [825, 441] width 194 height 33
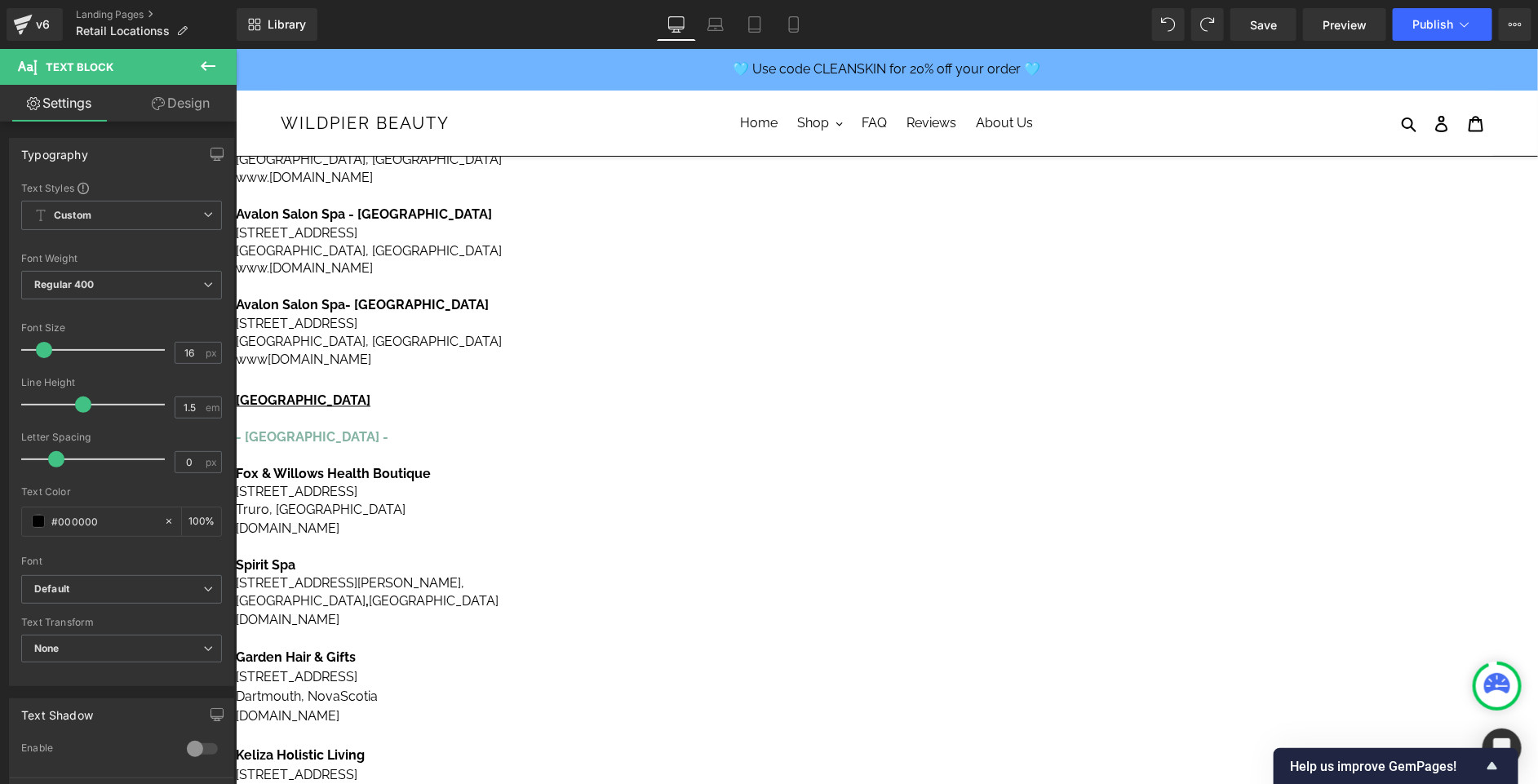
scroll to position [1316, 0]
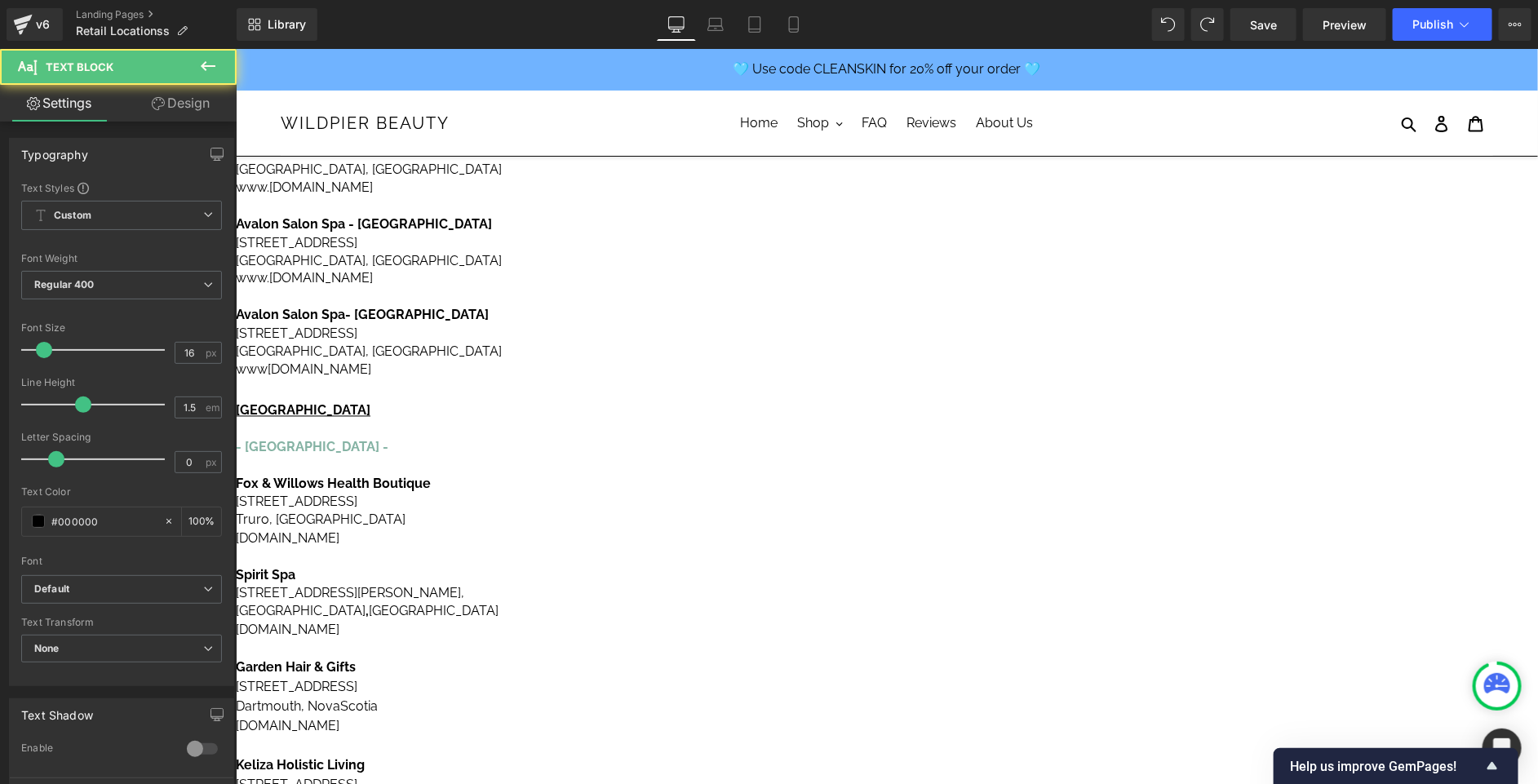
drag, startPoint x: 954, startPoint y: 242, endPoint x: 807, endPoint y: 244, distance: 147.0
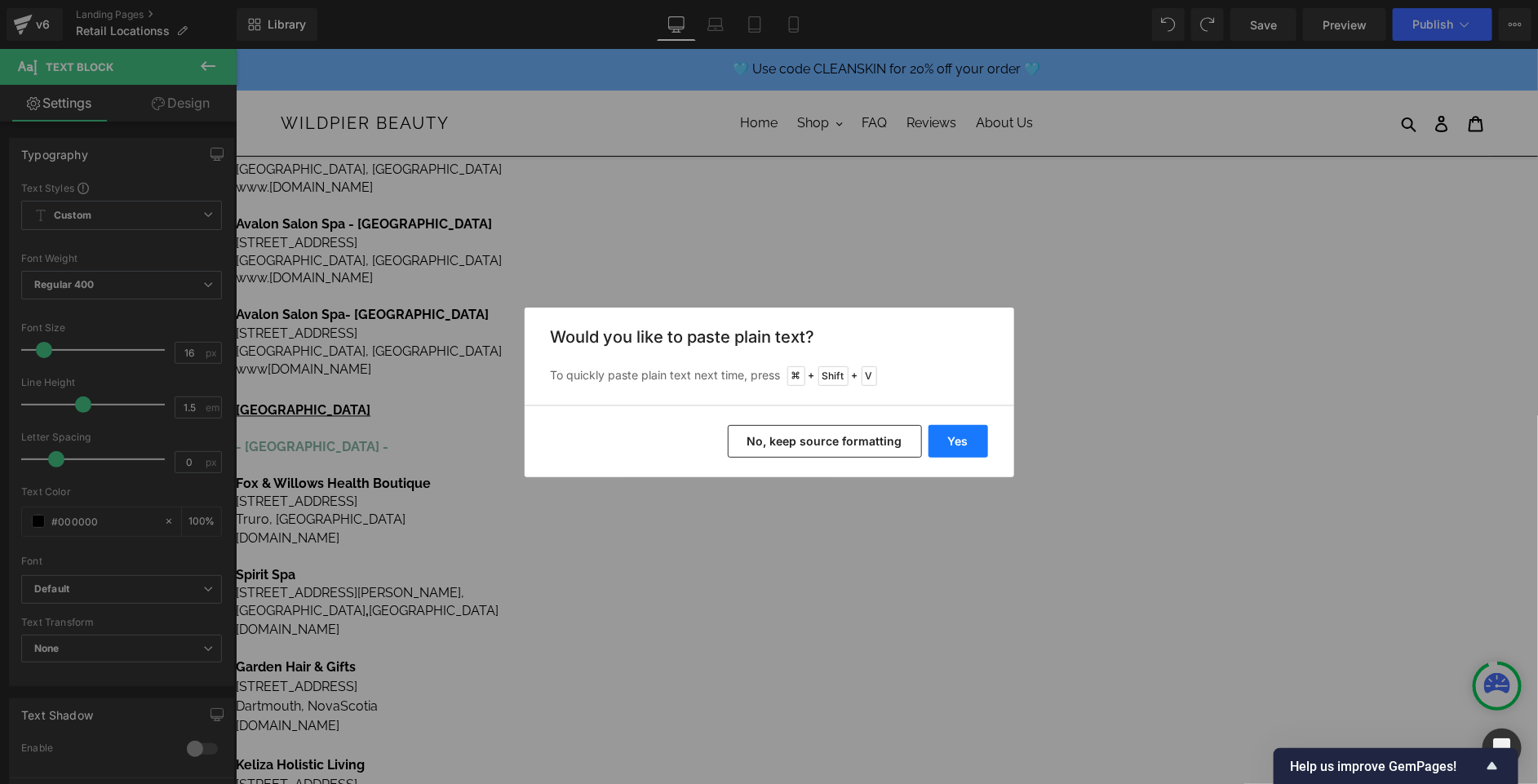
click at [962, 435] on button "Yes" at bounding box center [958, 441] width 60 height 33
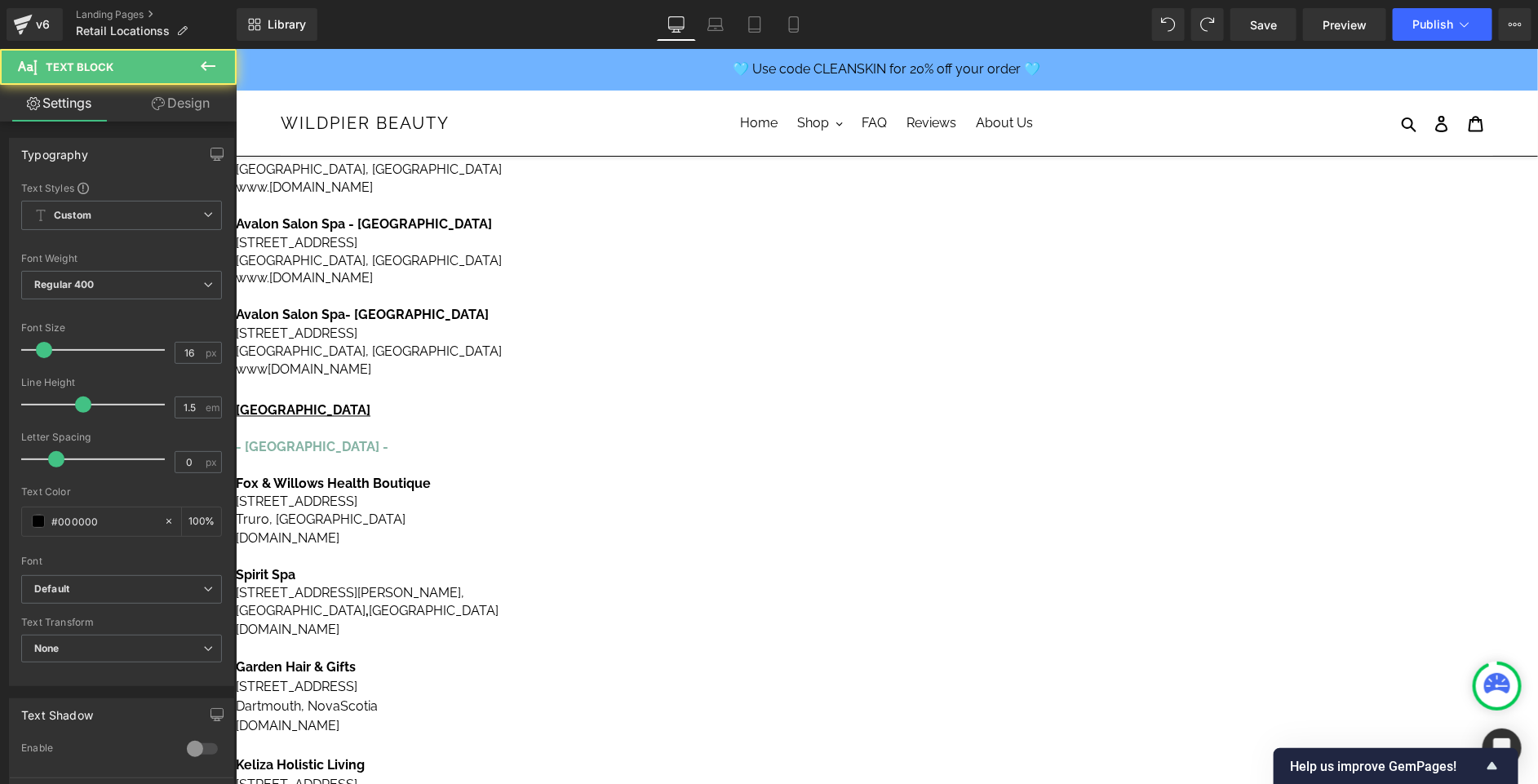
drag, startPoint x: 926, startPoint y: 281, endPoint x: 817, endPoint y: 264, distance: 110.3
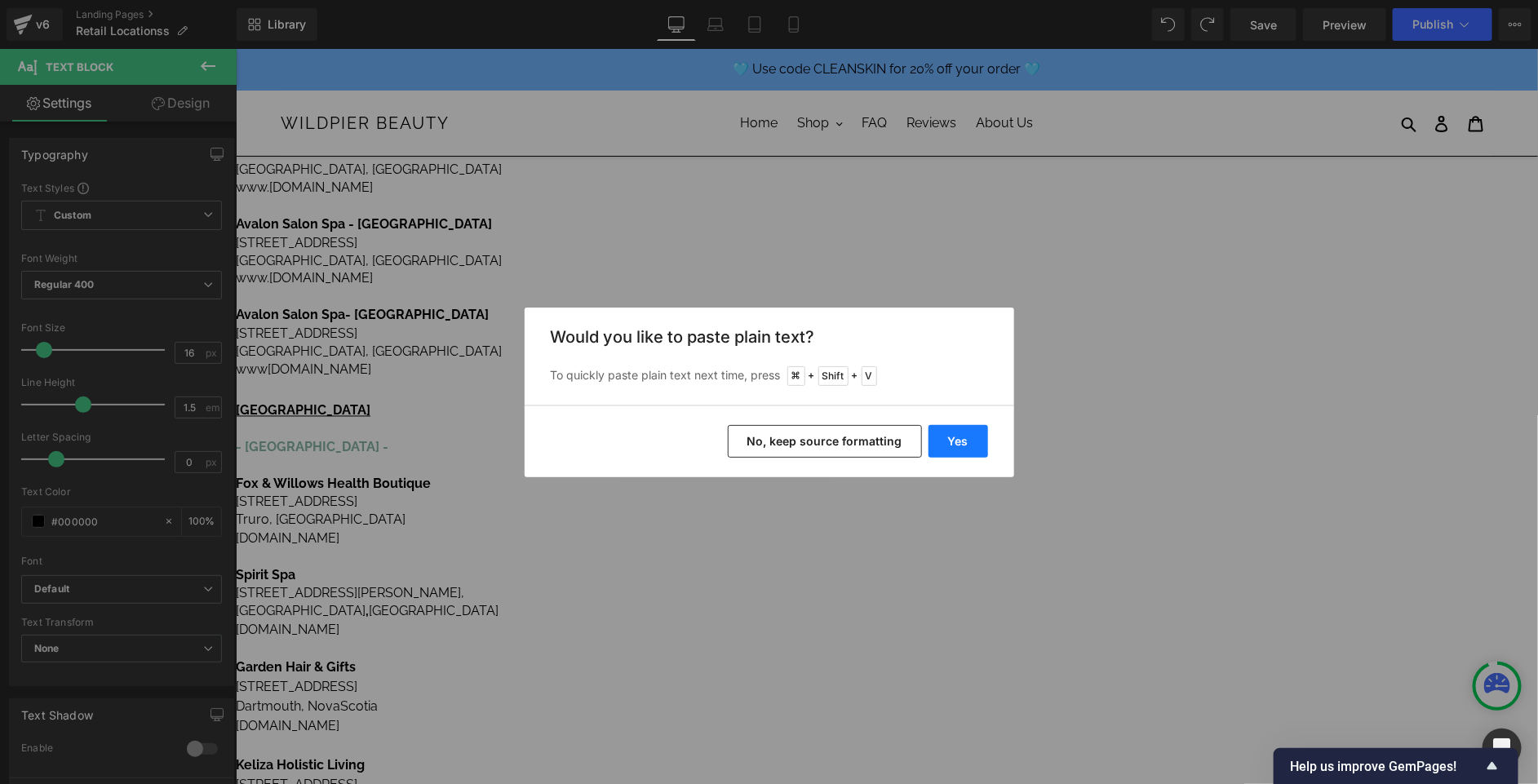
click at [963, 448] on button "Yes" at bounding box center [958, 441] width 60 height 33
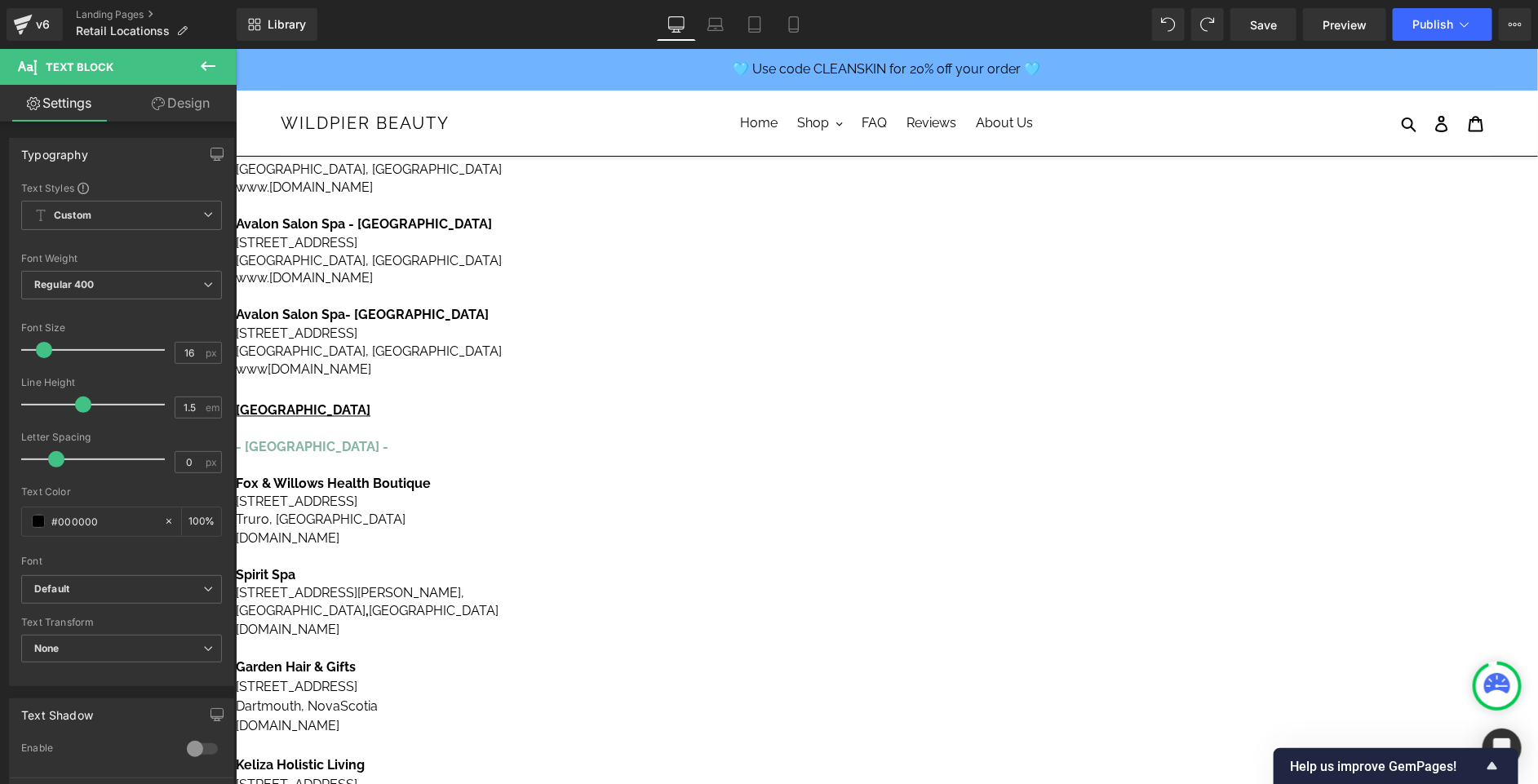
drag, startPoint x: 940, startPoint y: 300, endPoint x: 832, endPoint y: 301, distance: 108.0
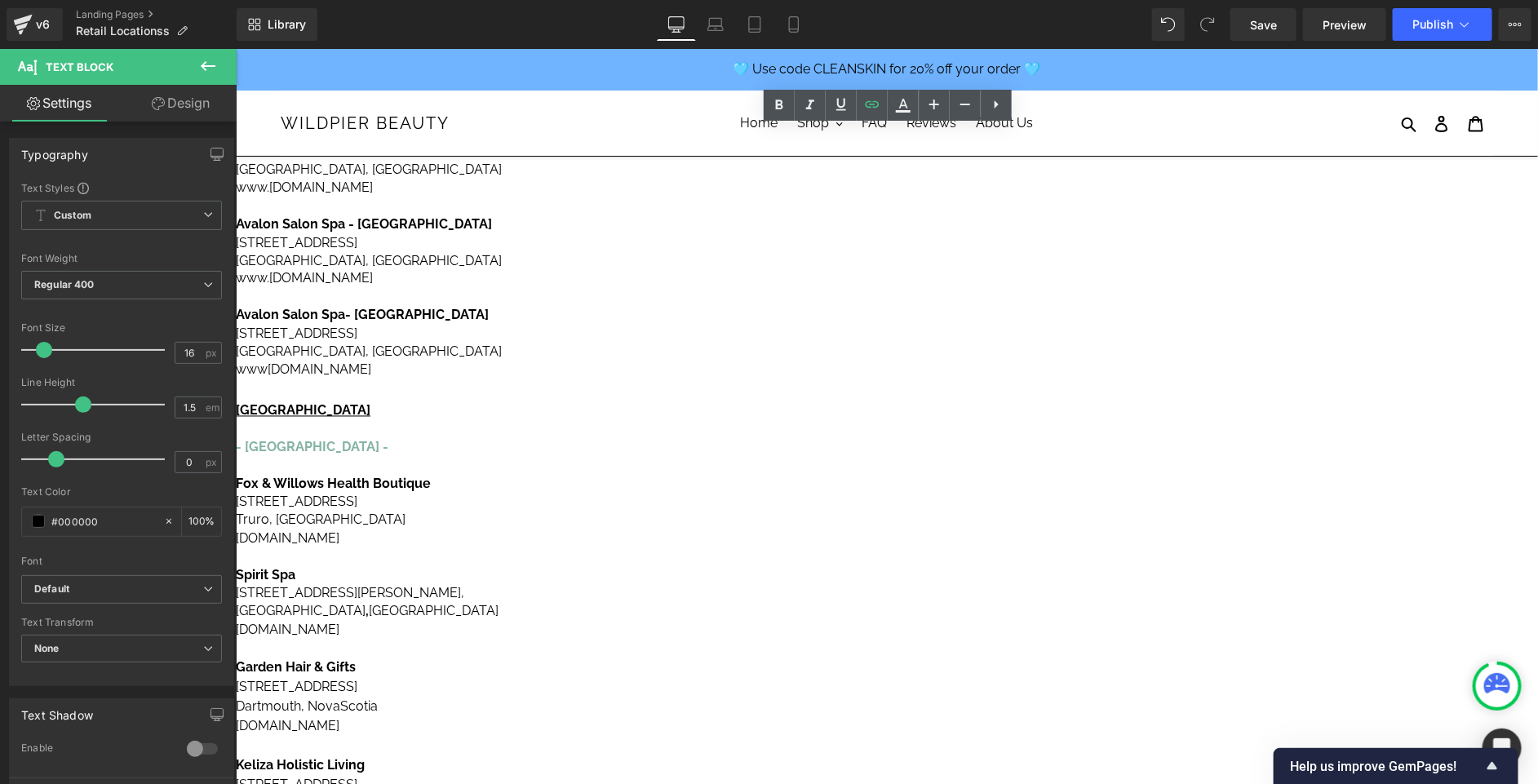
drag, startPoint x: 976, startPoint y: 299, endPoint x: 803, endPoint y: 293, distance: 173.1
click at [876, 102] on icon at bounding box center [872, 104] width 13 height 7
click at [872, 315] on input "text" at bounding box center [837, 335] width 252 height 40
paste input "[URL][DOMAIN_NAME]"
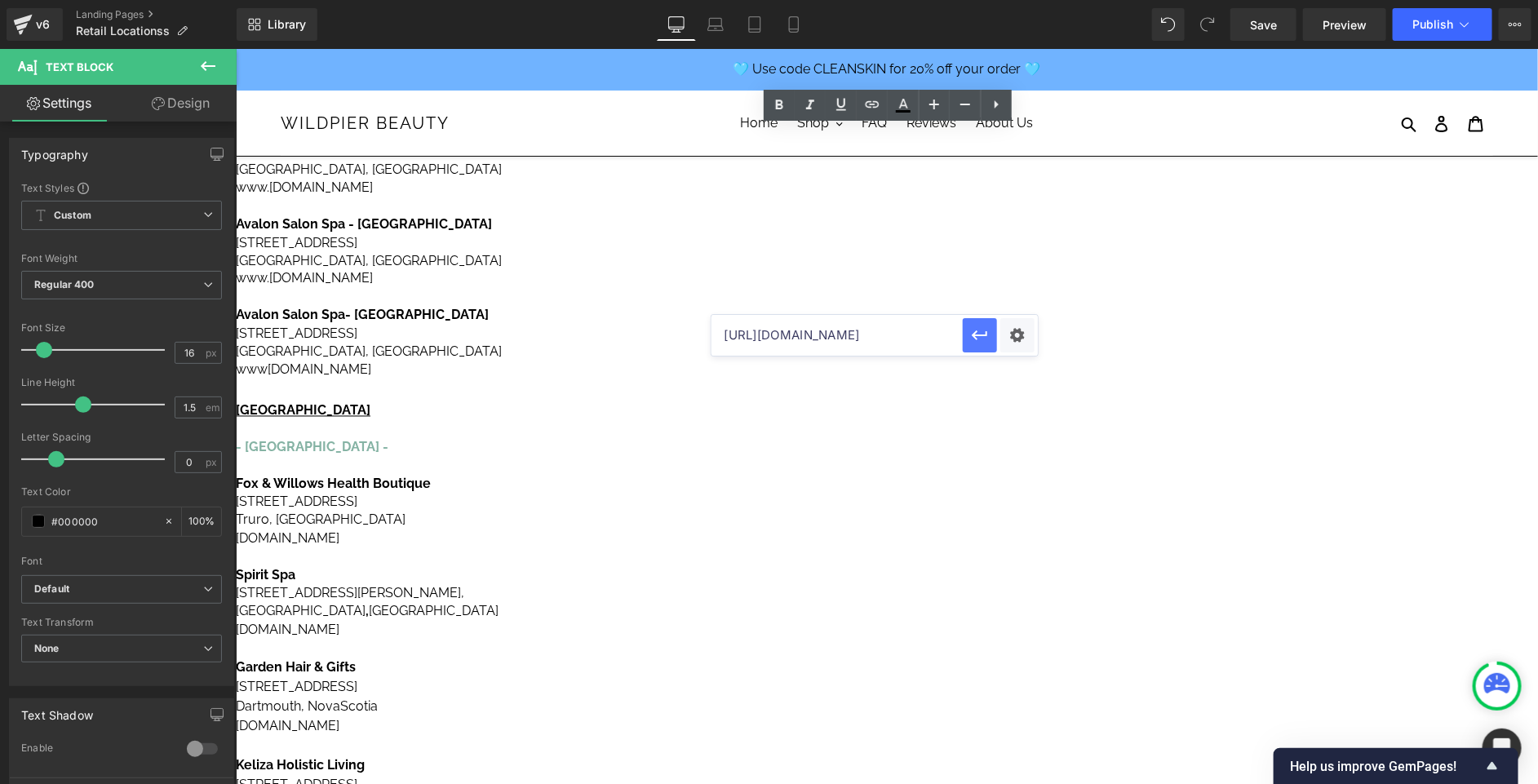
type input "[URL][DOMAIN_NAME]"
click at [978, 344] on icon "button" at bounding box center [979, 335] width 19 height 19
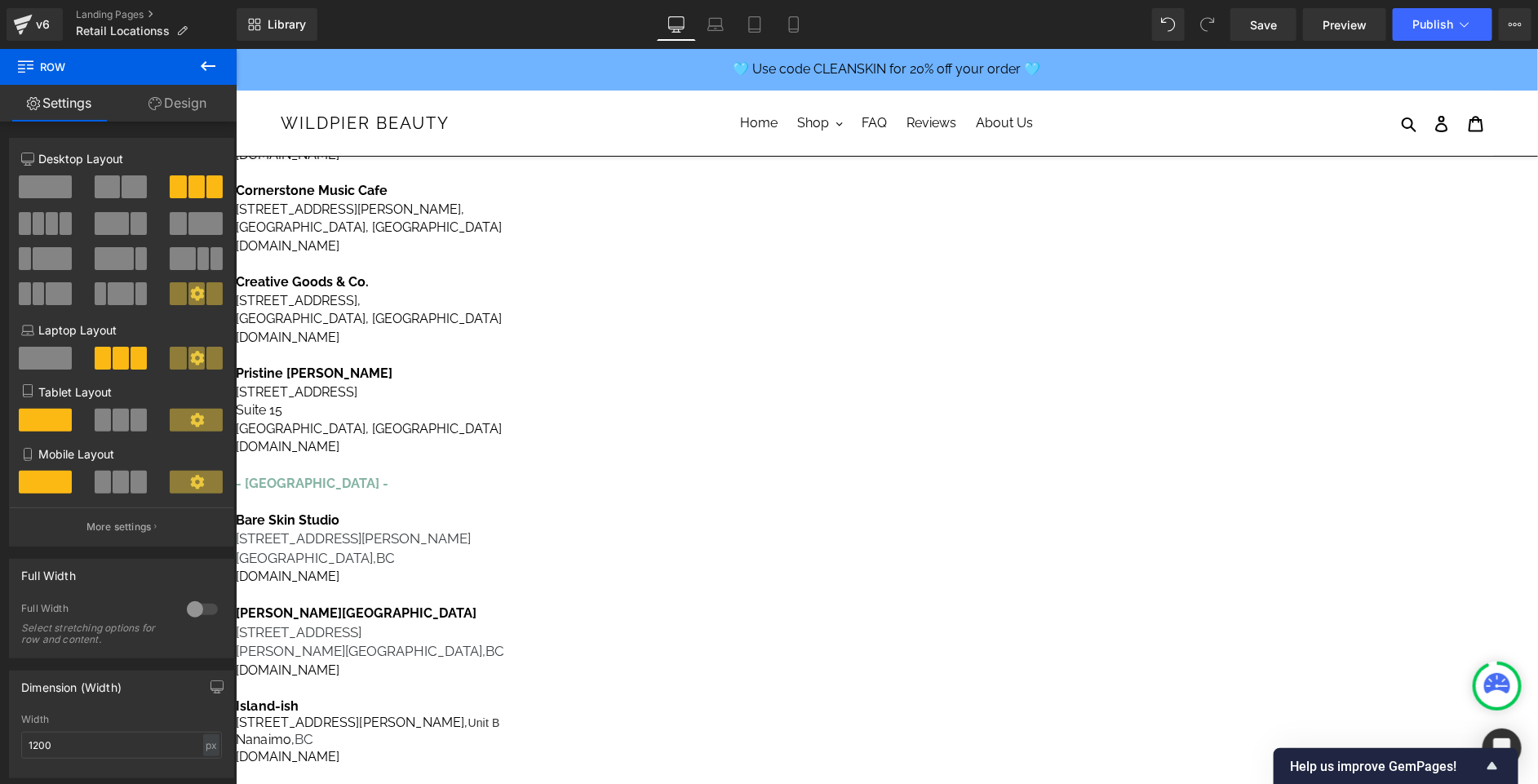
scroll to position [431, 0]
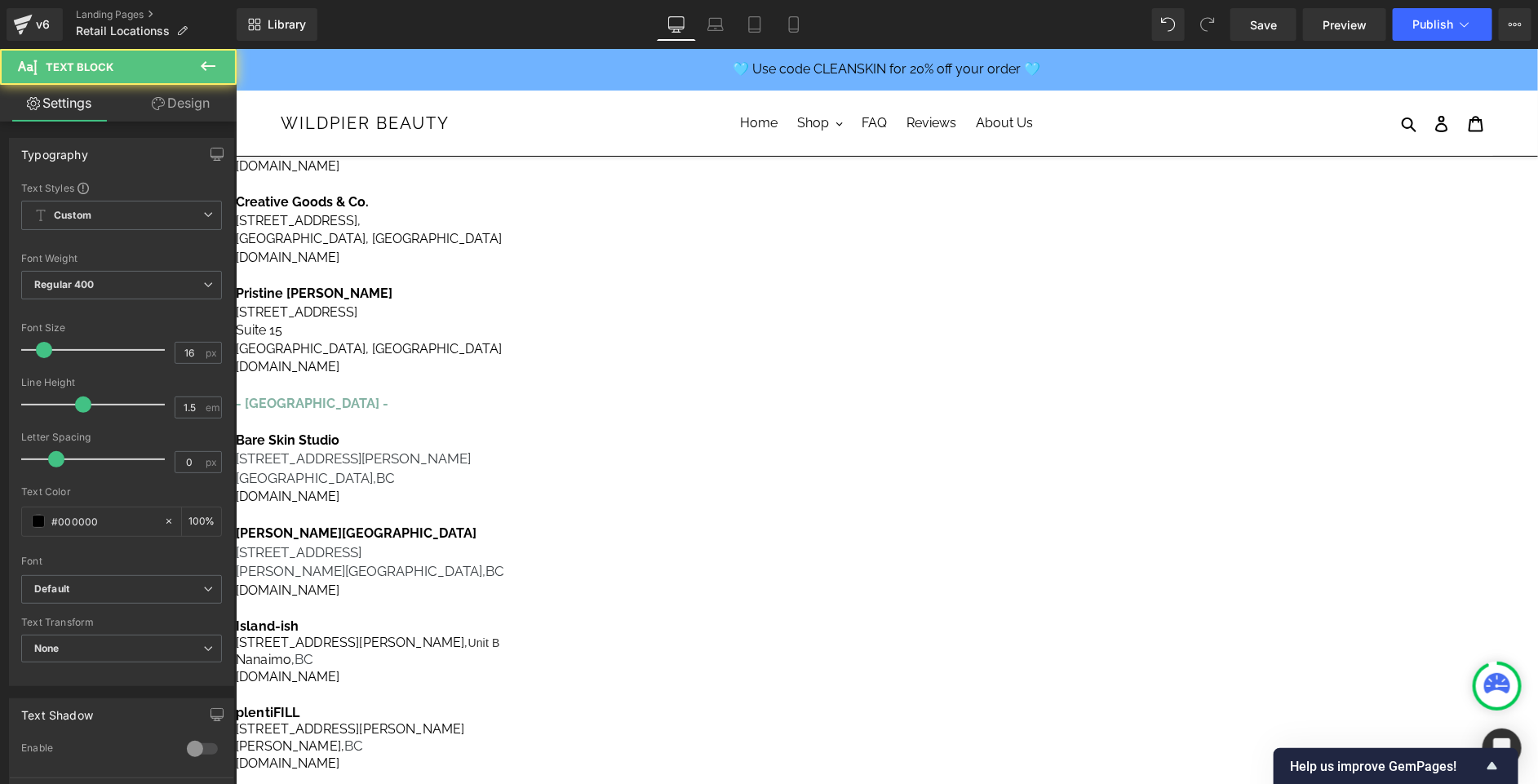
drag, startPoint x: 968, startPoint y: 379, endPoint x: 819, endPoint y: 331, distance: 156.5
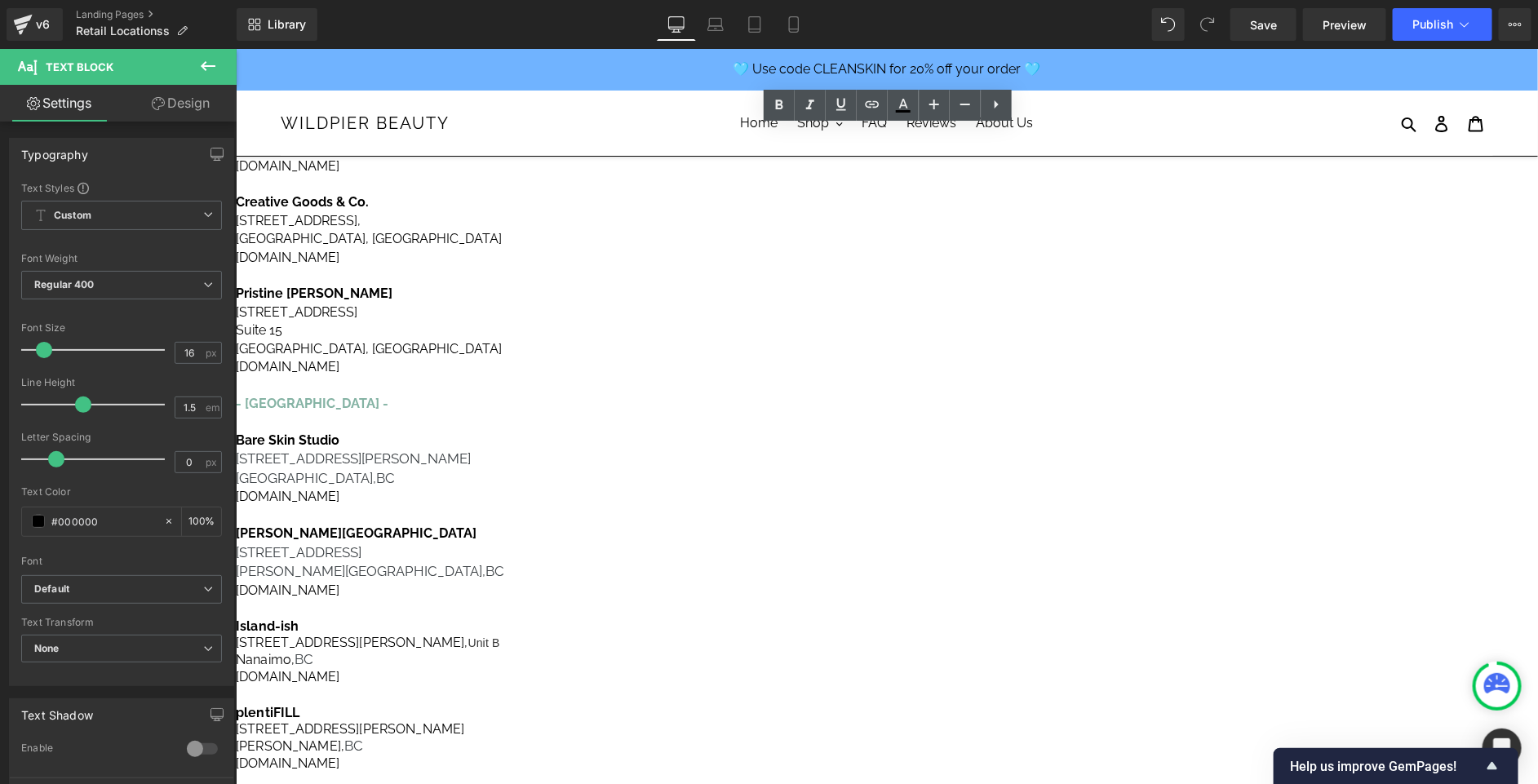
copy div "The Plum Tree [STREET_ADDRESS] ThePlumTreeGiftShoppe"
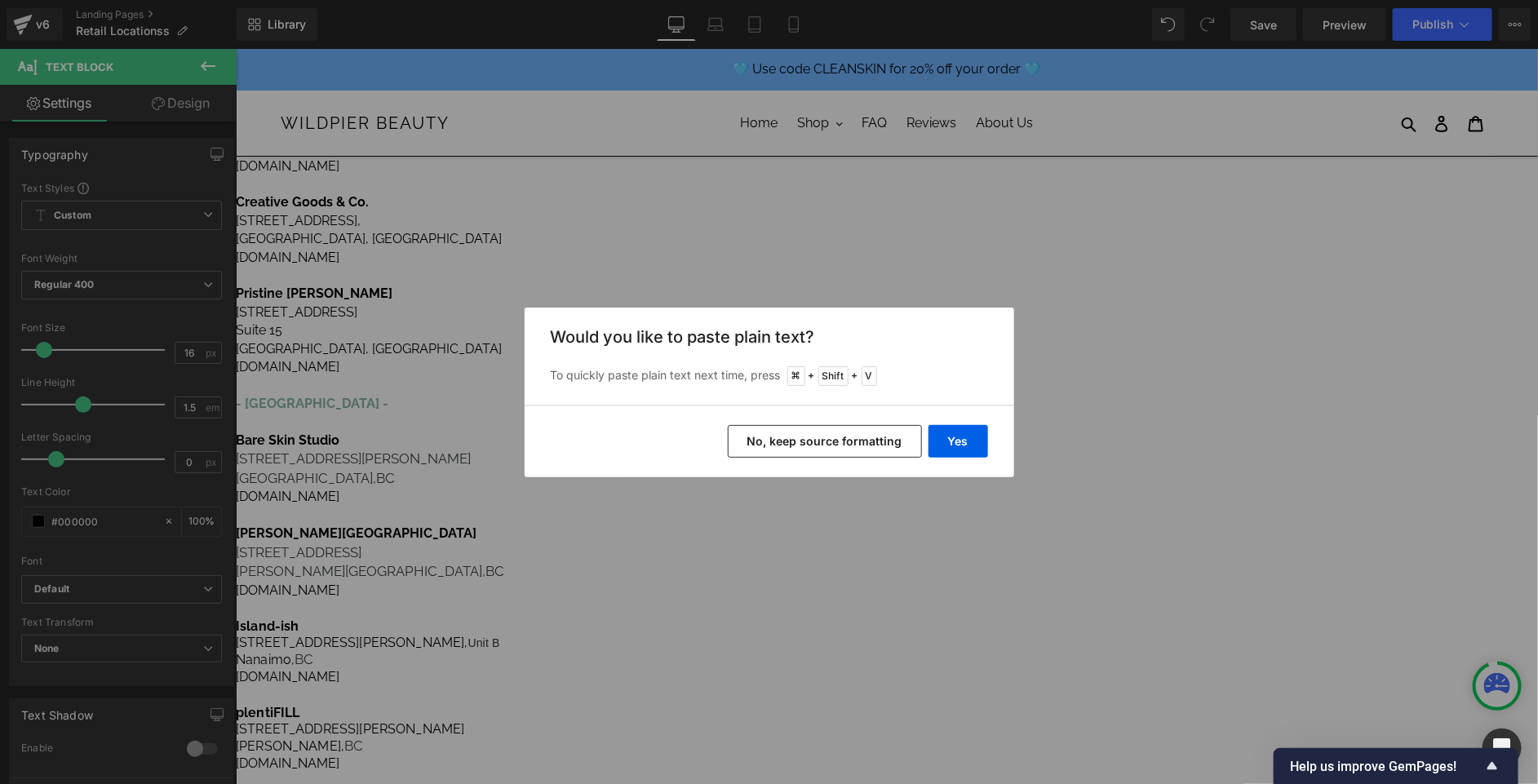
click at [834, 431] on button "No, keep source formatting" at bounding box center [825, 441] width 194 height 33
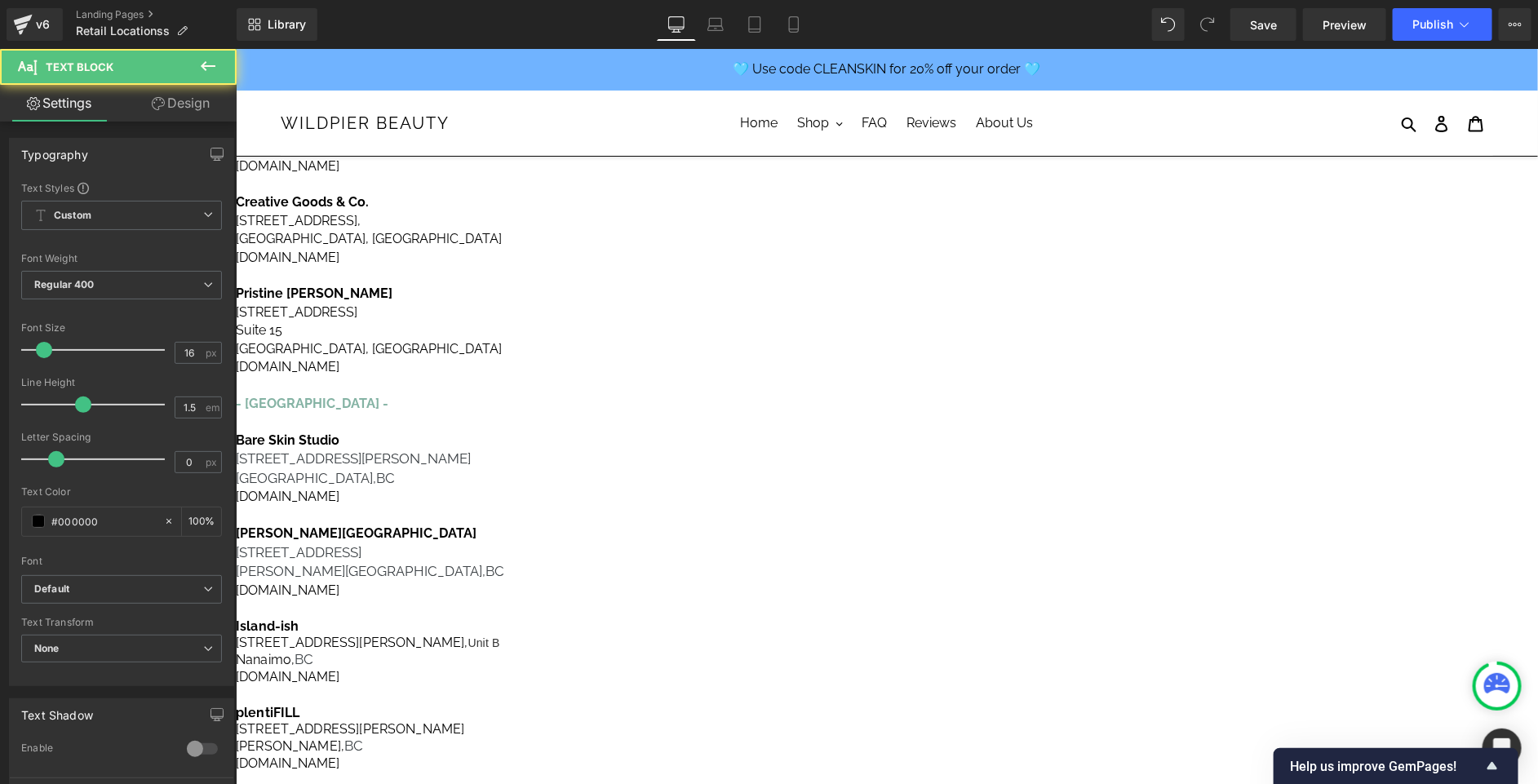
drag, startPoint x: 835, startPoint y: 421, endPoint x: 958, endPoint y: 421, distance: 123.0
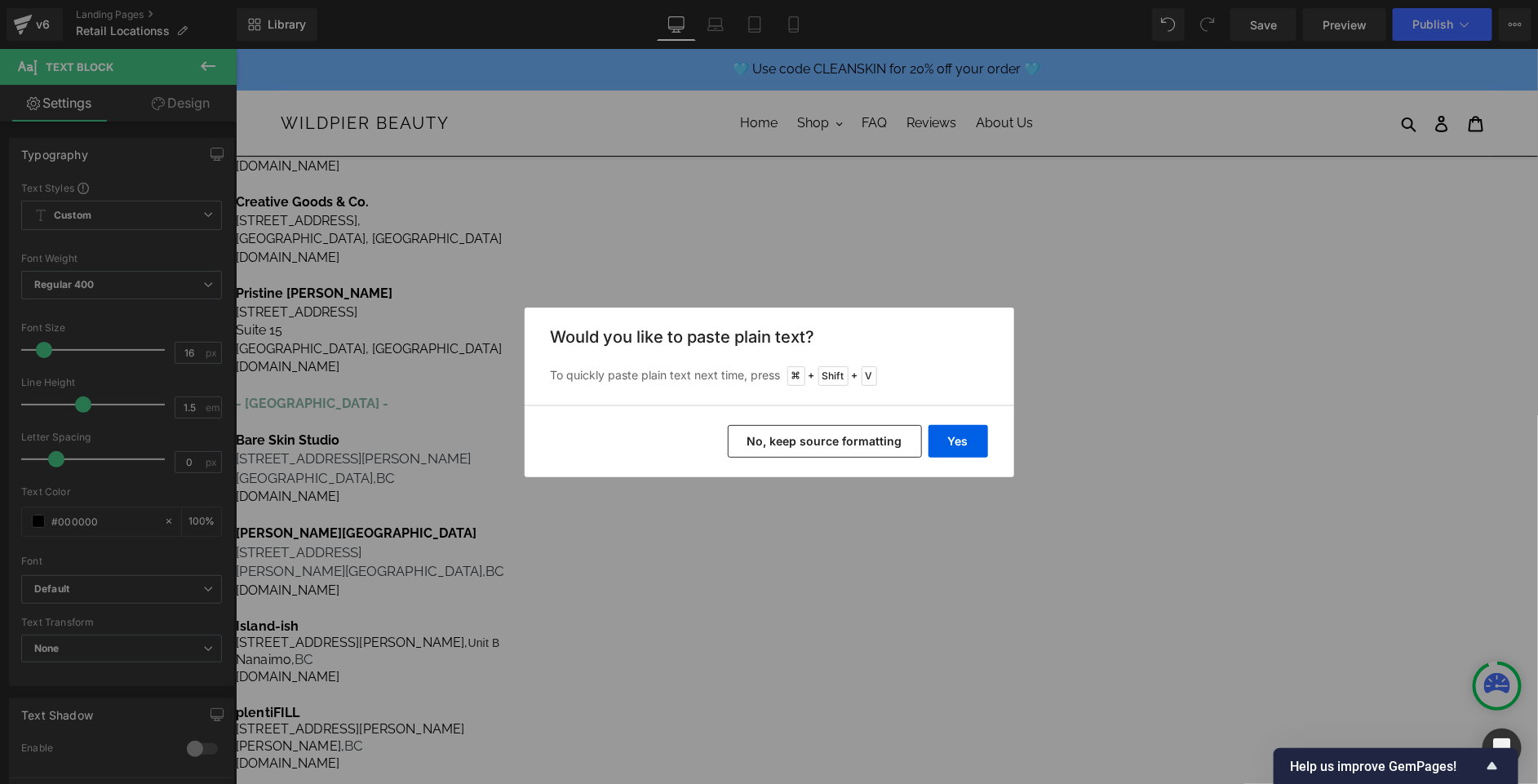
click at [865, 427] on button "No, keep source formatting" at bounding box center [825, 441] width 194 height 33
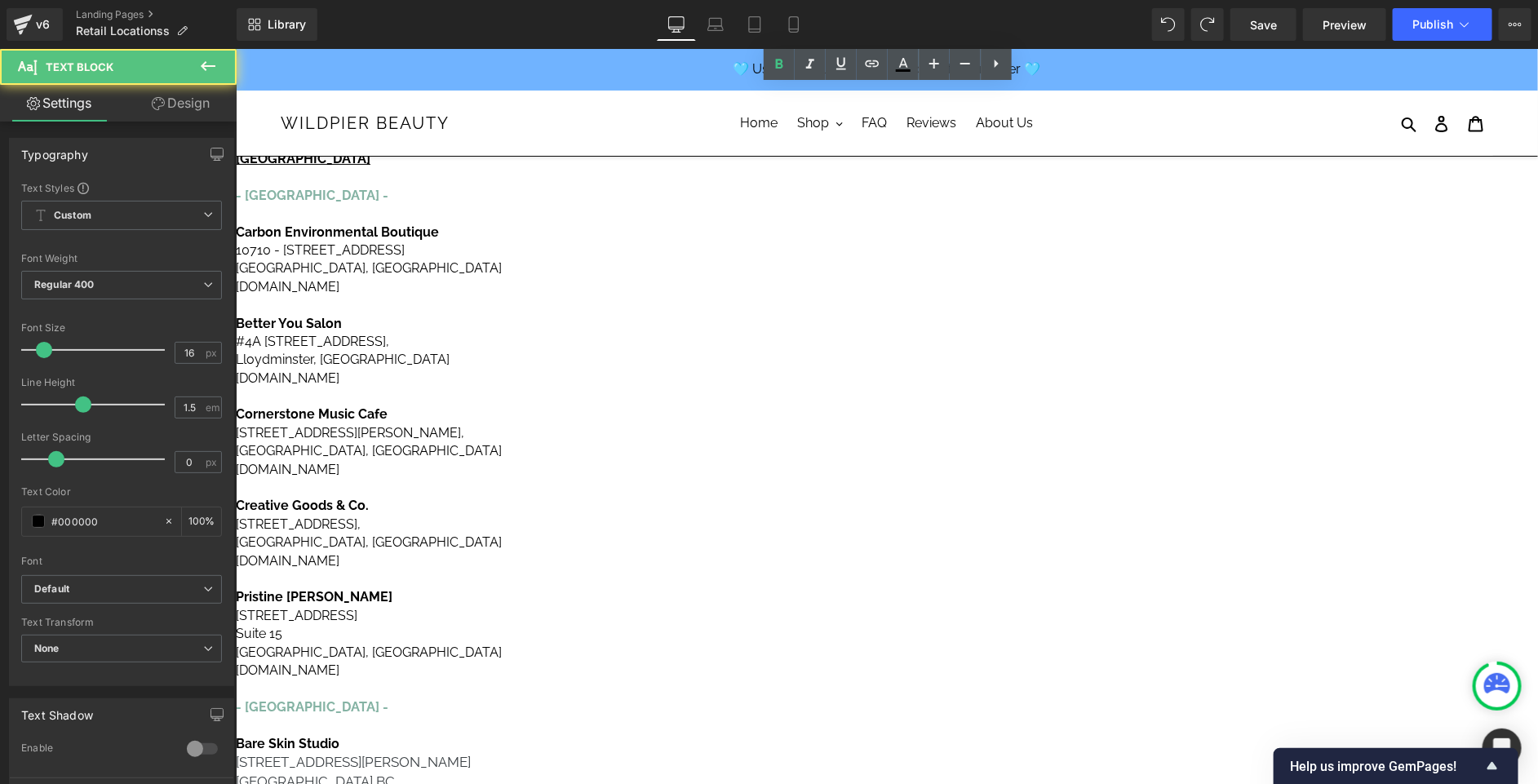
scroll to position [341, 0]
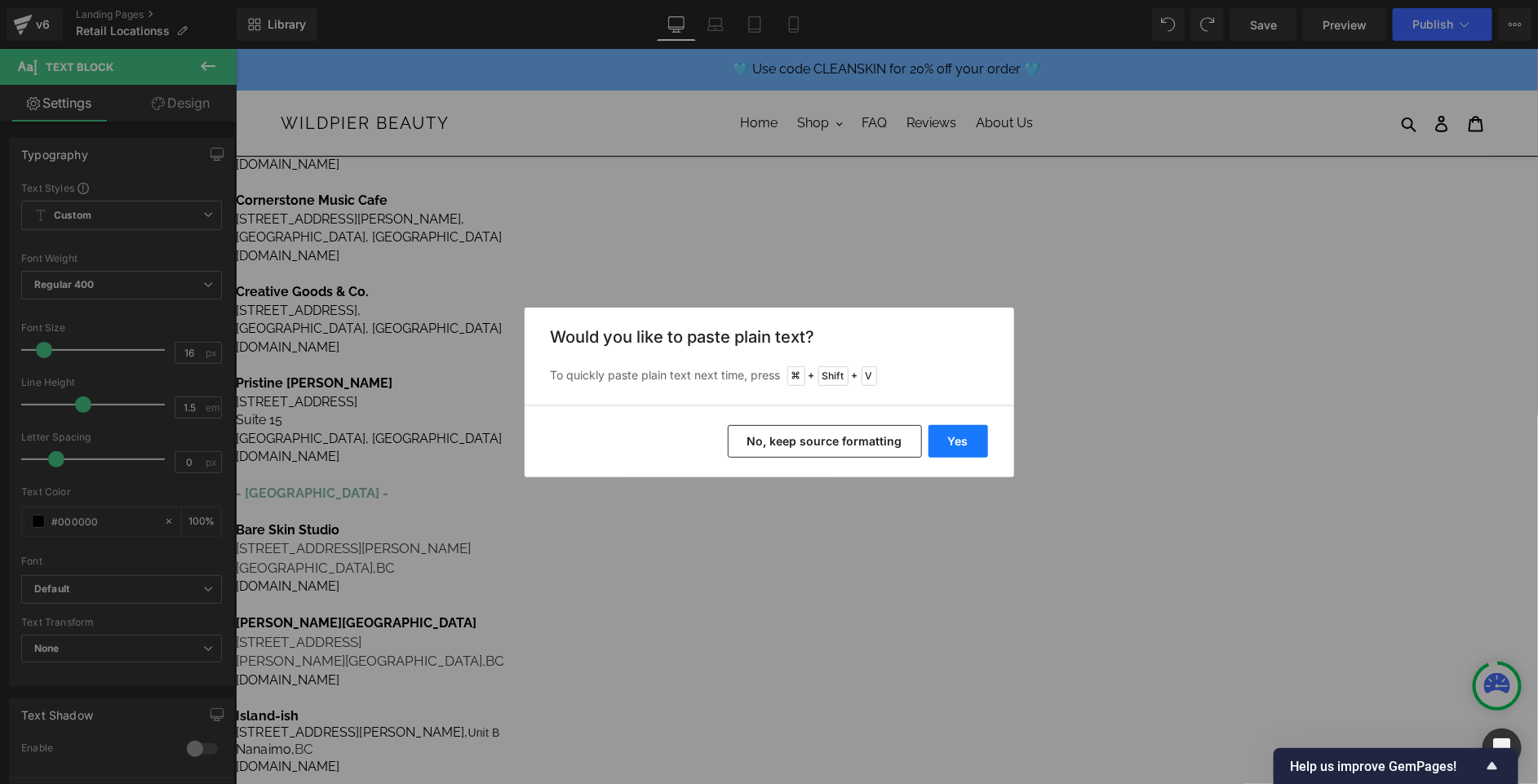
click at [960, 449] on button "Yes" at bounding box center [958, 441] width 60 height 33
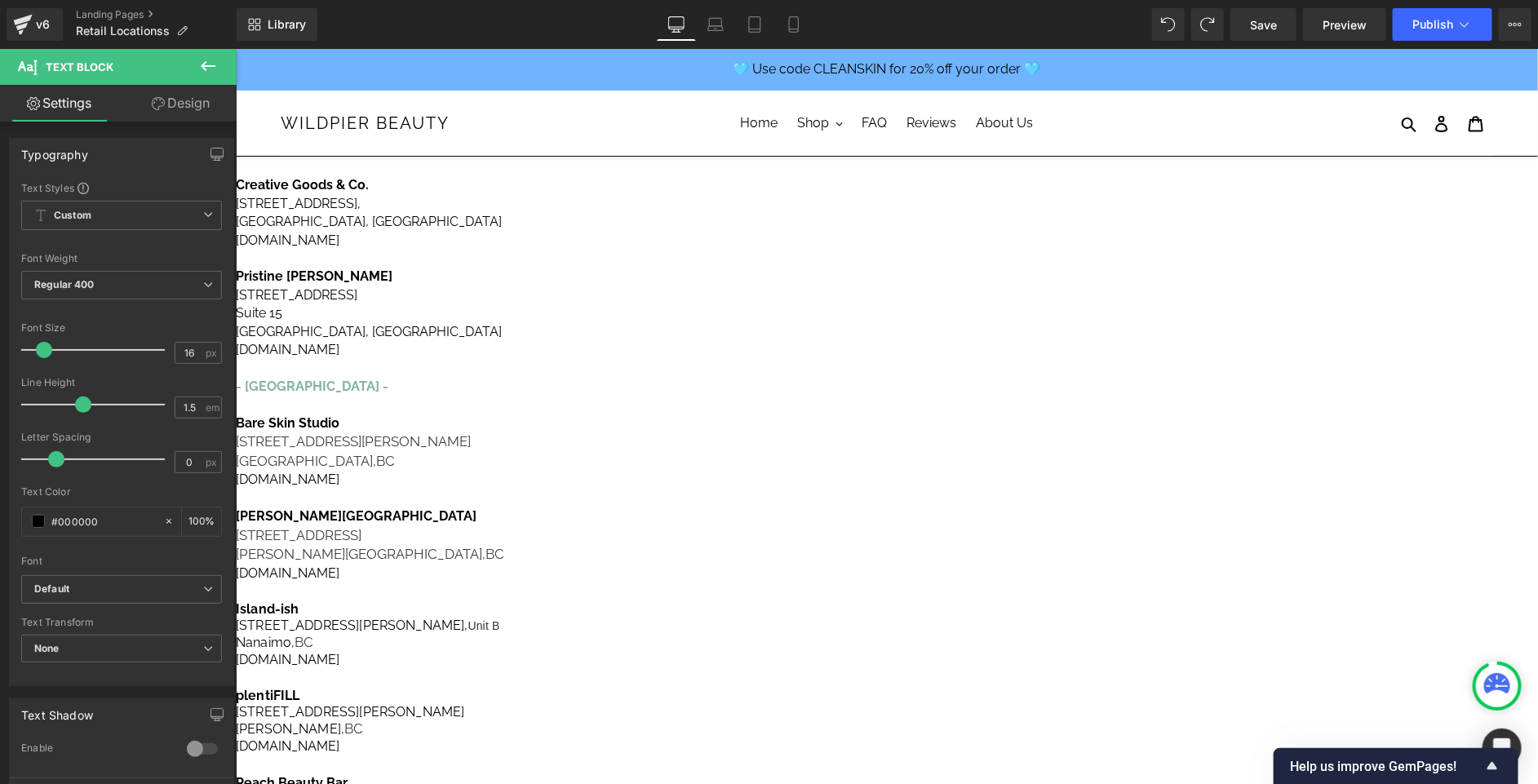
scroll to position [554, 0]
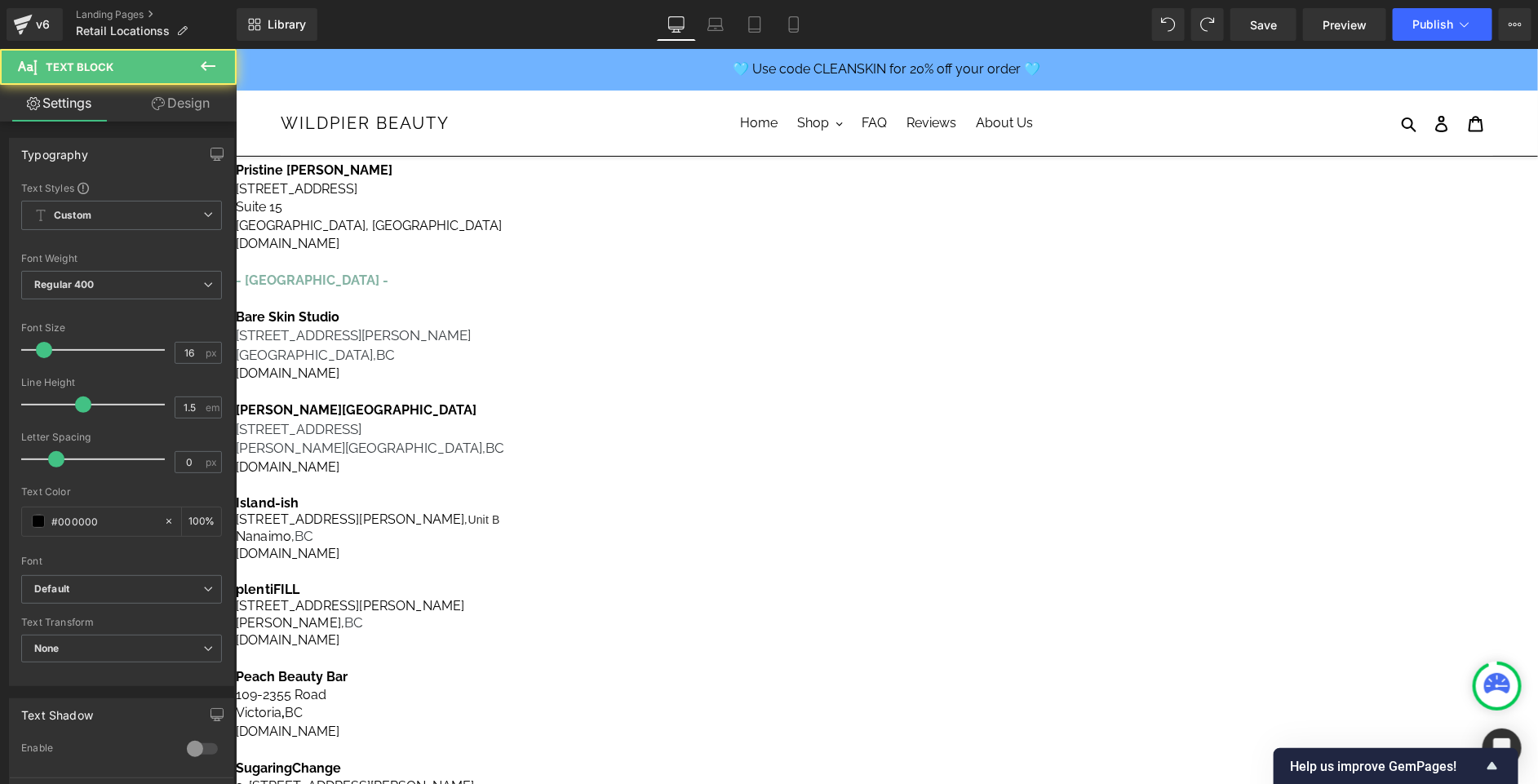
drag, startPoint x: 959, startPoint y: 339, endPoint x: 828, endPoint y: 321, distance: 132.2
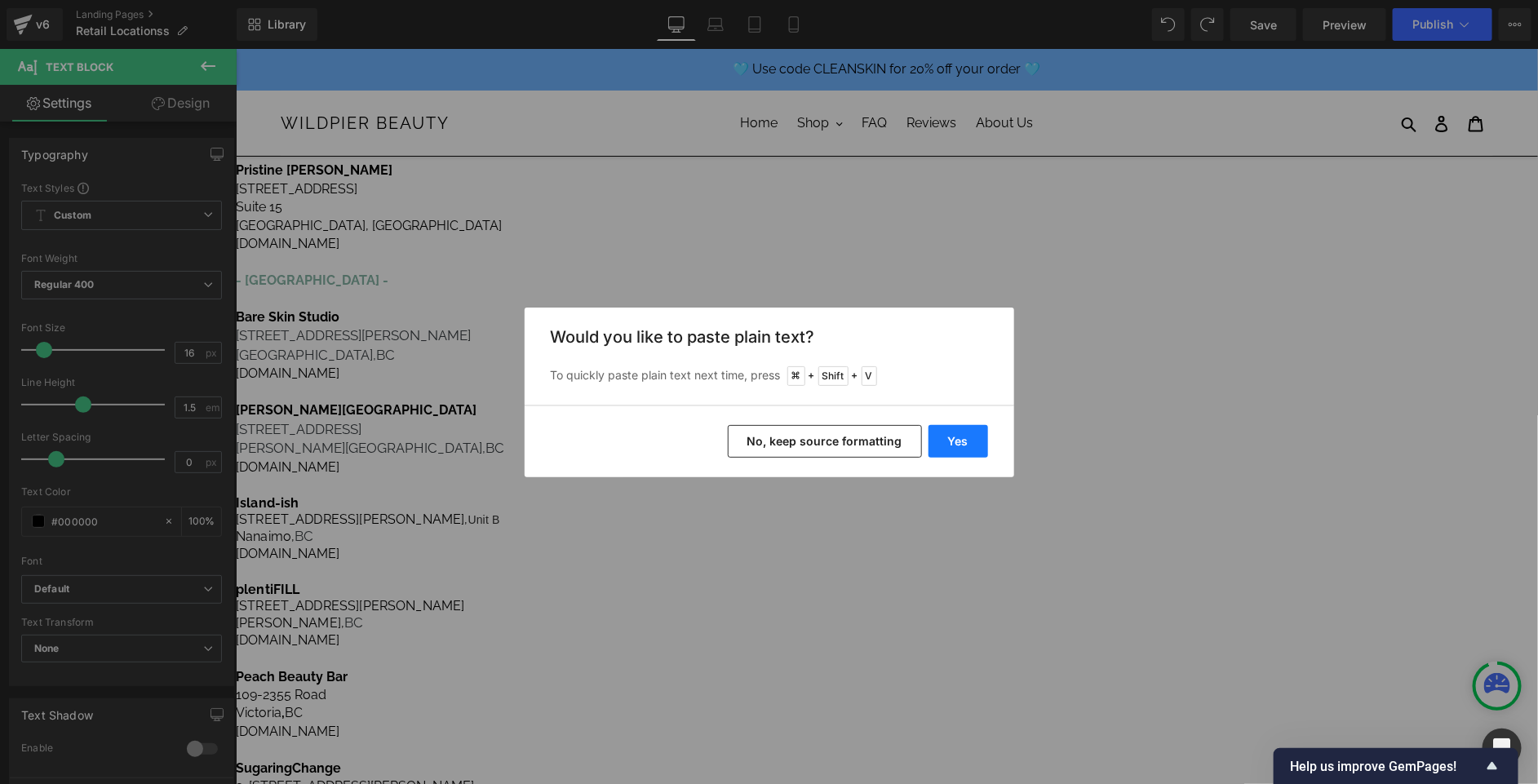
click at [947, 425] on button "Yes" at bounding box center [958, 441] width 60 height 33
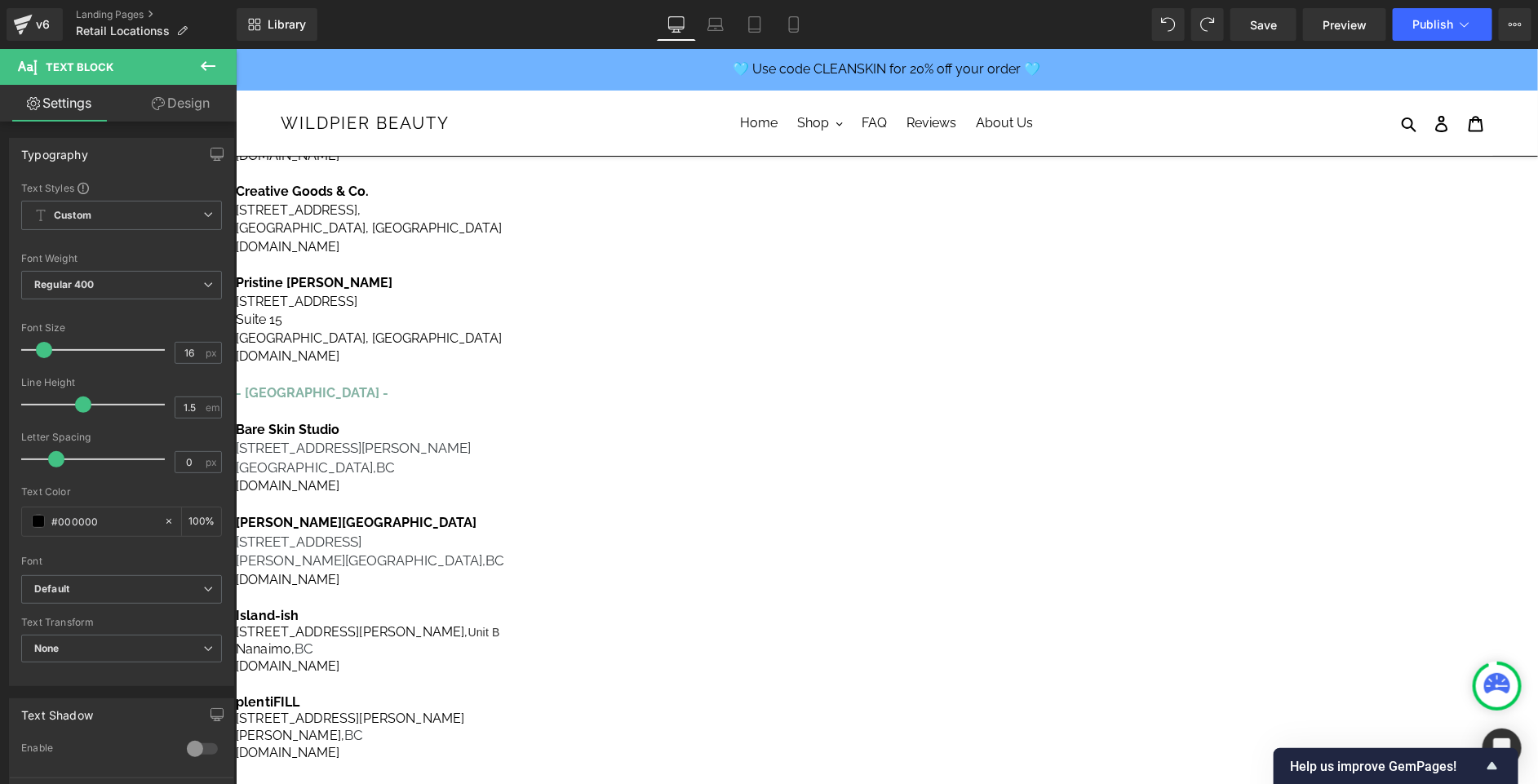
scroll to position [456, 0]
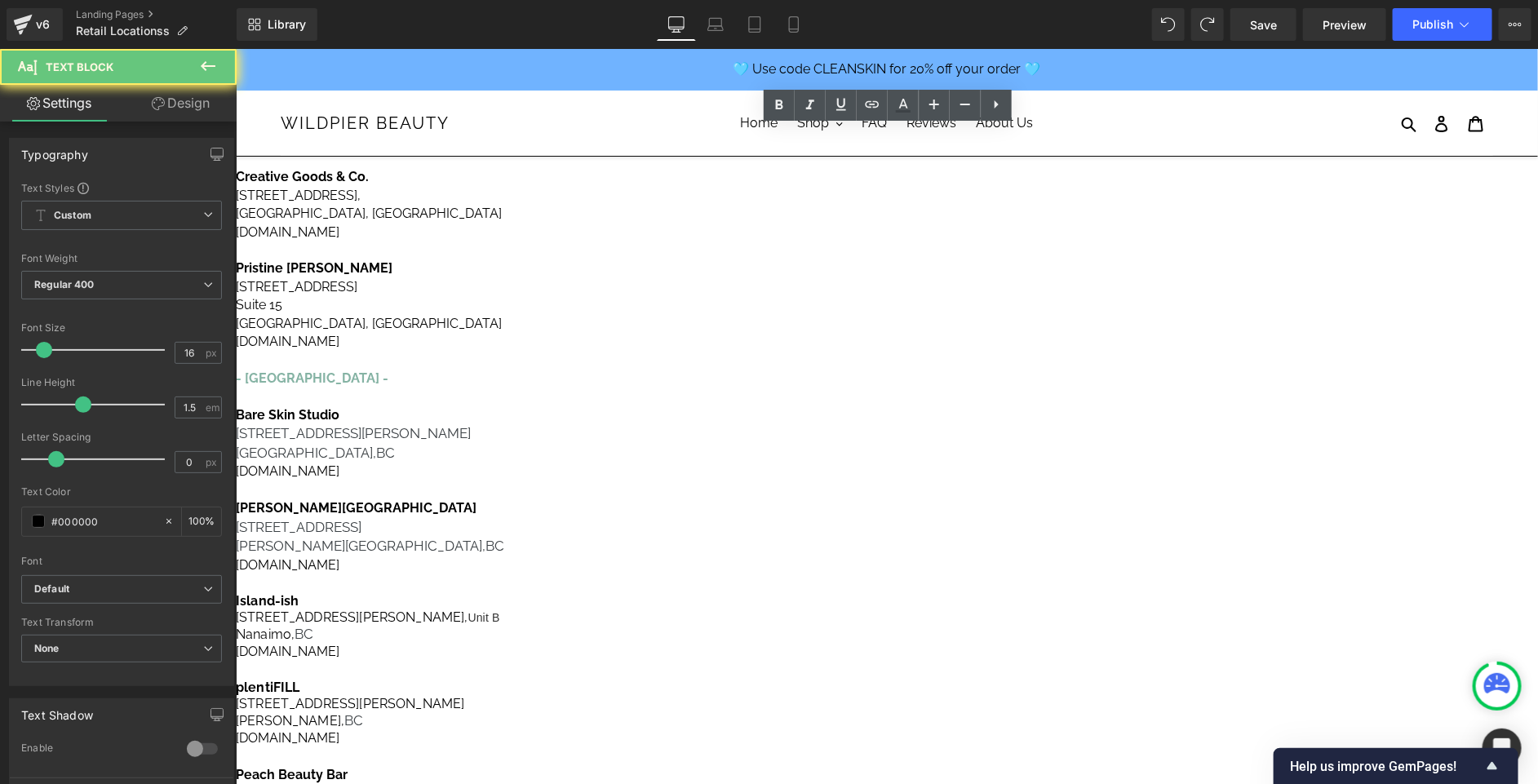
drag, startPoint x: 968, startPoint y: 442, endPoint x: 837, endPoint y: 420, distance: 132.8
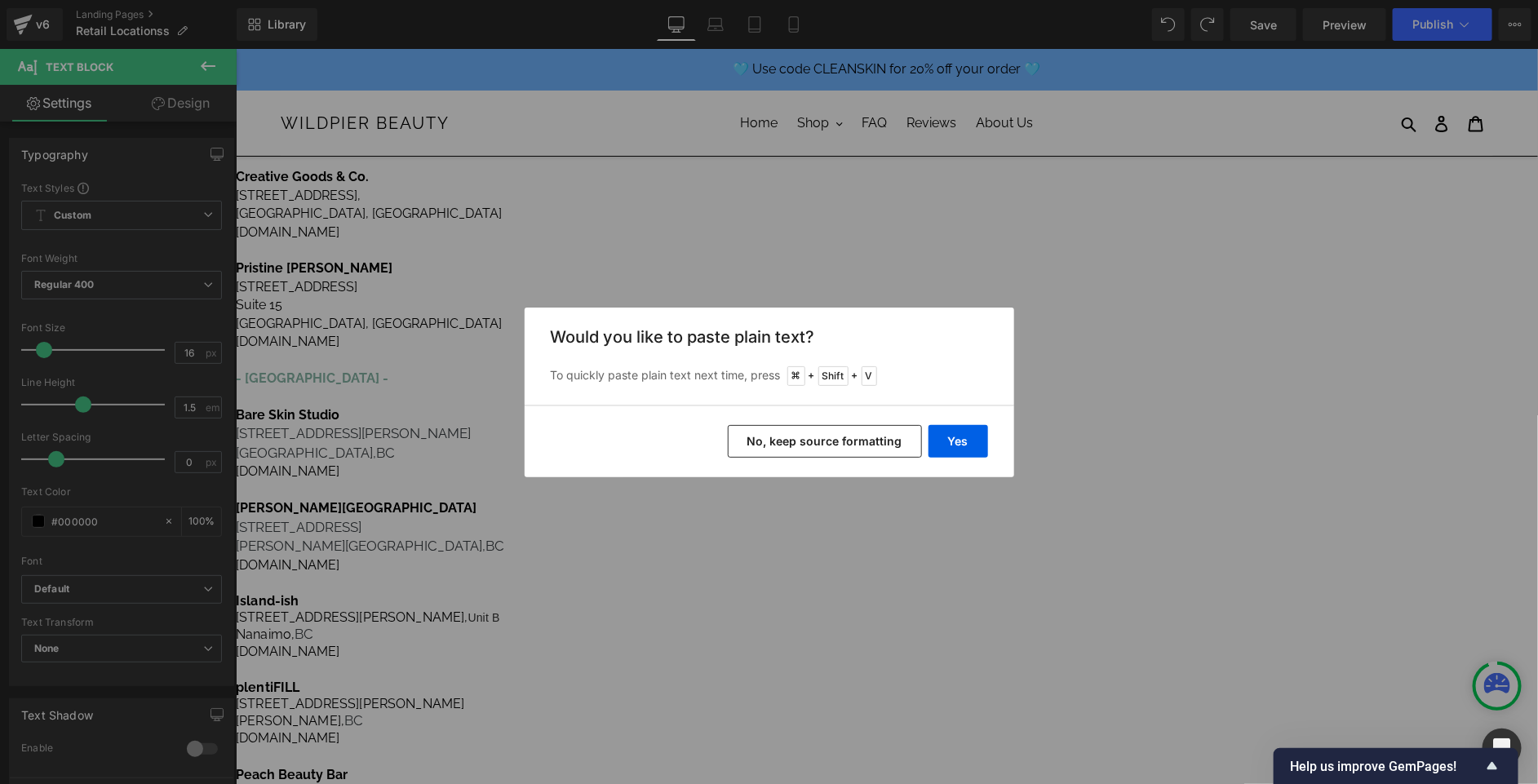
click at [825, 443] on button "No, keep source formatting" at bounding box center [825, 441] width 194 height 33
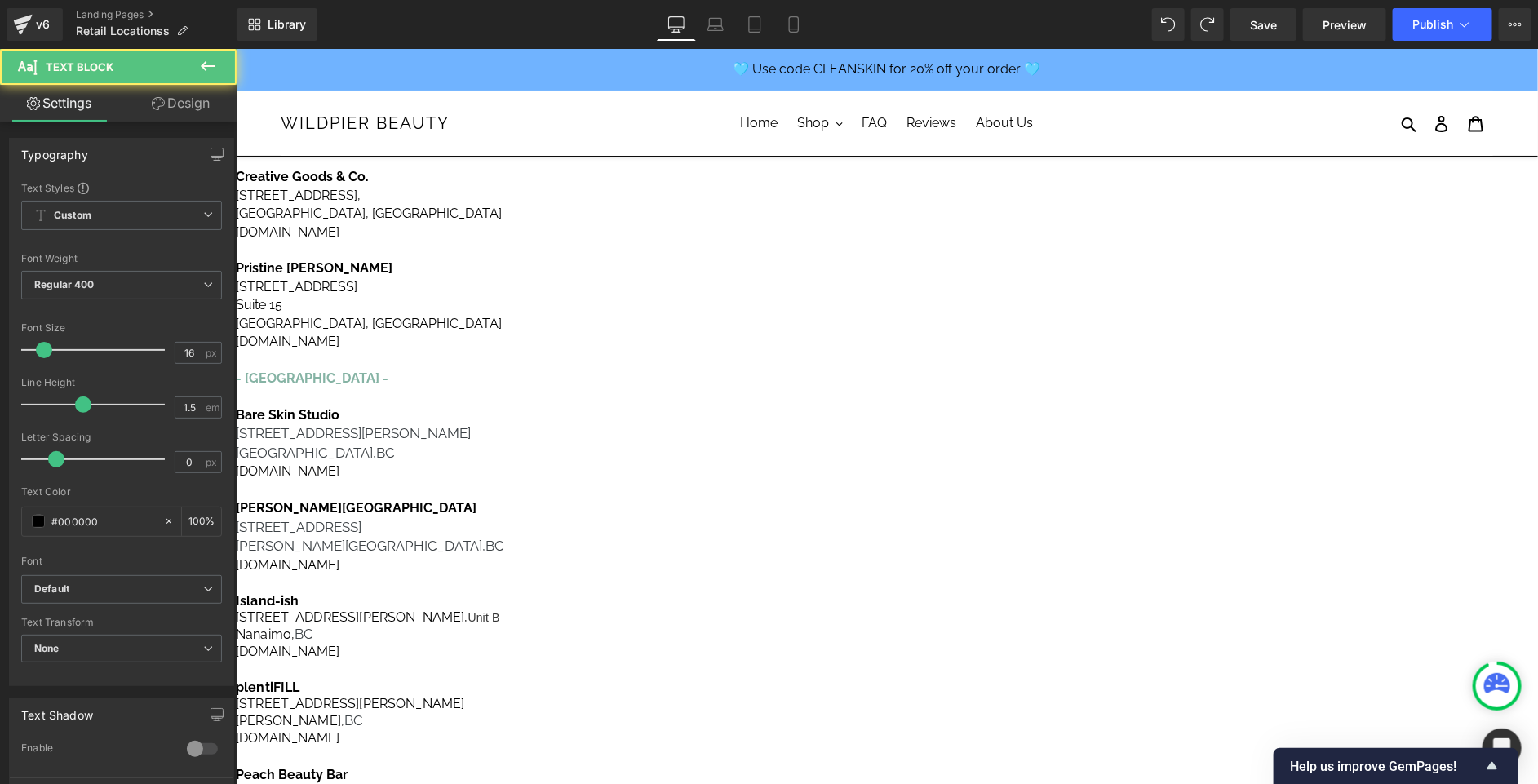
drag, startPoint x: 841, startPoint y: 453, endPoint x: 750, endPoint y: 451, distance: 91.0
drag, startPoint x: 973, startPoint y: 450, endPoint x: 796, endPoint y: 452, distance: 177.0
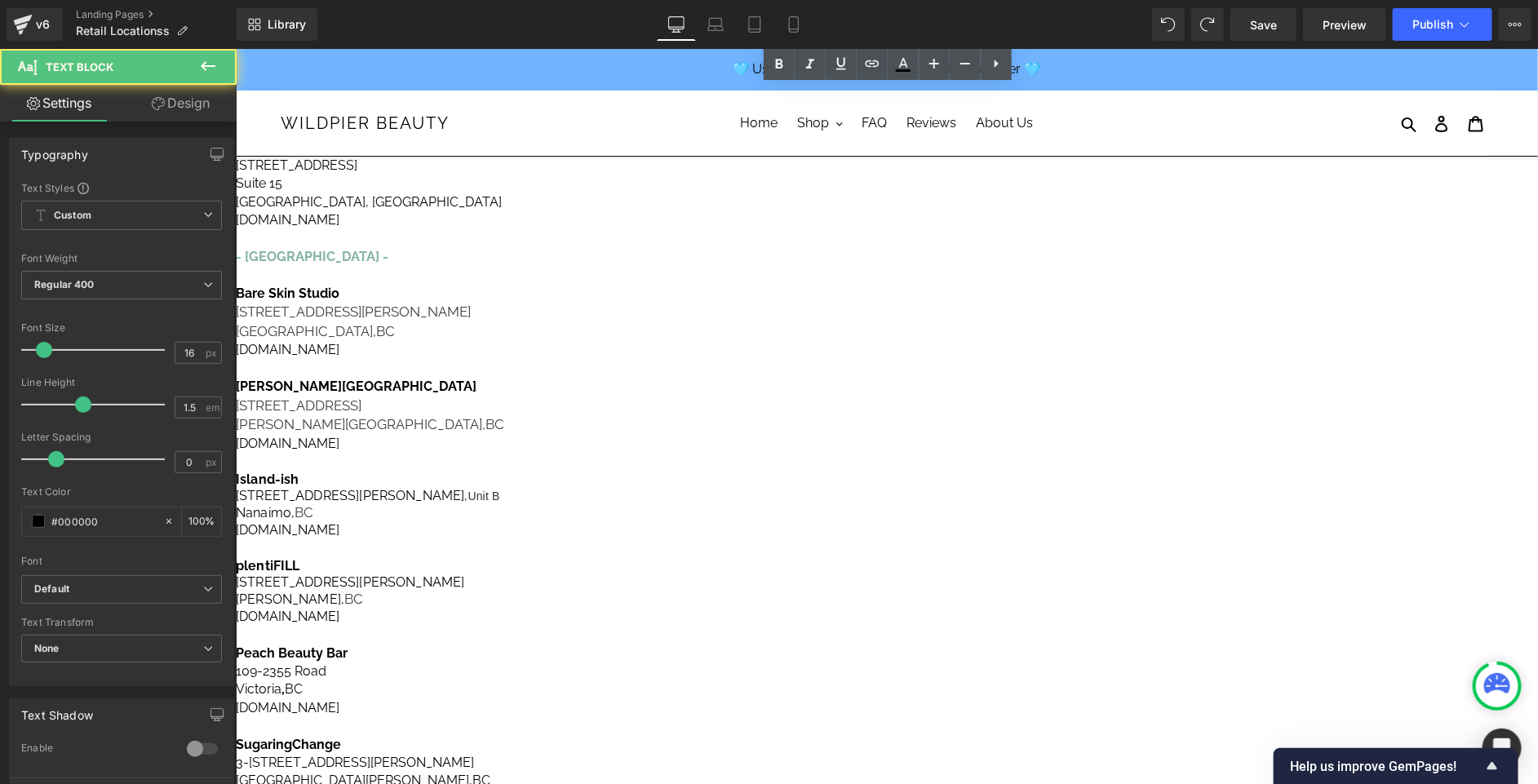
scroll to position [642, 0]
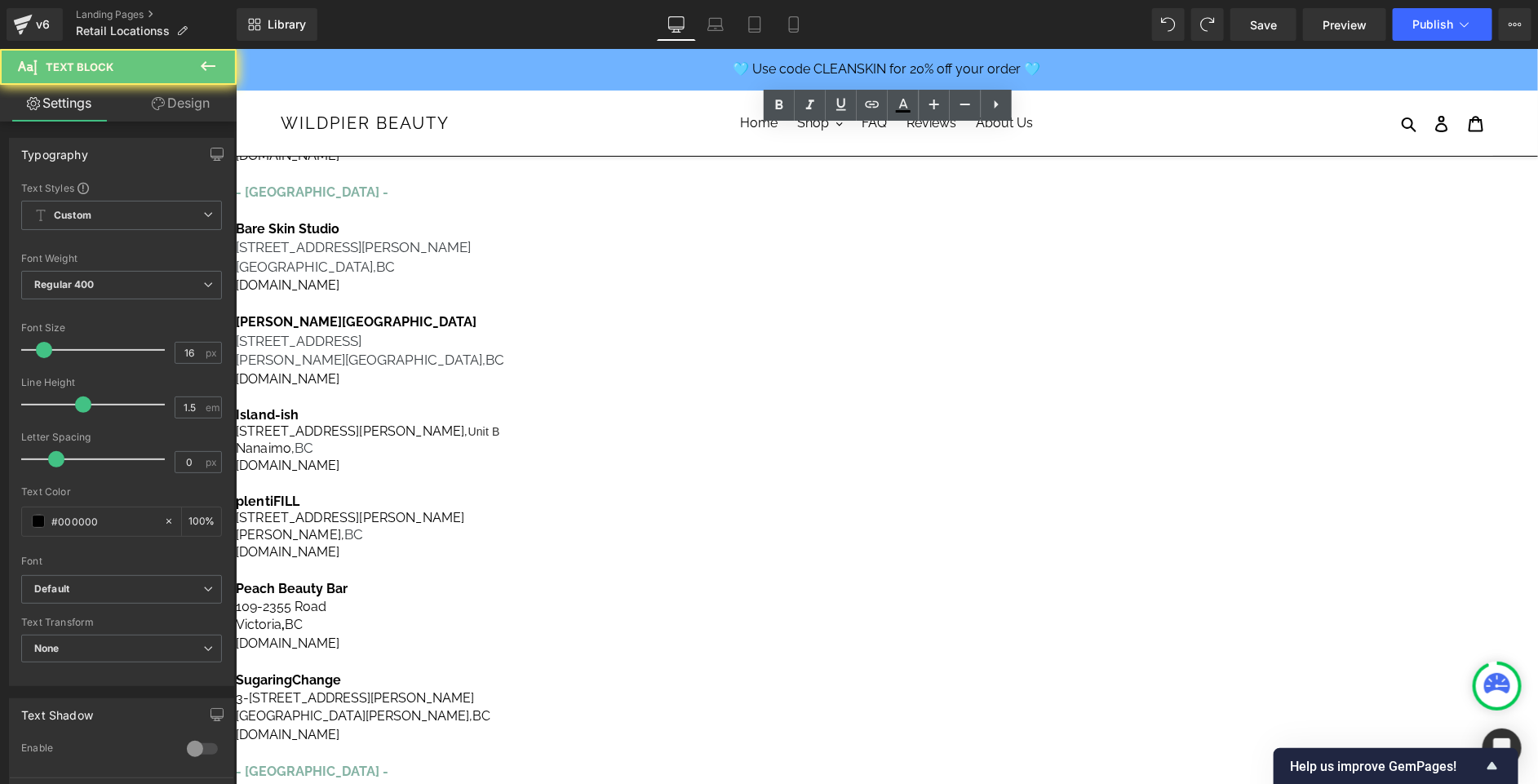
click at [869, 106] on icon at bounding box center [872, 104] width 13 height 7
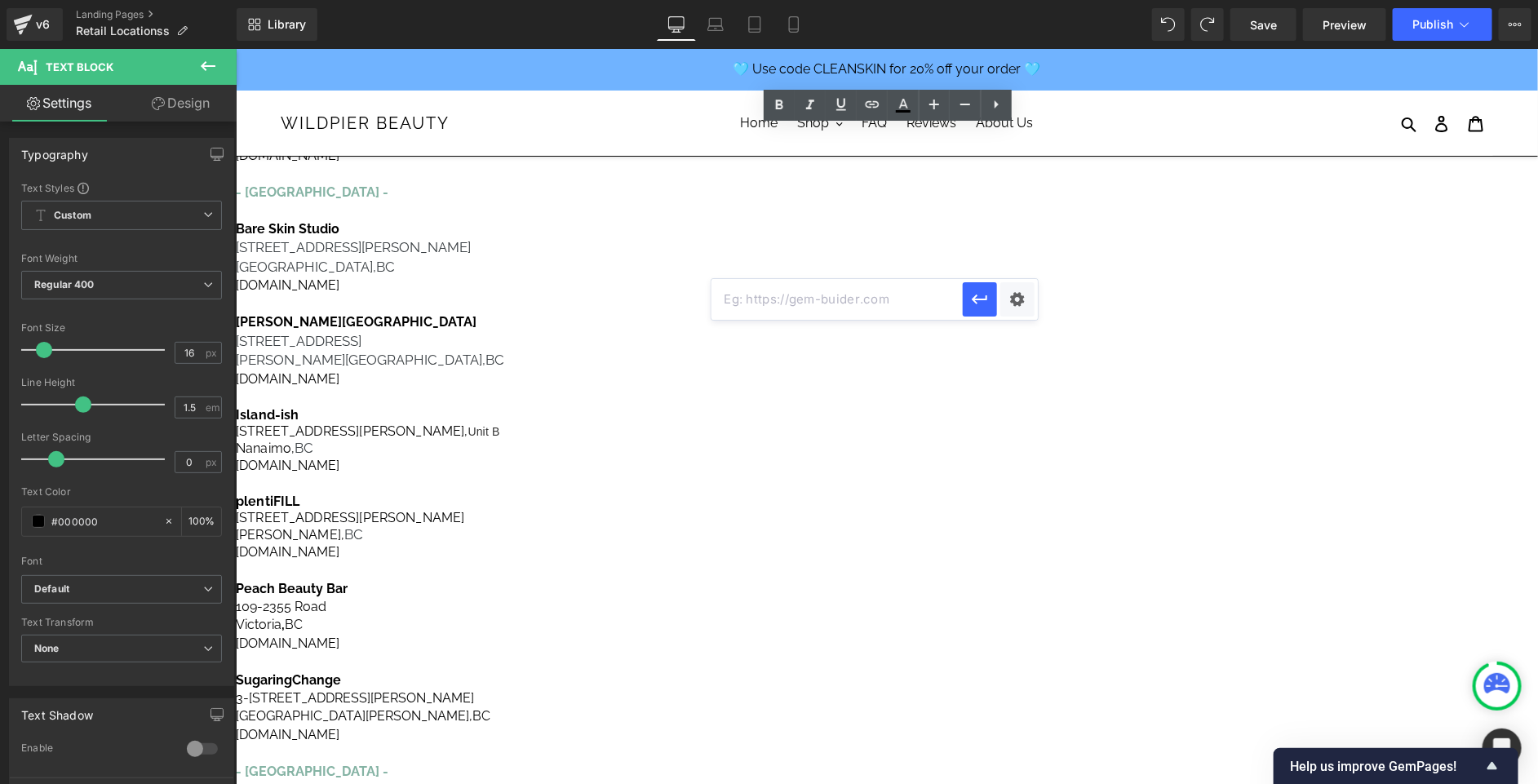
click at [786, 302] on input "text" at bounding box center [837, 299] width 252 height 40
paste input "[URL][DOMAIN_NAME]"
type input "[URL][DOMAIN_NAME]"
click at [978, 293] on icon "button" at bounding box center [979, 299] width 19 height 19
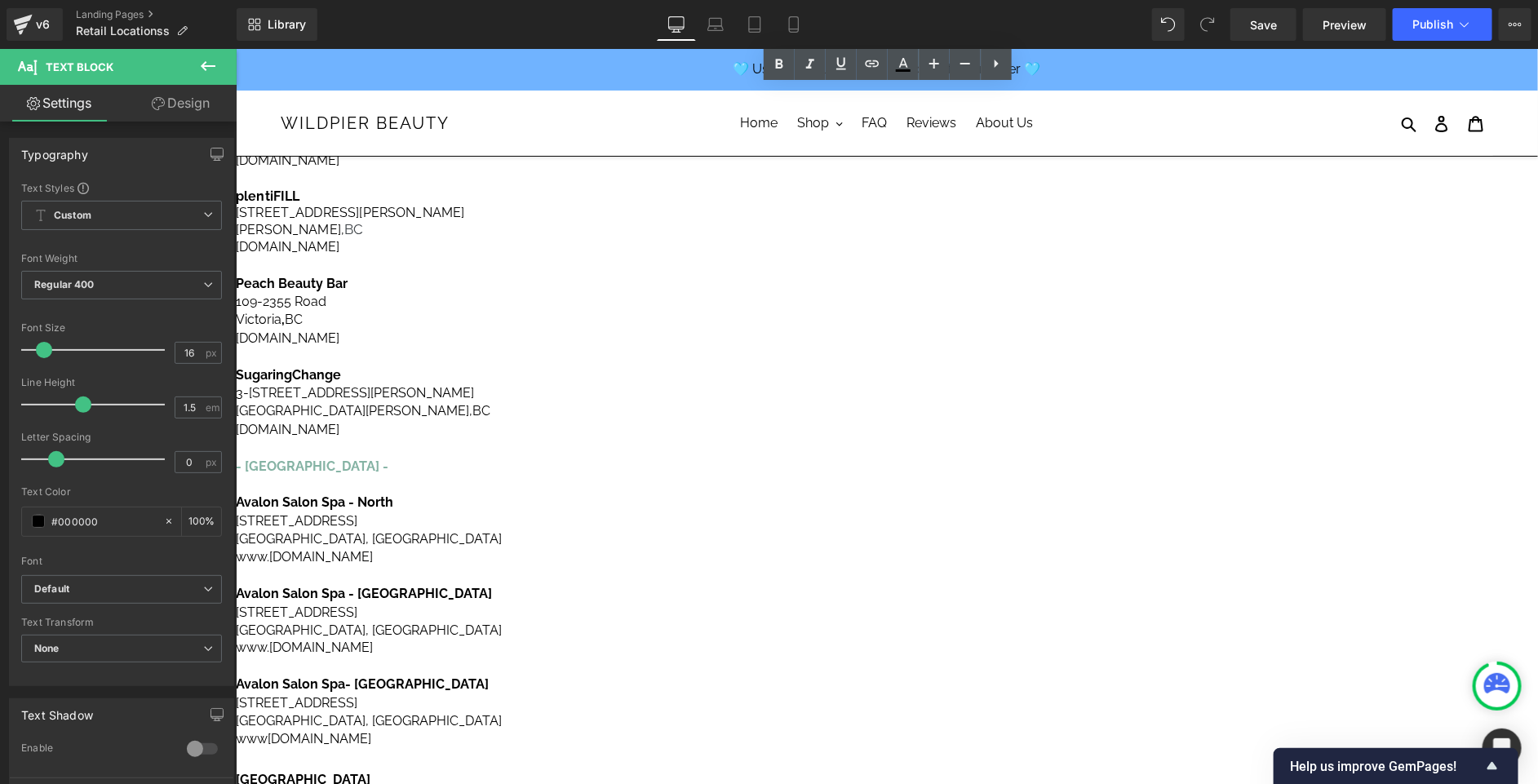
scroll to position [958, 0]
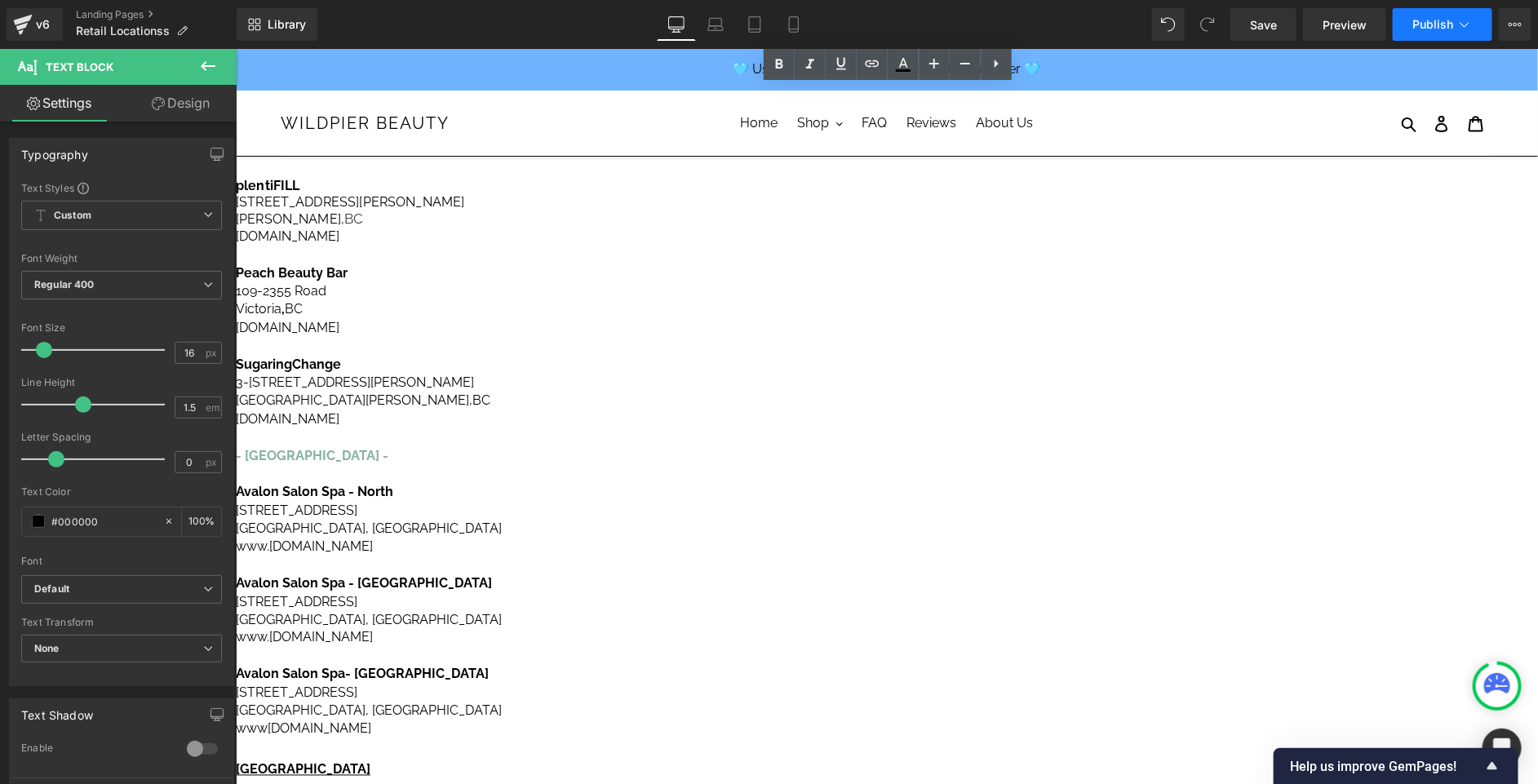
click at [1443, 19] on span "Publish" at bounding box center [1433, 24] width 40 height 13
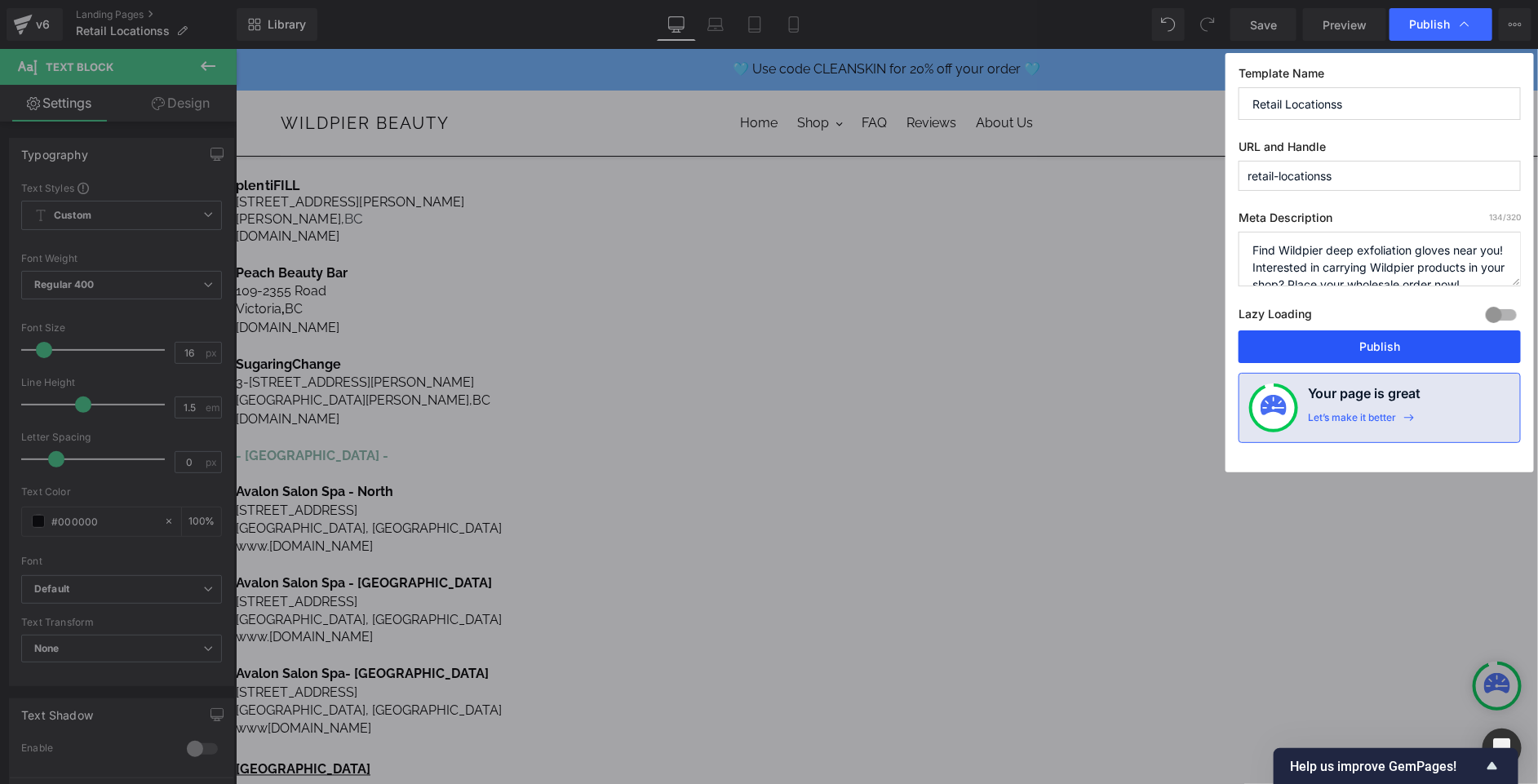
click at [1367, 347] on button "Publish" at bounding box center [1380, 347] width 283 height 33
